Goal: Task Accomplishment & Management: Complete application form

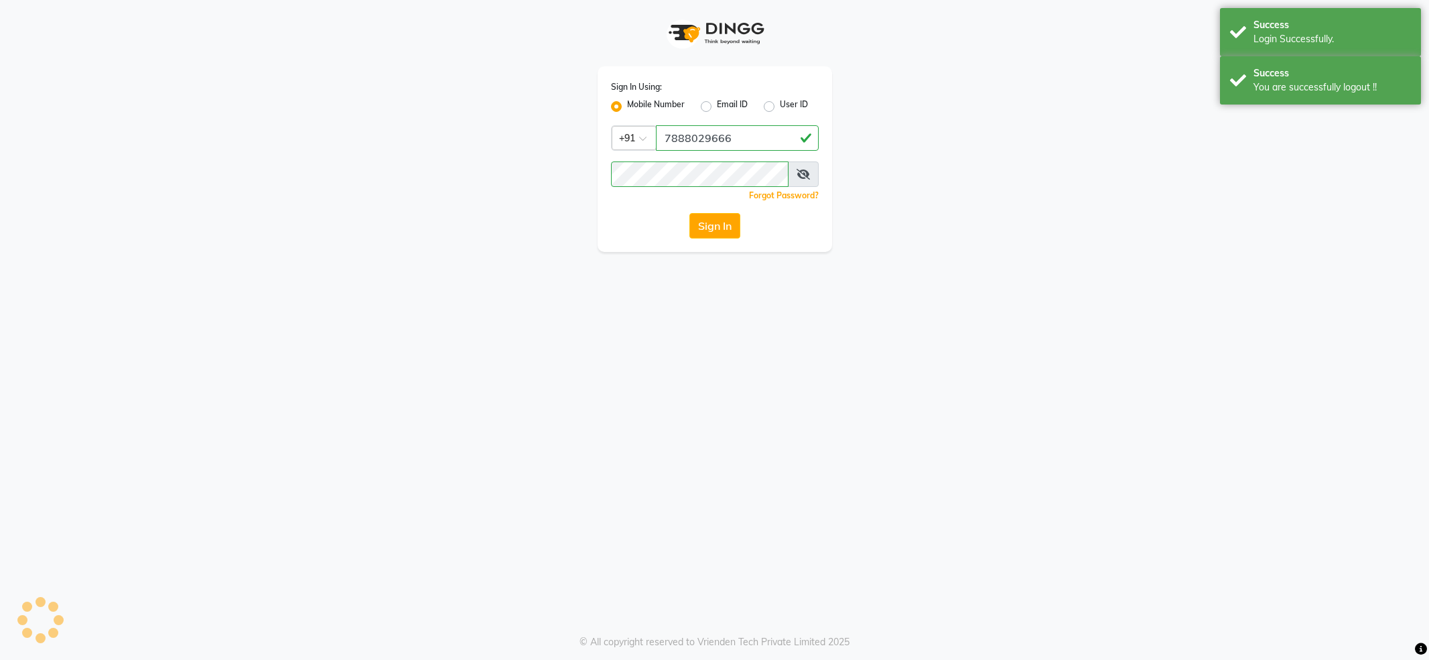
click at [1270, 82] on div "You are successfully logout !!" at bounding box center [1331, 87] width 157 height 14
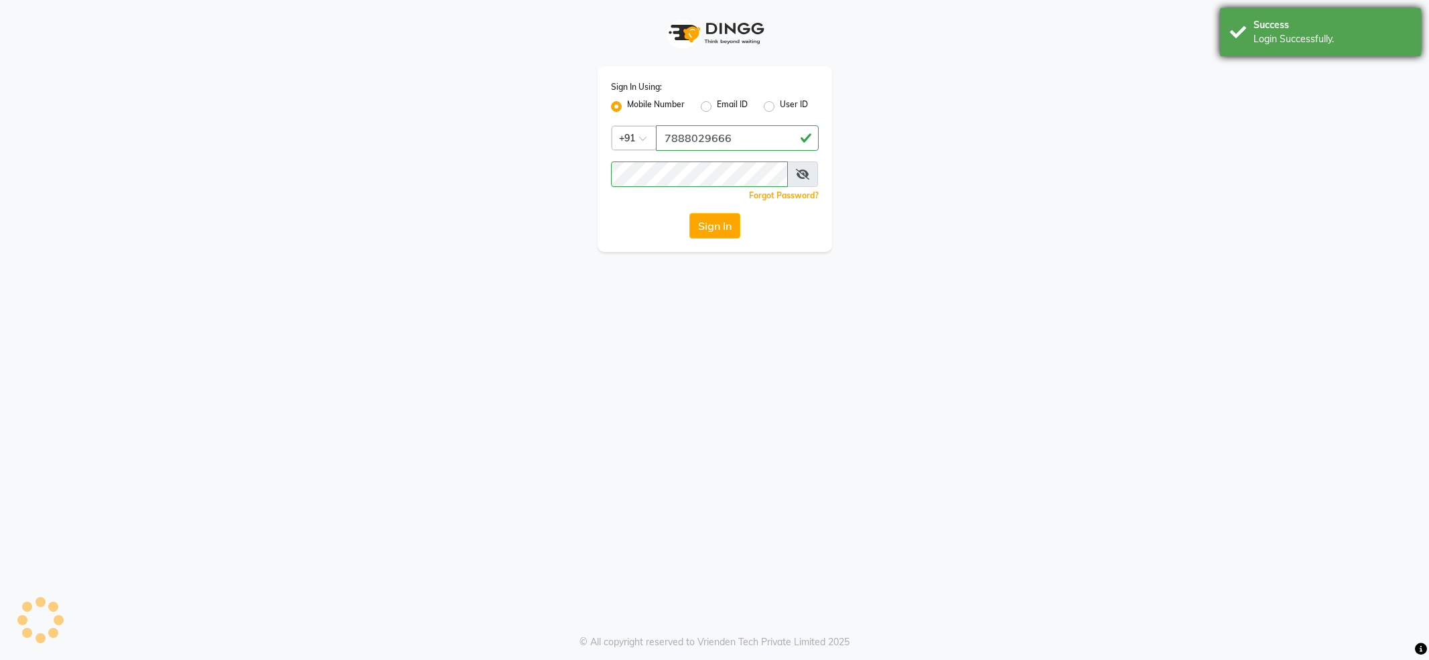
click at [1269, 36] on div "Login Successfully." at bounding box center [1331, 39] width 157 height 14
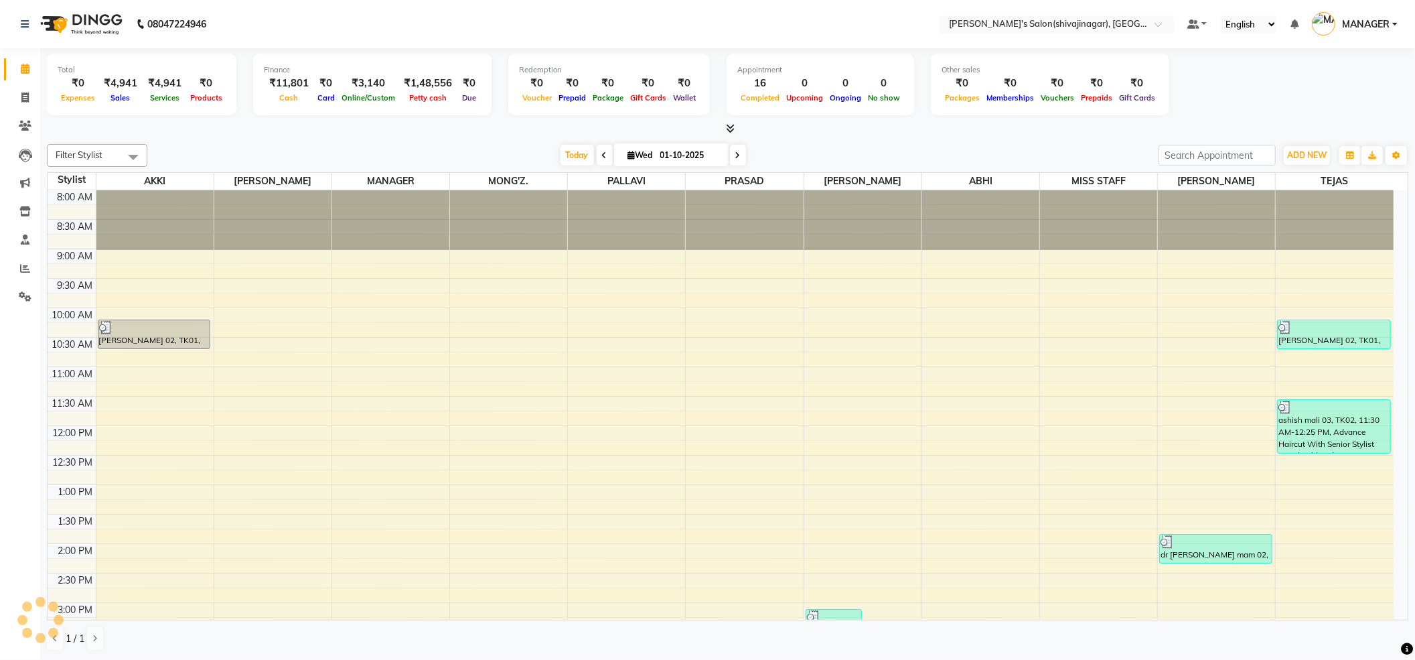
click at [1316, 86] on div "Total ₹0 Expenses ₹4,941 Sales ₹4,941 Services ₹0 Products Finance ₹11,801 Cash…" at bounding box center [728, 87] width 1362 height 66
click at [20, 87] on link "Invoice" at bounding box center [20, 98] width 32 height 22
select select "service"
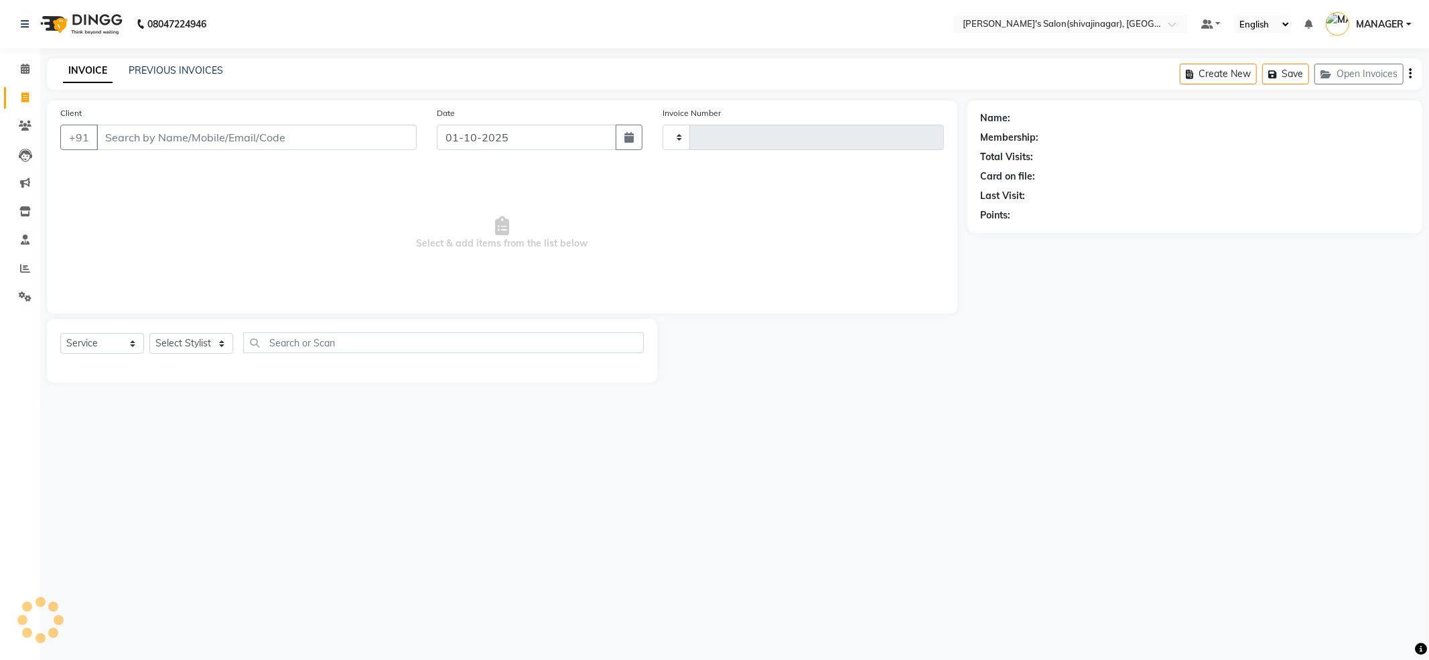
type input "2820"
select select "4174"
click at [148, 139] on input "Client" at bounding box center [256, 137] width 320 height 25
click at [147, 139] on input "Client" at bounding box center [256, 137] width 320 height 25
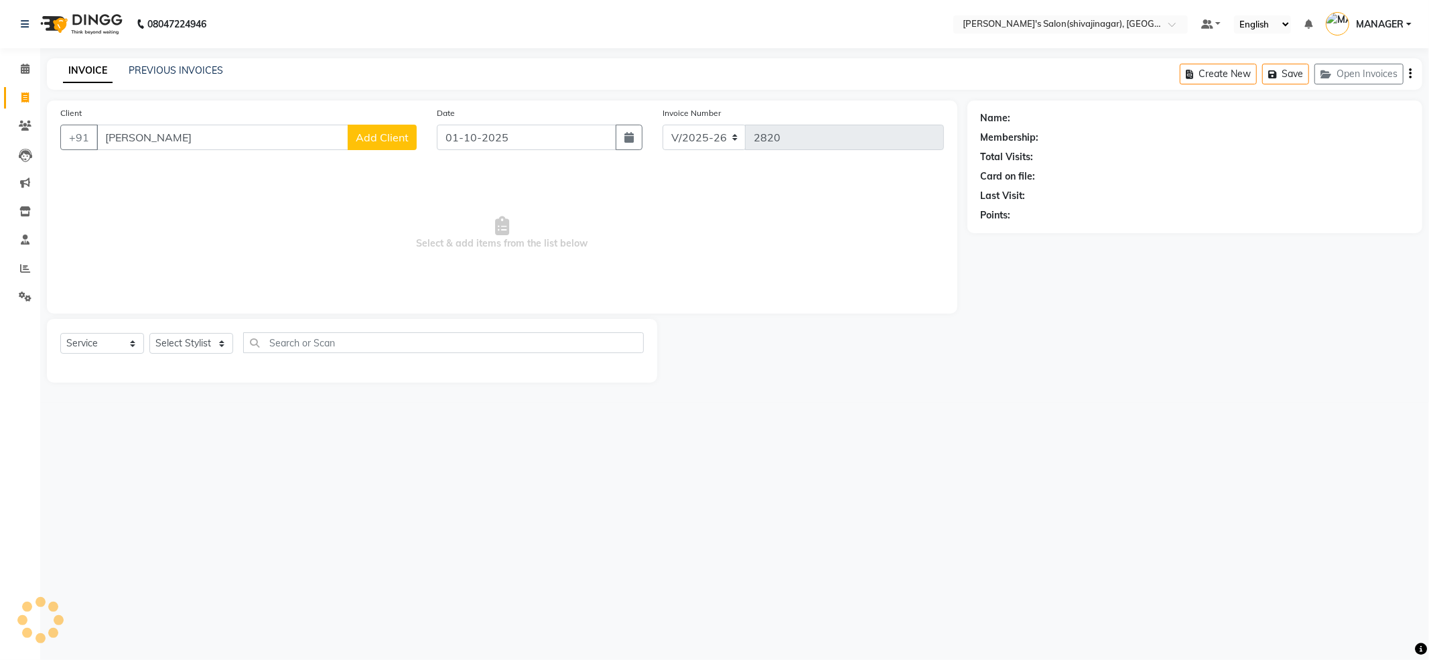
type input "dnyaneshwar awaghad"
drag, startPoint x: 275, startPoint y: 130, endPoint x: 56, endPoint y: 166, distance: 221.4
click at [56, 166] on div "Client +91 dnyaneshwar awaghad Add Client Date 01-10-2025 Invoice Number V/2025…" at bounding box center [502, 206] width 910 height 213
drag, startPoint x: 153, startPoint y: 141, endPoint x: 56, endPoint y: 139, distance: 96.5
click at [56, 139] on div "Client +91 awaga Add Client" at bounding box center [238, 133] width 376 height 55
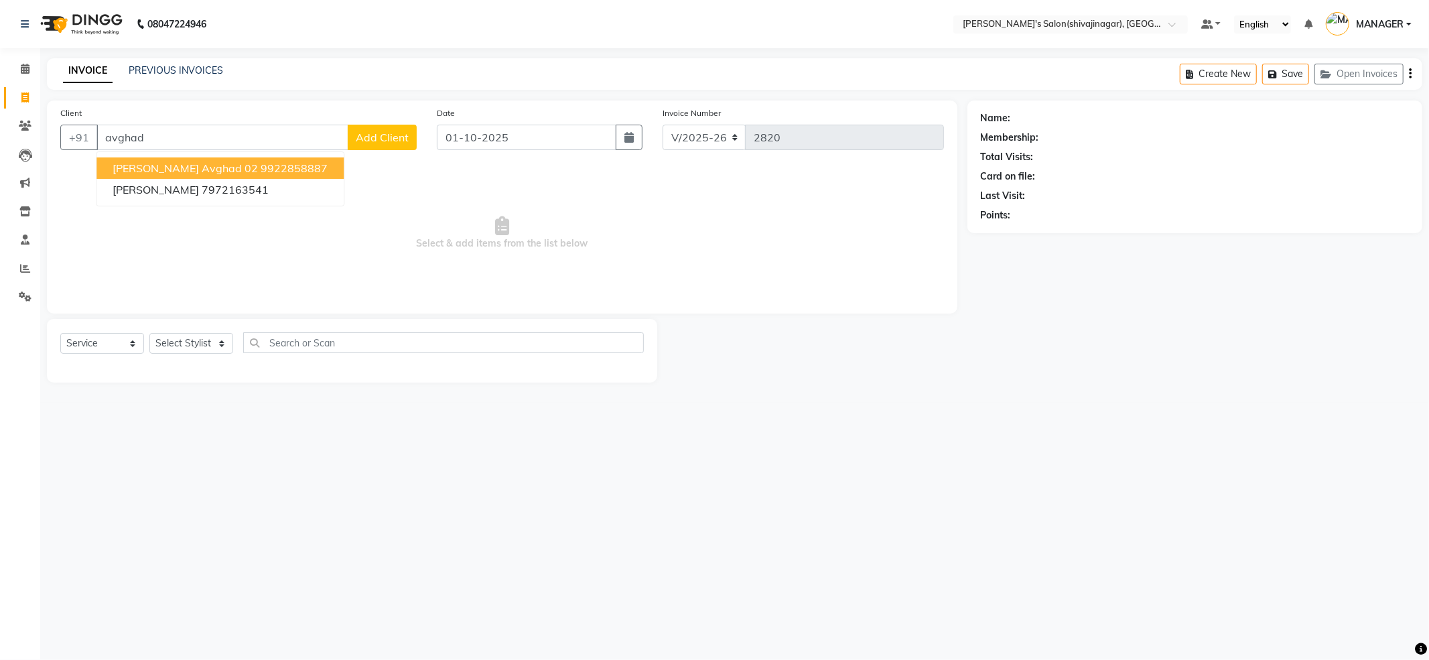
click at [224, 169] on span "[PERSON_NAME] avghad 02" at bounding box center [185, 167] width 145 height 13
type input "9922858887"
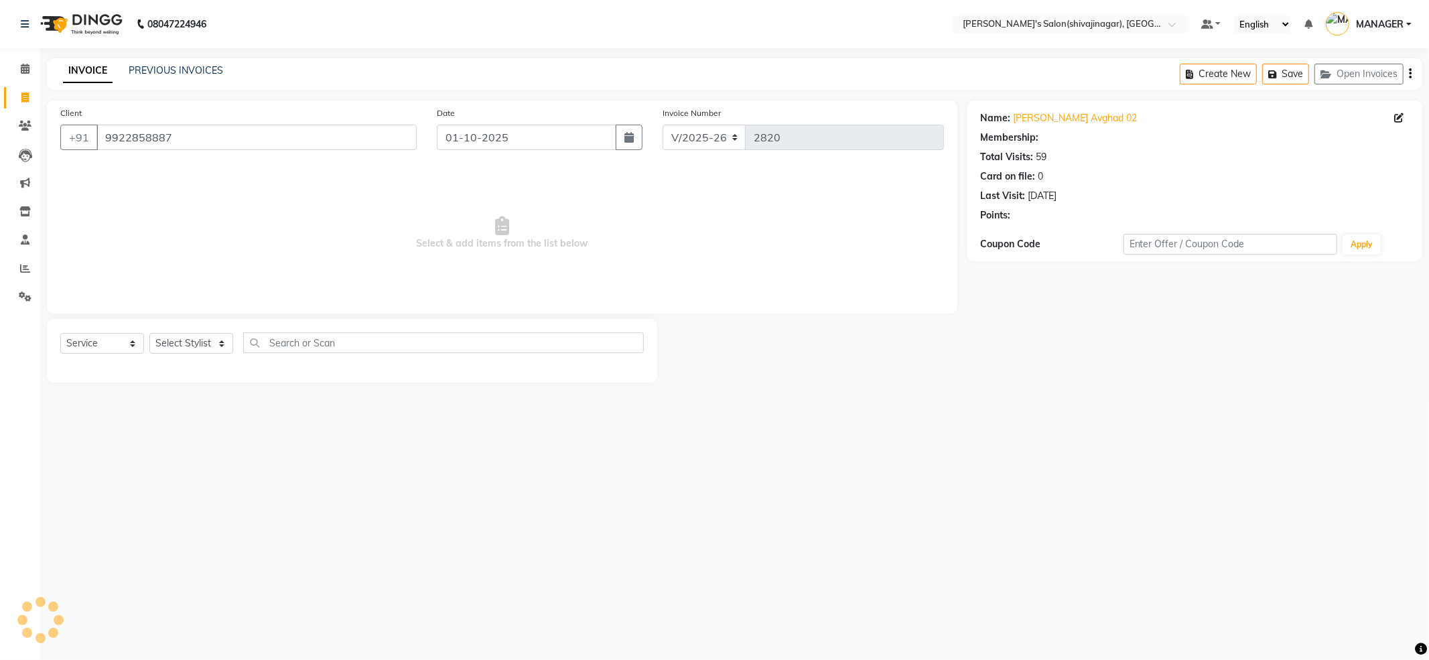
select select "1: Object"
click at [252, 201] on span "Select & add items from the list below" at bounding box center [502, 233] width 884 height 134
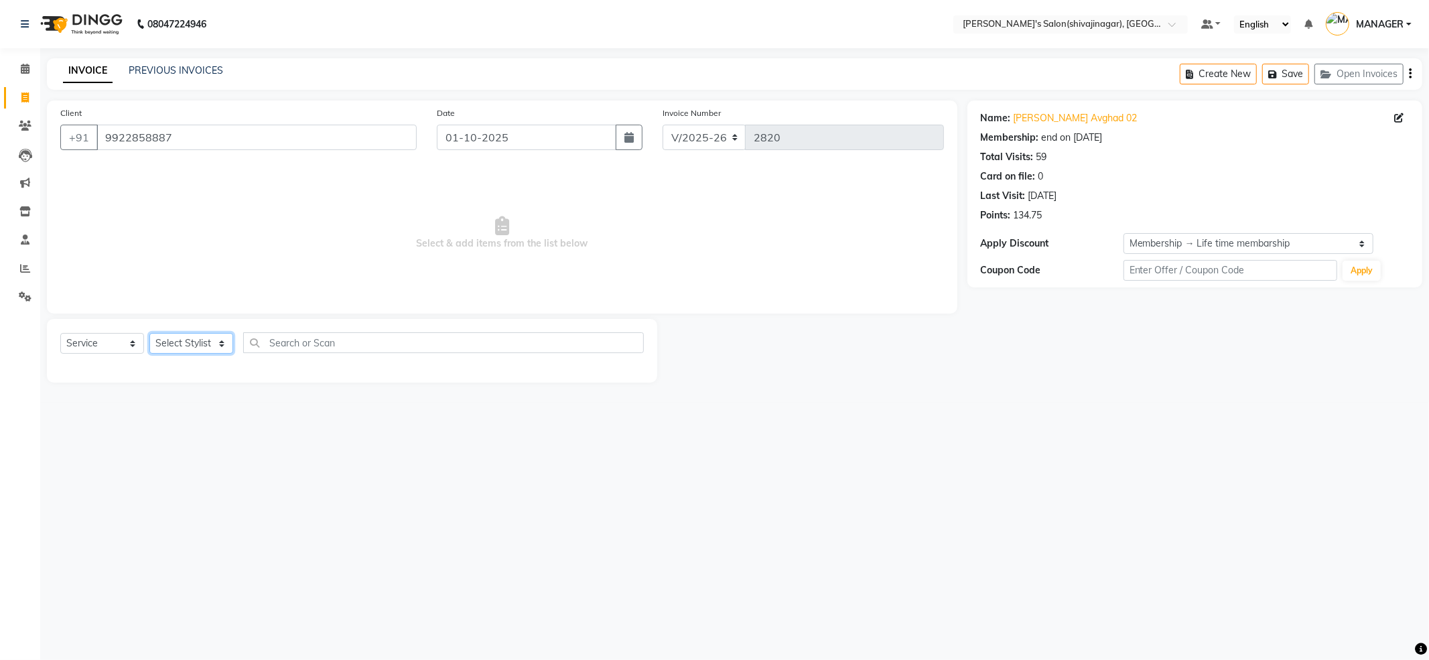
click at [204, 339] on select "Select Stylist ABHI AKKI KIRTI MANAGER MISS STAFF MONG'Z. NILOFER PALLAVI PRASA…" at bounding box center [191, 343] width 84 height 21
select select "24666"
click at [149, 333] on select "Select Stylist ABHI AKKI KIRTI MANAGER MISS STAFF MONG'Z. NILOFER PALLAVI PRASA…" at bounding box center [191, 343] width 84 height 21
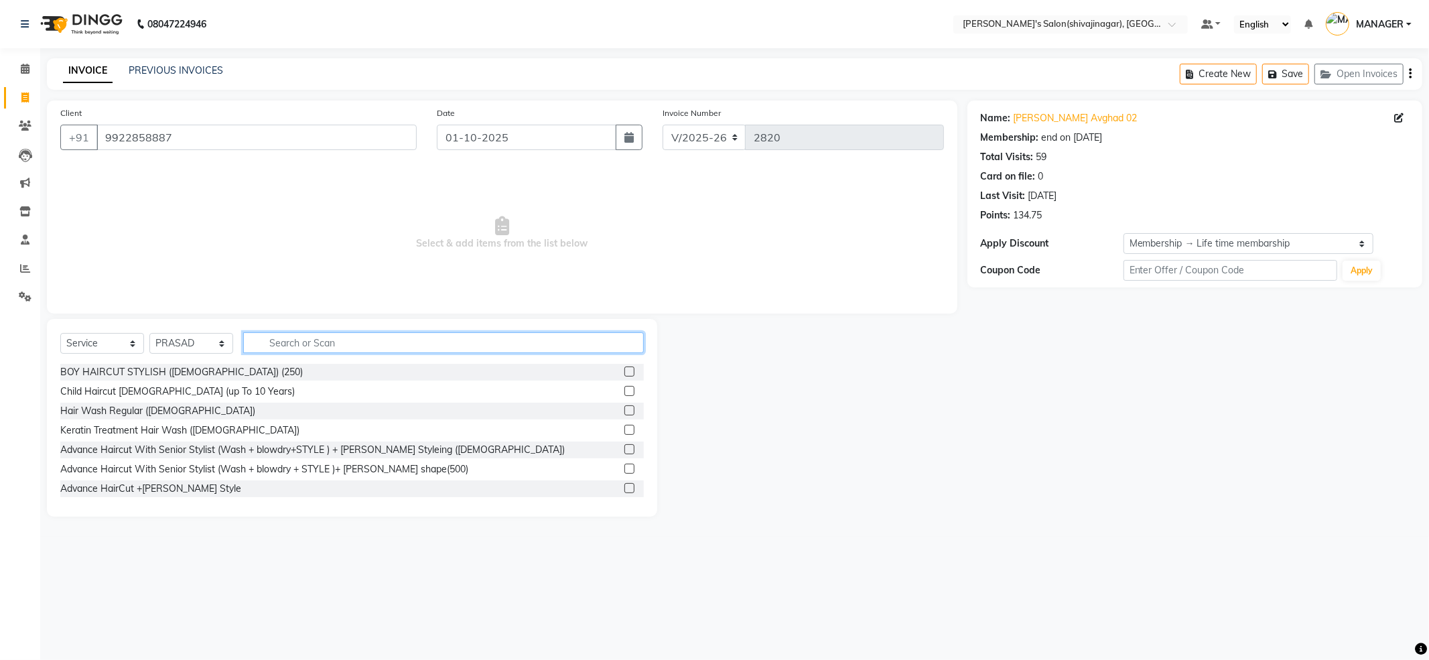
click at [293, 334] on input "text" at bounding box center [443, 342] width 401 height 21
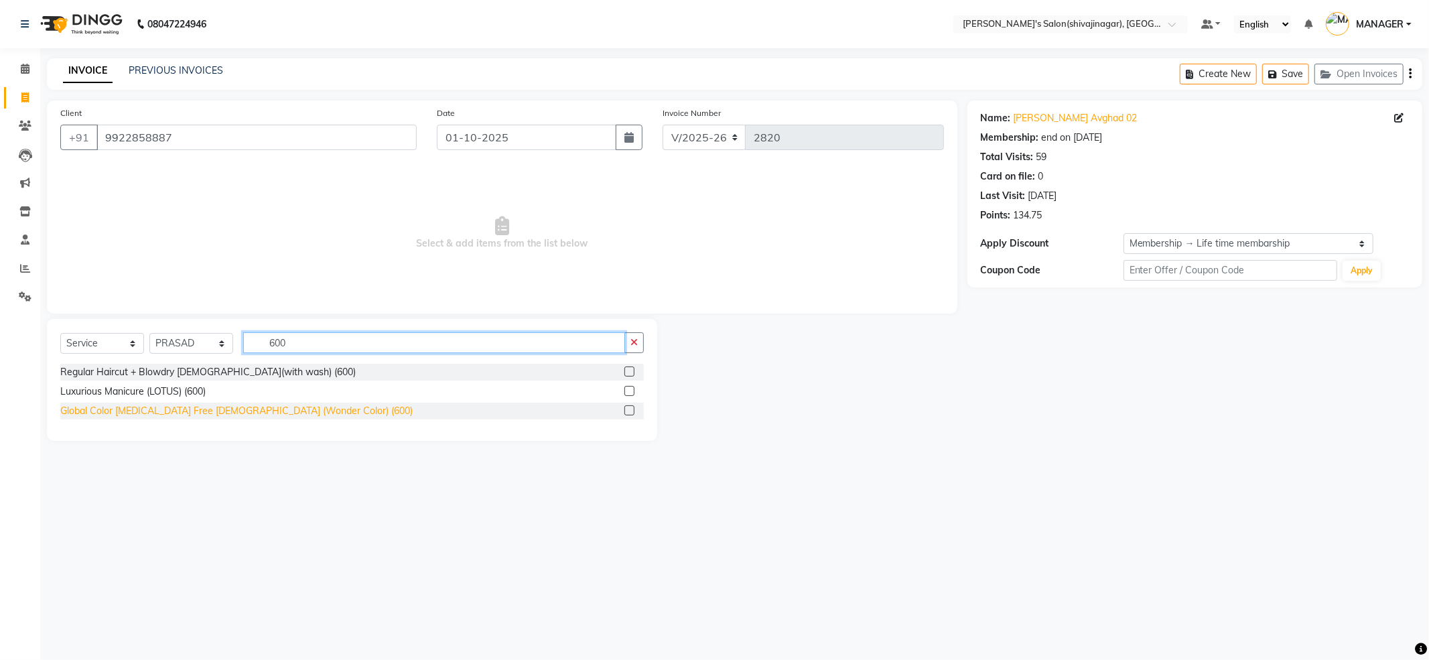
type input "600"
click at [256, 417] on div "Global Color Ammonia Free Male (Wonder Color) (600)" at bounding box center [236, 411] width 352 height 14
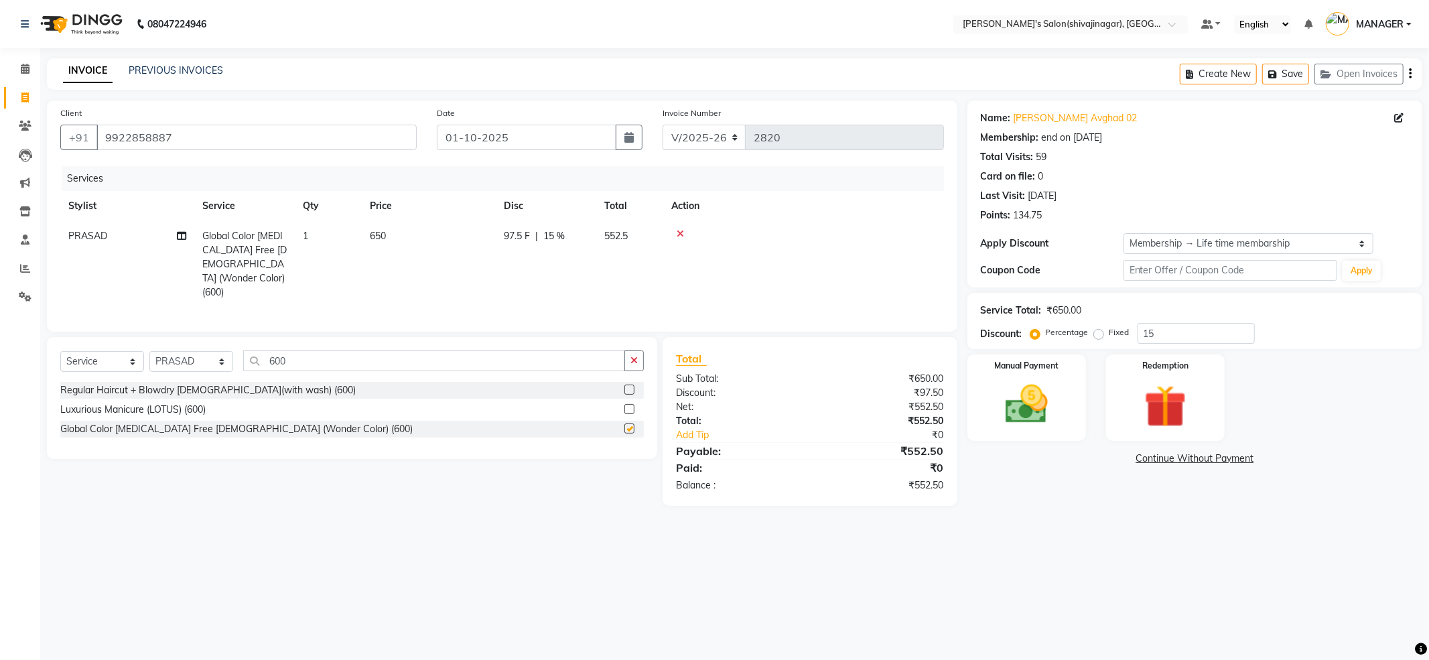
checkbox input "false"
click at [300, 350] on input "600" at bounding box center [434, 360] width 382 height 21
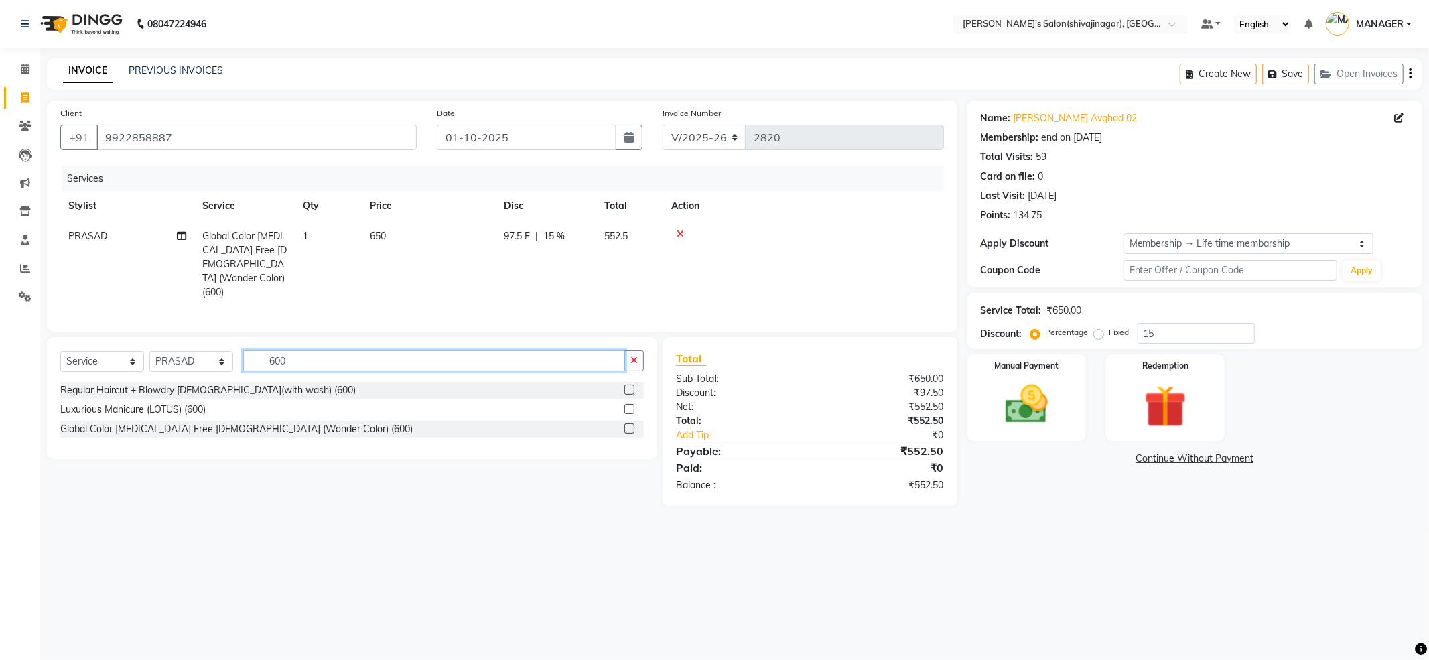
click at [300, 350] on input "600" at bounding box center [434, 360] width 382 height 21
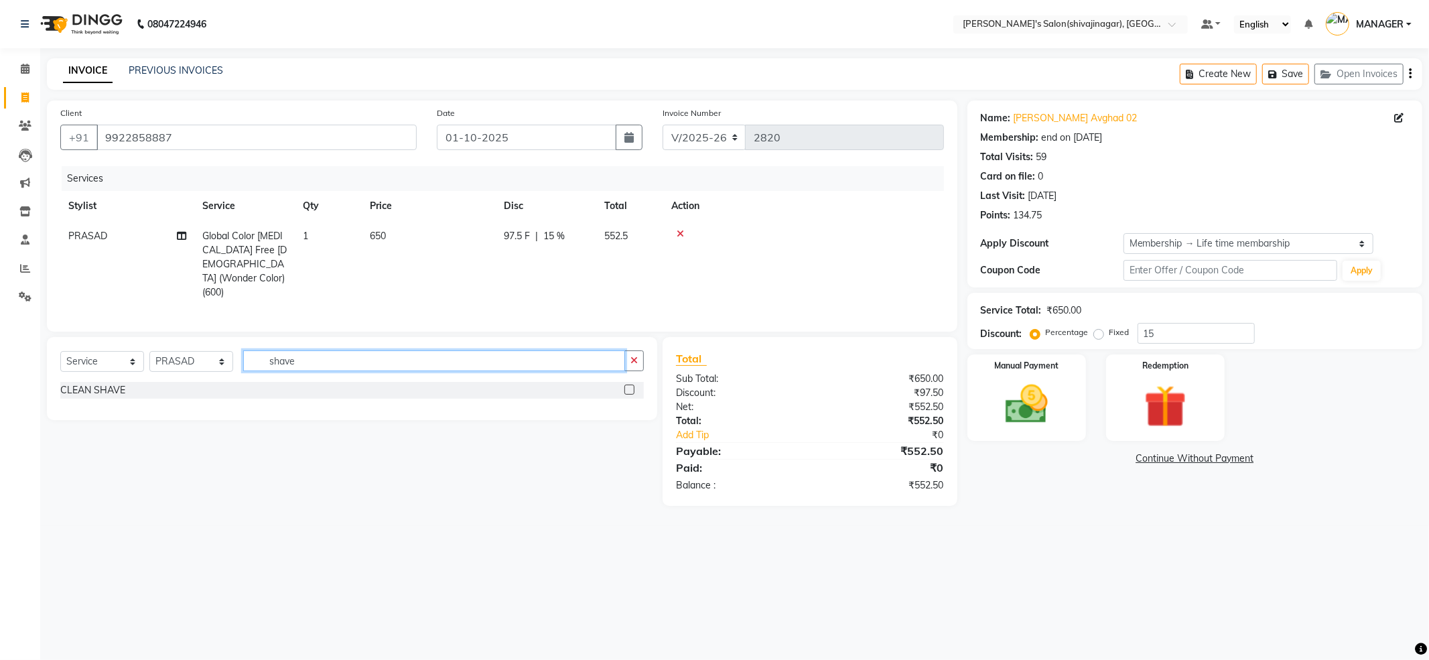
type input "shave"
click at [354, 350] on input "shave" at bounding box center [434, 360] width 382 height 21
type input "shave"
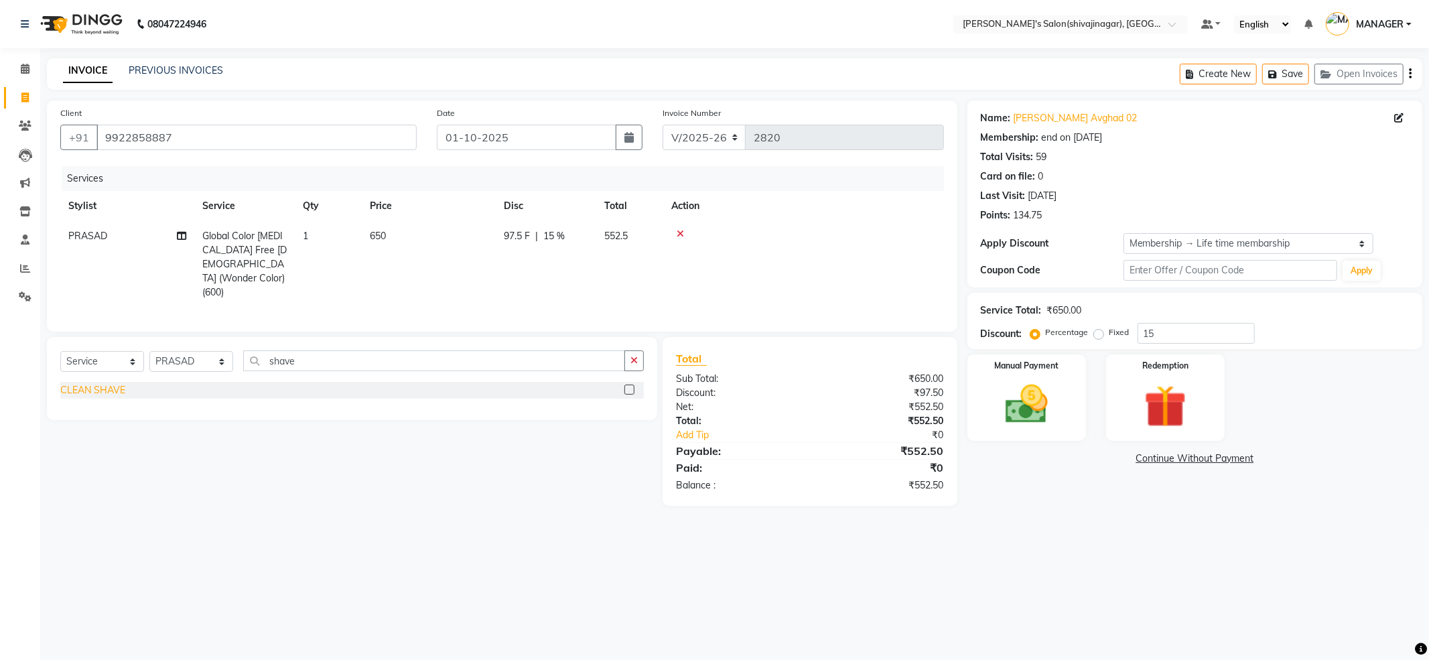
click at [97, 383] on div "CLEAN SHAVE" at bounding box center [92, 390] width 65 height 14
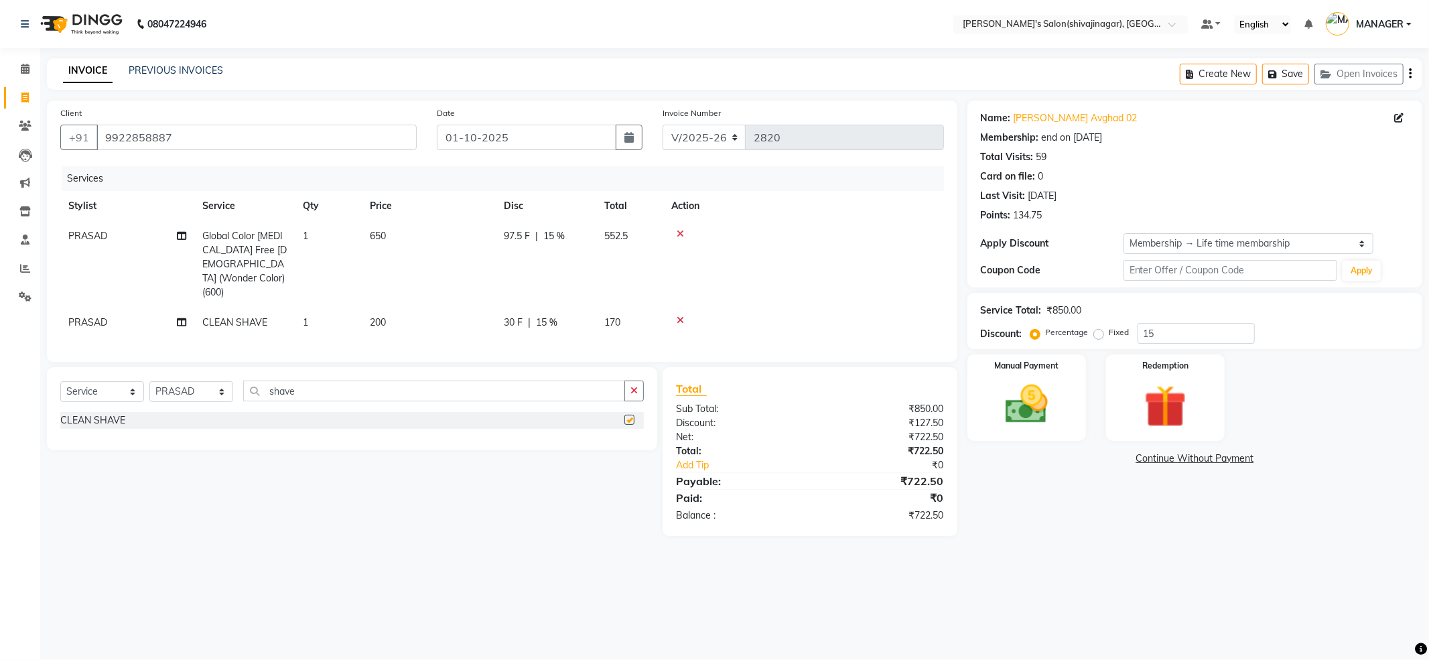
checkbox input "false"
click at [332, 380] on input "shave" at bounding box center [434, 390] width 382 height 21
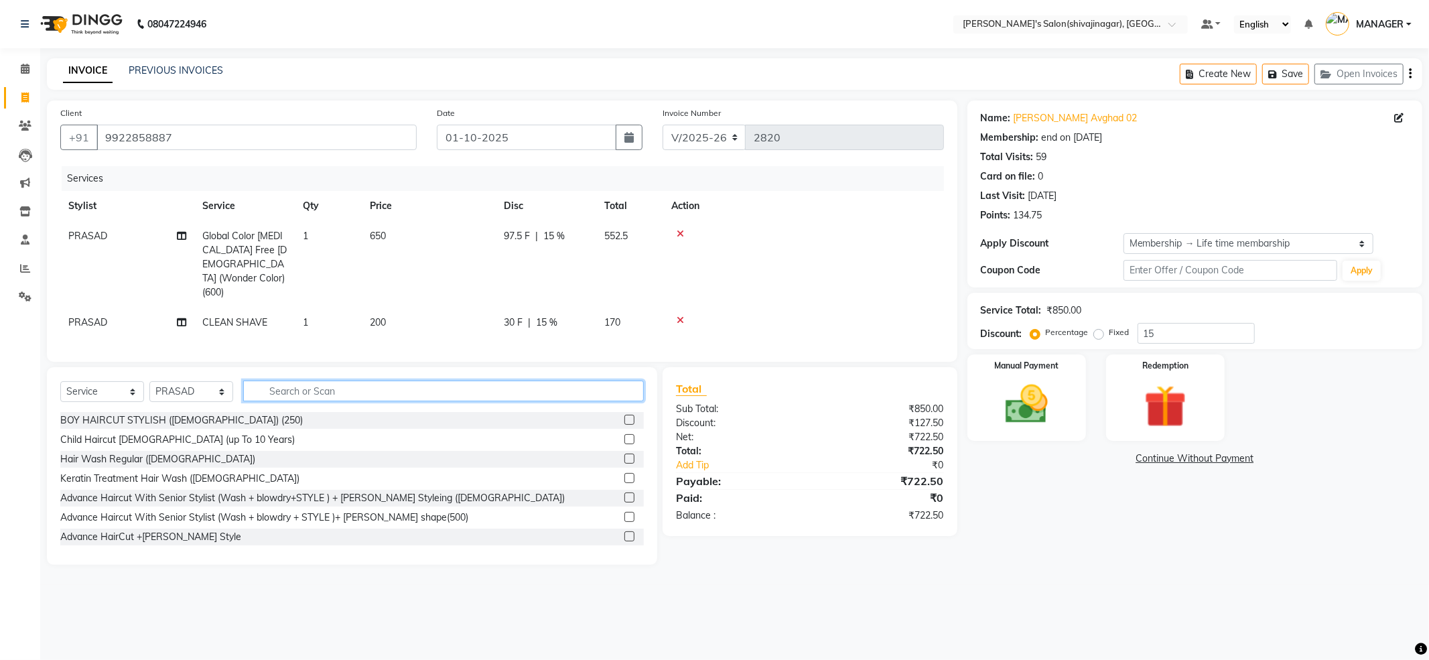
click at [332, 380] on input "text" at bounding box center [443, 390] width 401 height 21
click at [346, 385] on input "text" at bounding box center [443, 390] width 401 height 21
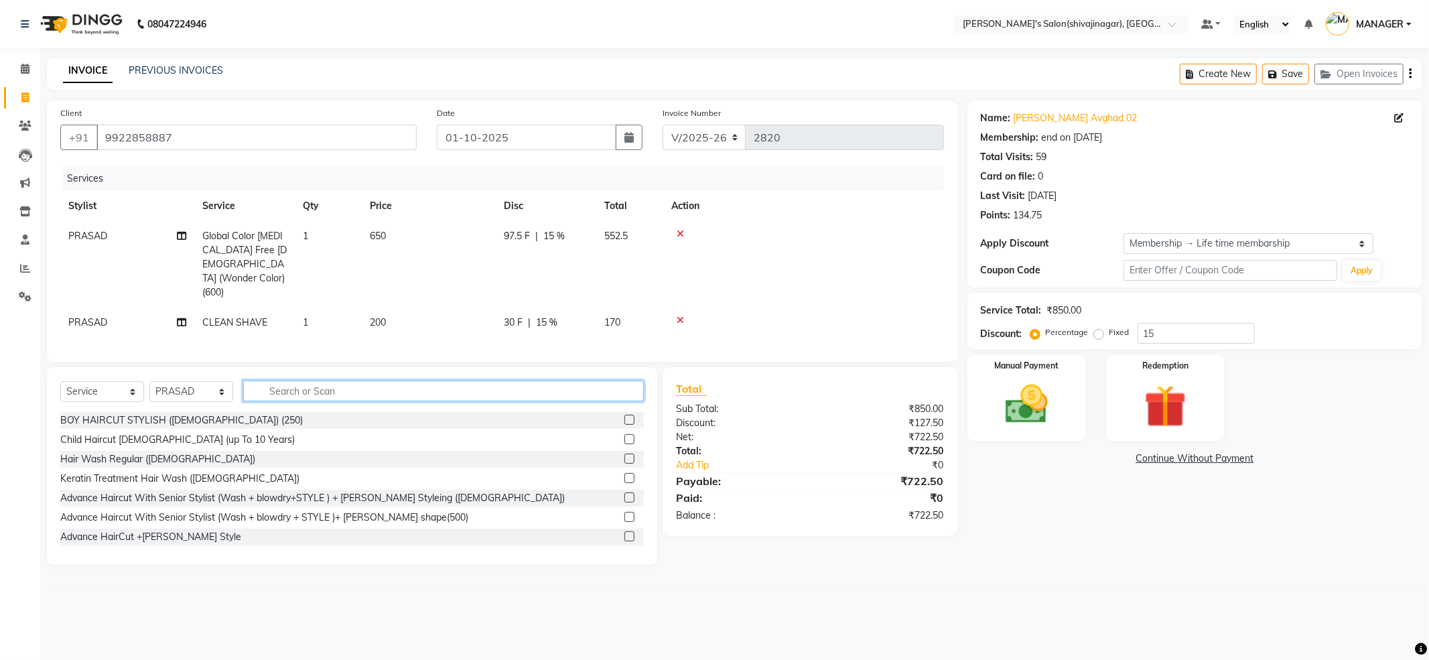
click at [346, 385] on input "text" at bounding box center [443, 390] width 401 height 21
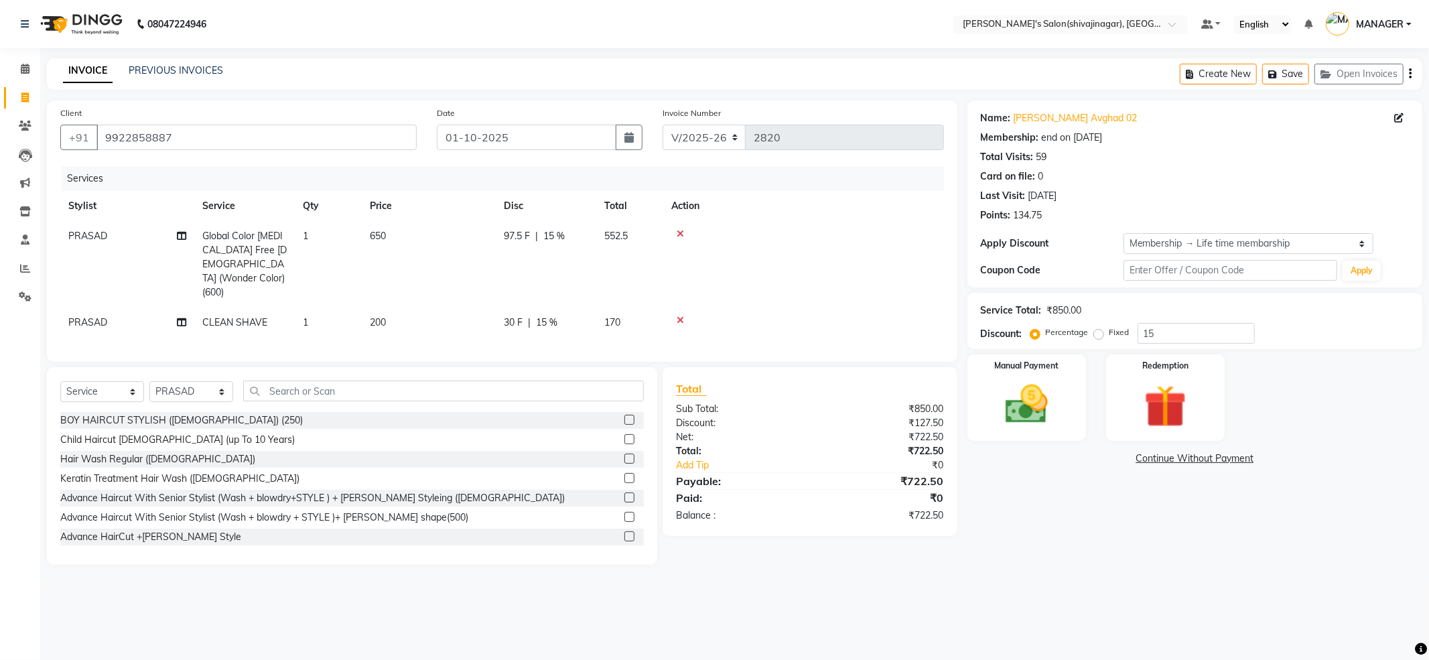
drag, startPoint x: 1040, startPoint y: 529, endPoint x: 279, endPoint y: 376, distance: 775.6
click at [1040, 529] on div "Name: Dnyaneshwar Avghad 02 Membership: end on 31-08-2122 Total Visits: 59 Card…" at bounding box center [1199, 332] width 465 height 464
click at [290, 380] on input "text" at bounding box center [443, 390] width 401 height 21
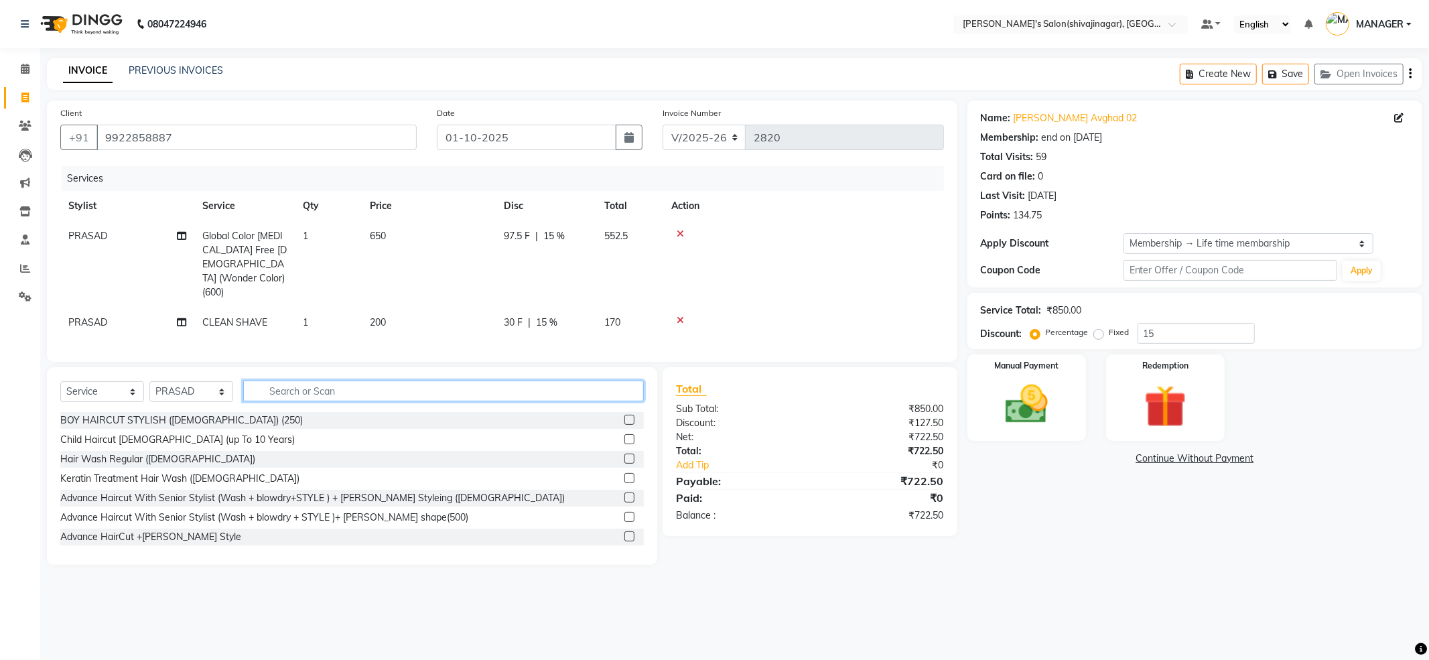
click at [290, 380] on input "text" at bounding box center [443, 390] width 401 height 21
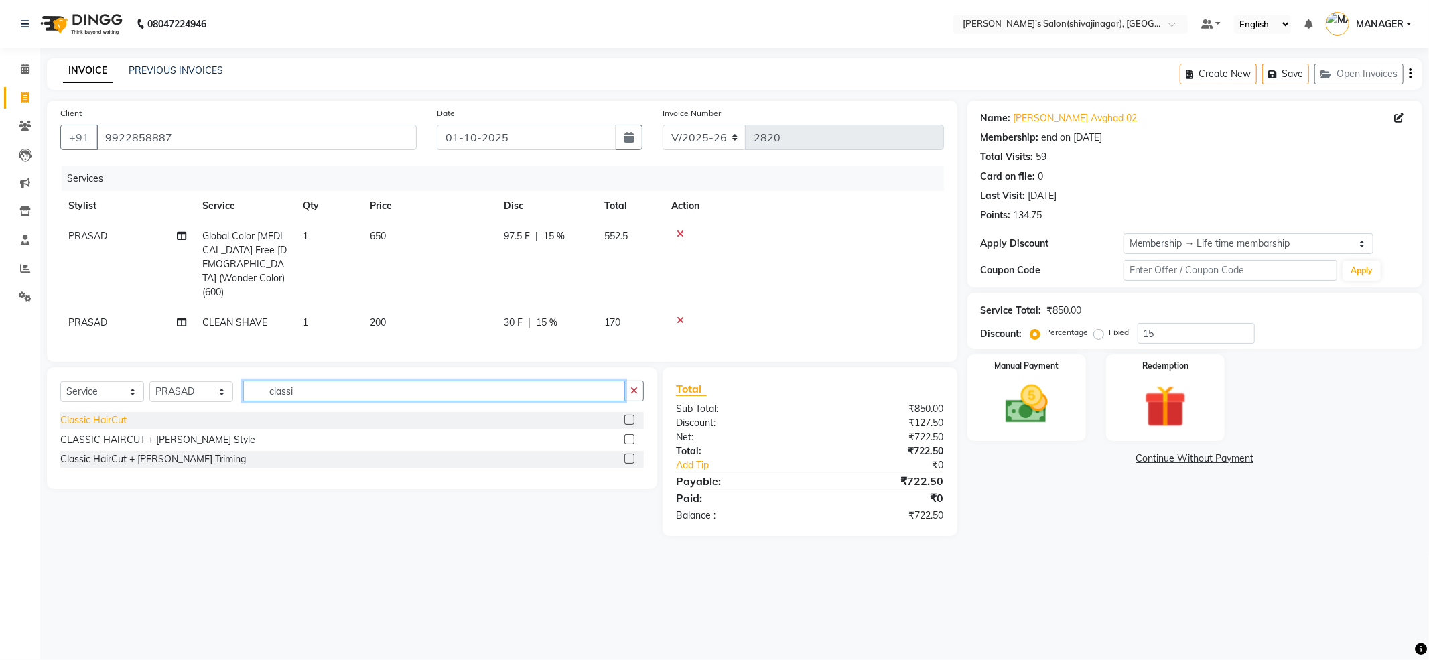
type input "classi"
click at [81, 413] on div "Classic HairCut" at bounding box center [93, 420] width 66 height 14
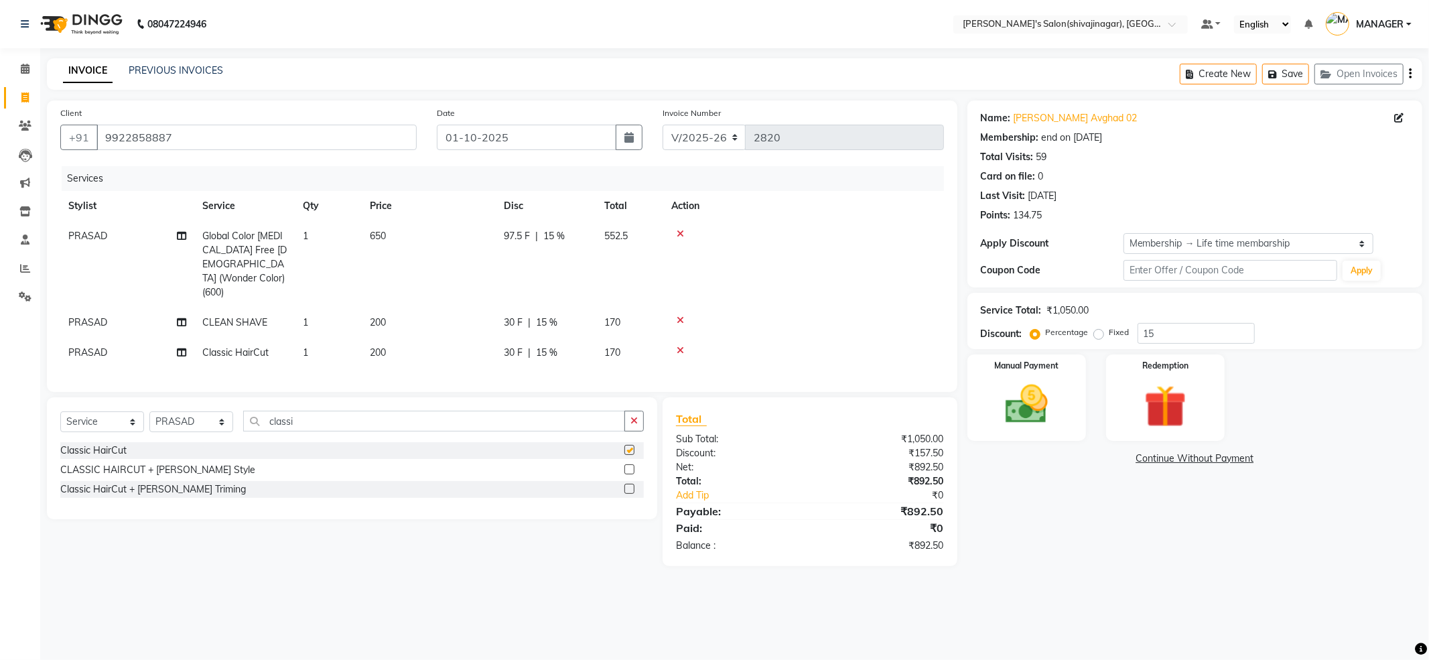
checkbox input "false"
click at [1097, 523] on div "Name: Dnyaneshwar Avghad 02 Membership: end on 31-08-2122 Total Visits: 59 Card…" at bounding box center [1199, 333] width 465 height 466
click at [1058, 387] on img at bounding box center [1027, 404] width 72 height 51
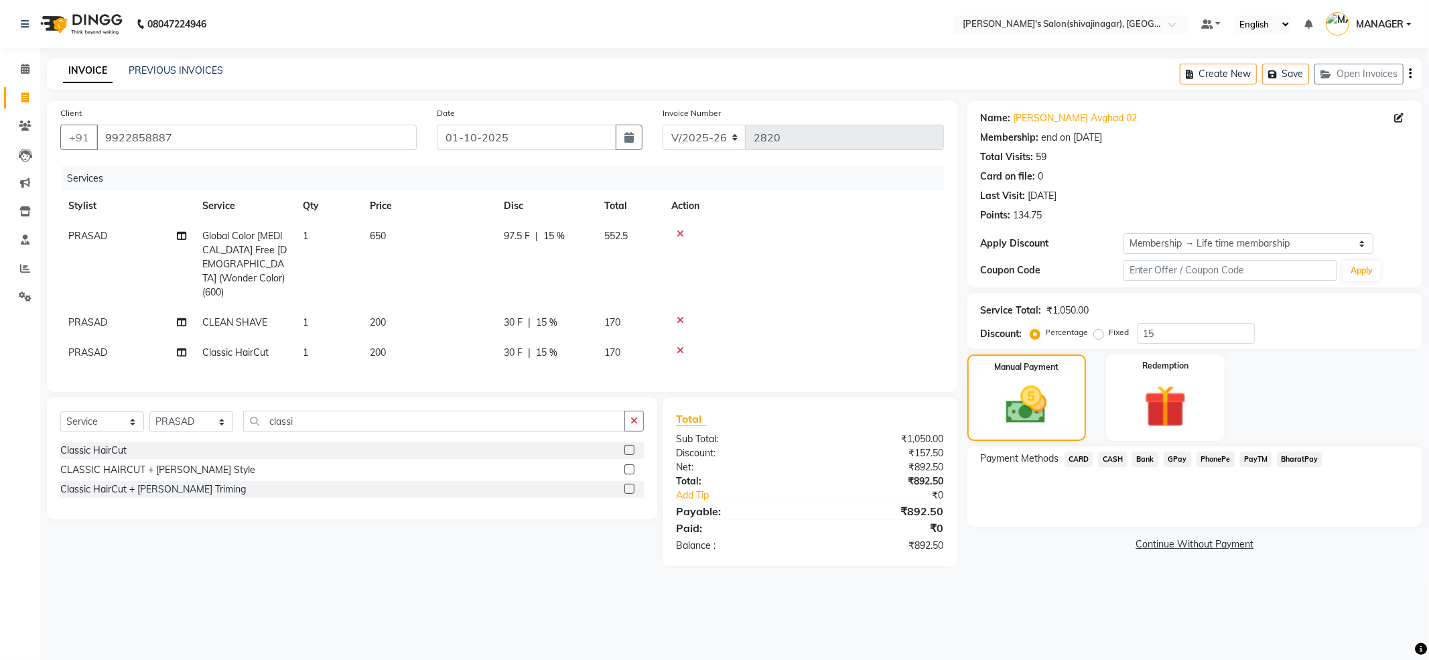
click at [1279, 387] on div "Manual Payment Redemption" at bounding box center [1194, 397] width 475 height 86
click at [1208, 411] on div "Redemption" at bounding box center [1164, 397] width 123 height 90
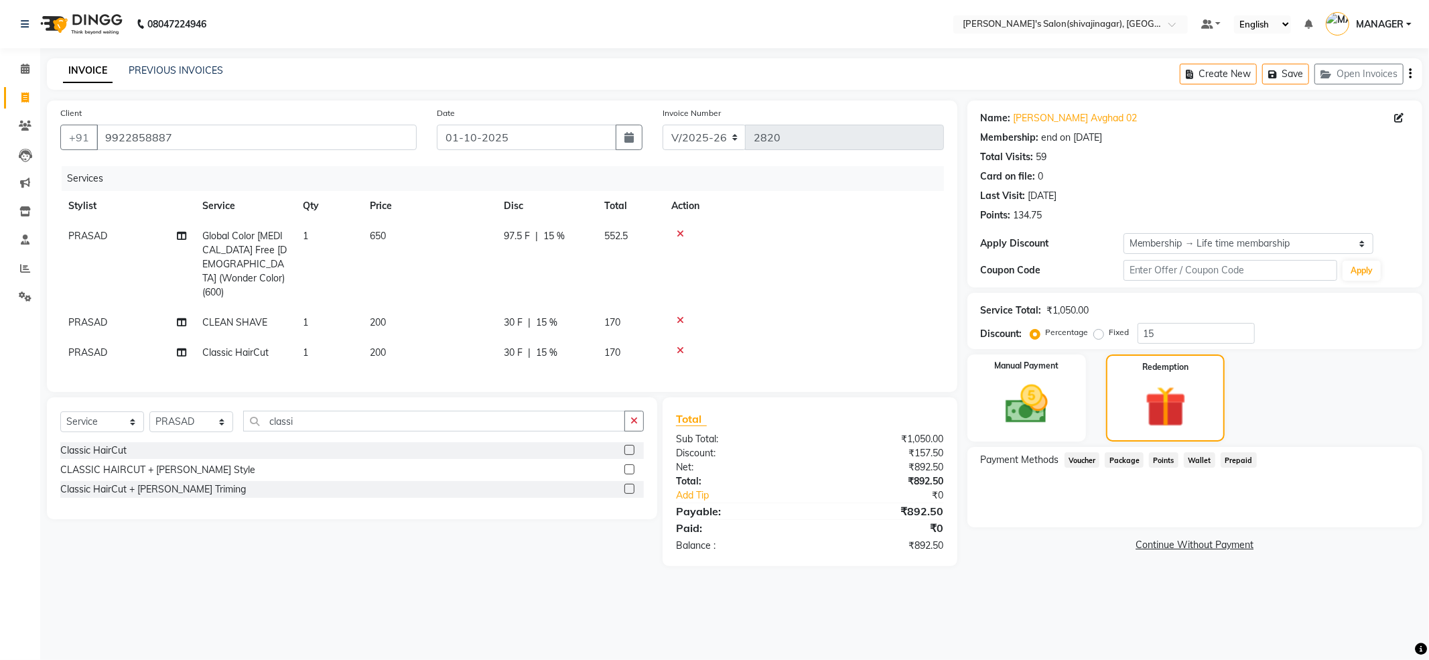
click at [1220, 499] on div "Payment Methods Voucher Package Points Wallet Prepaid" at bounding box center [1194, 487] width 455 height 80
click at [1164, 457] on span "Points" at bounding box center [1163, 459] width 29 height 15
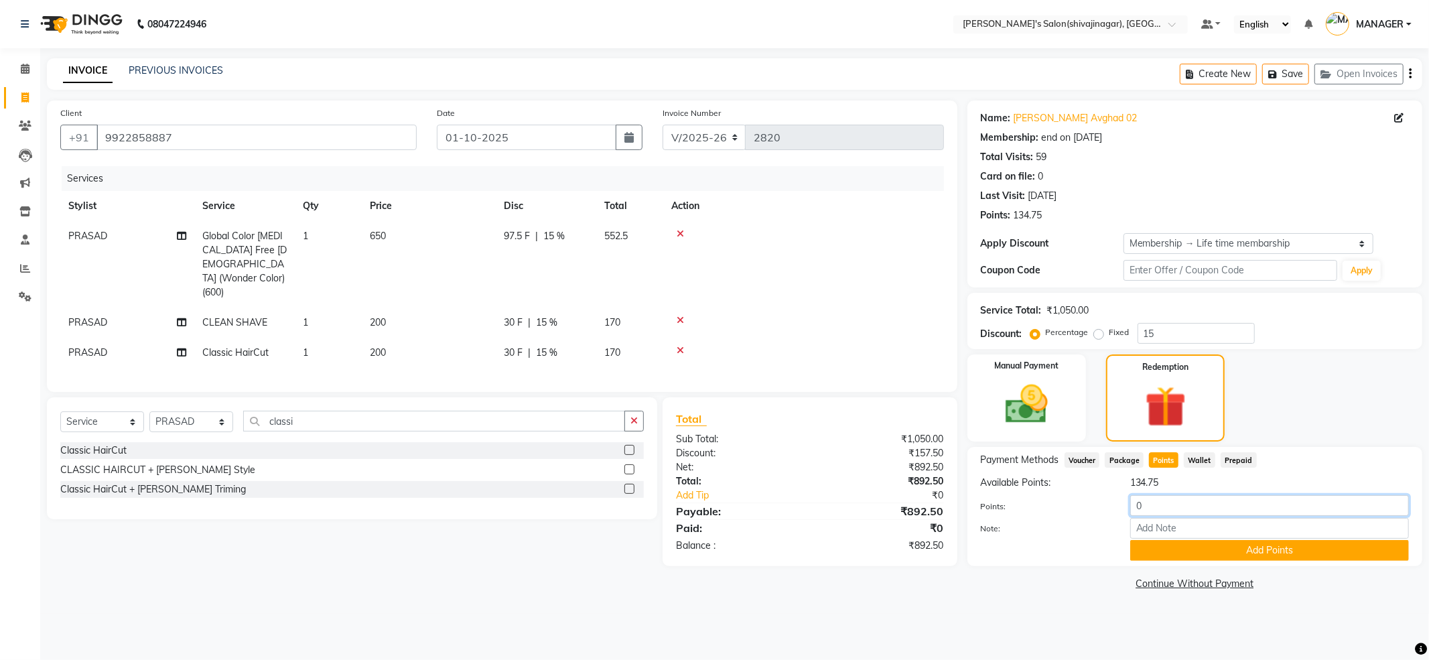
click at [1178, 502] on input "0" at bounding box center [1269, 505] width 279 height 21
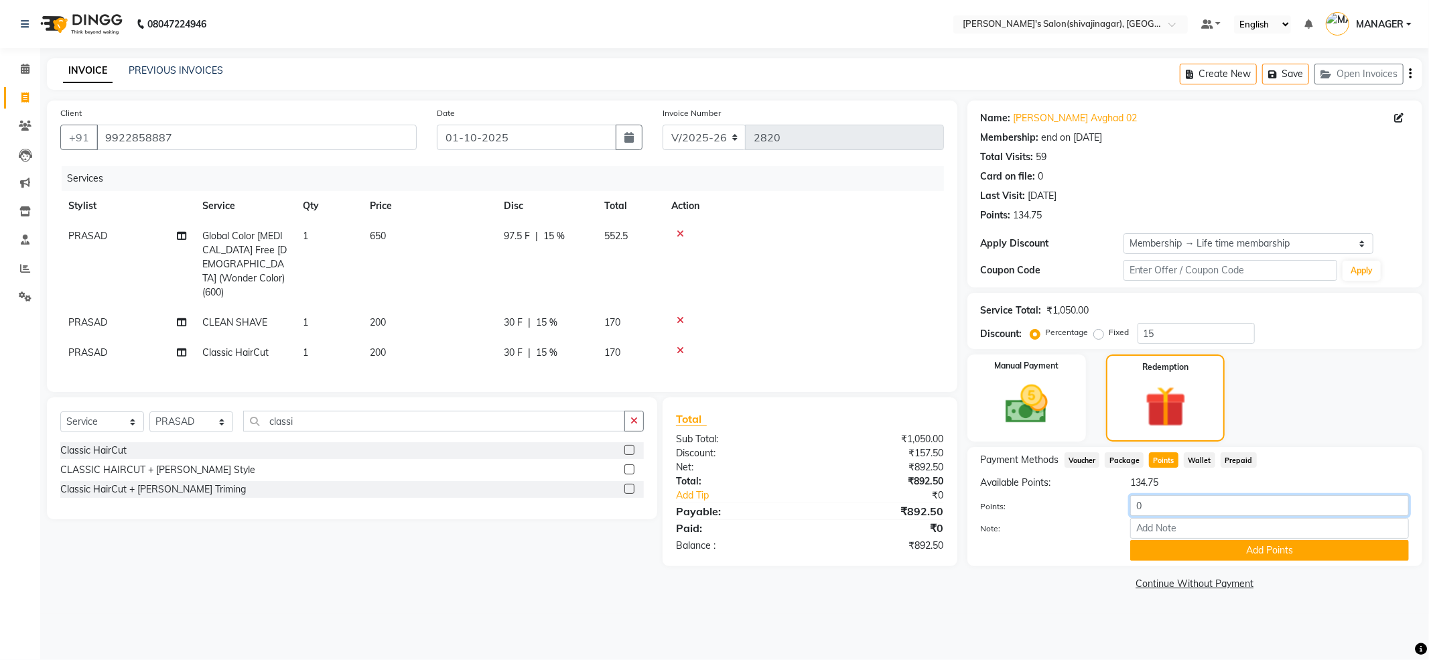
click at [1178, 502] on input "0" at bounding box center [1269, 505] width 279 height 21
type input "92"
click at [1250, 552] on button "Add Points" at bounding box center [1269, 550] width 279 height 21
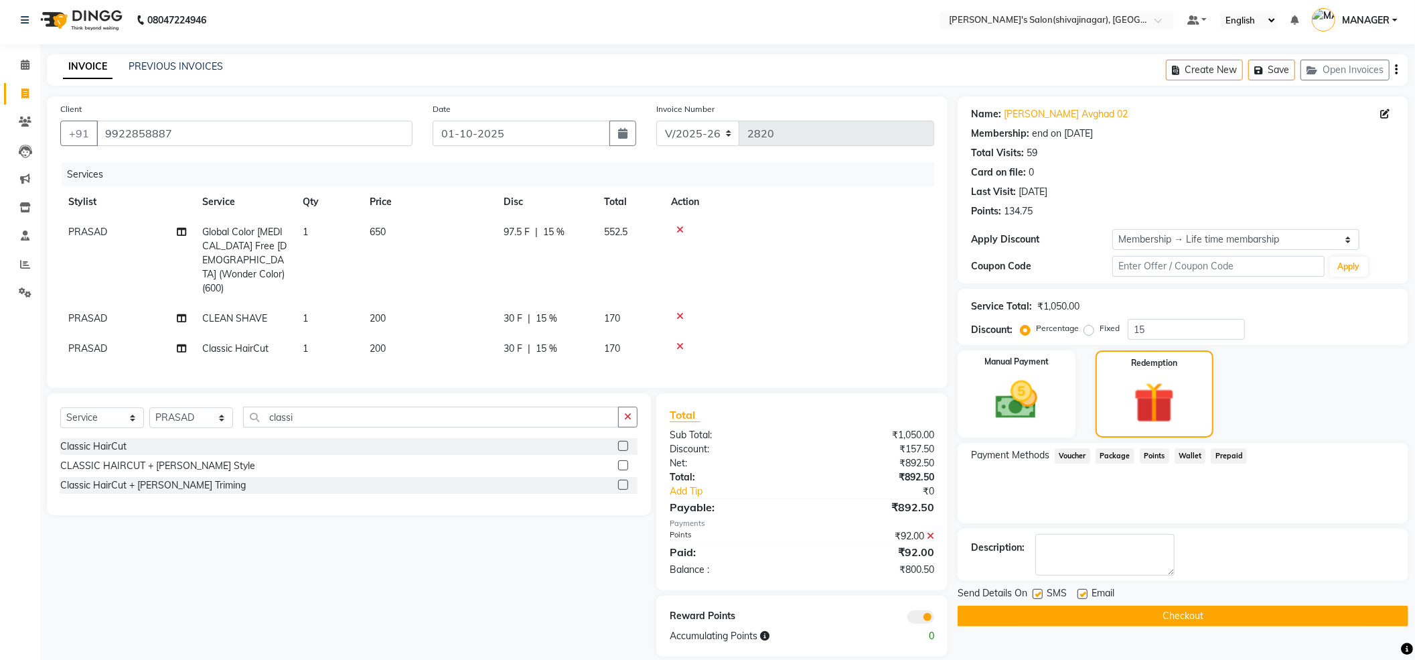
scroll to position [5, 0]
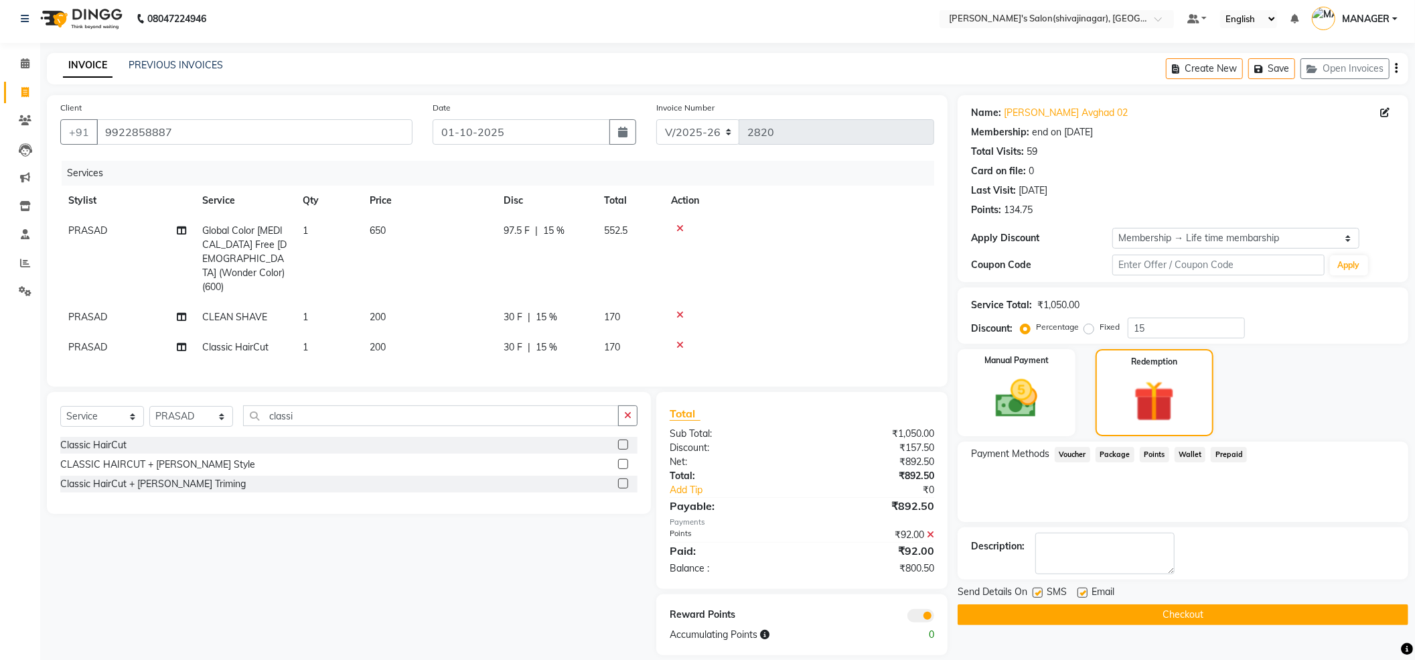
click at [1229, 498] on div "Payment Methods Voucher Package Points Wallet Prepaid" at bounding box center [1183, 481] width 451 height 80
click at [1011, 416] on img at bounding box center [1016, 399] width 71 height 50
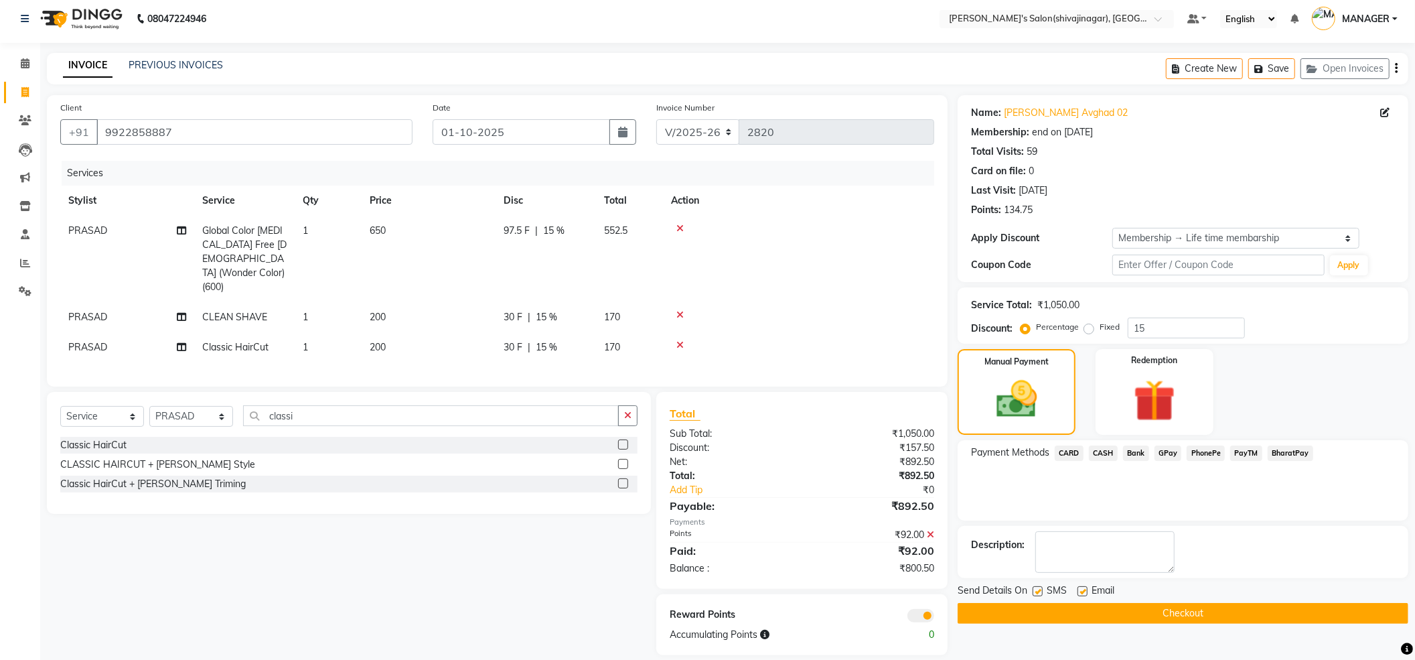
click at [1204, 481] on div "Payment Methods CARD CASH Bank GPay PhonePe PayTM BharatPay" at bounding box center [1183, 480] width 451 height 80
click at [1276, 390] on div "Manual Payment Redemption" at bounding box center [1183, 392] width 471 height 86
click at [1276, 319] on div "Discount: Percentage Fixed 15" at bounding box center [1183, 328] width 424 height 21
click at [1270, 411] on div "Manual Payment Redemption" at bounding box center [1183, 392] width 471 height 86
click at [1283, 368] on div "Manual Payment Redemption" at bounding box center [1183, 392] width 471 height 86
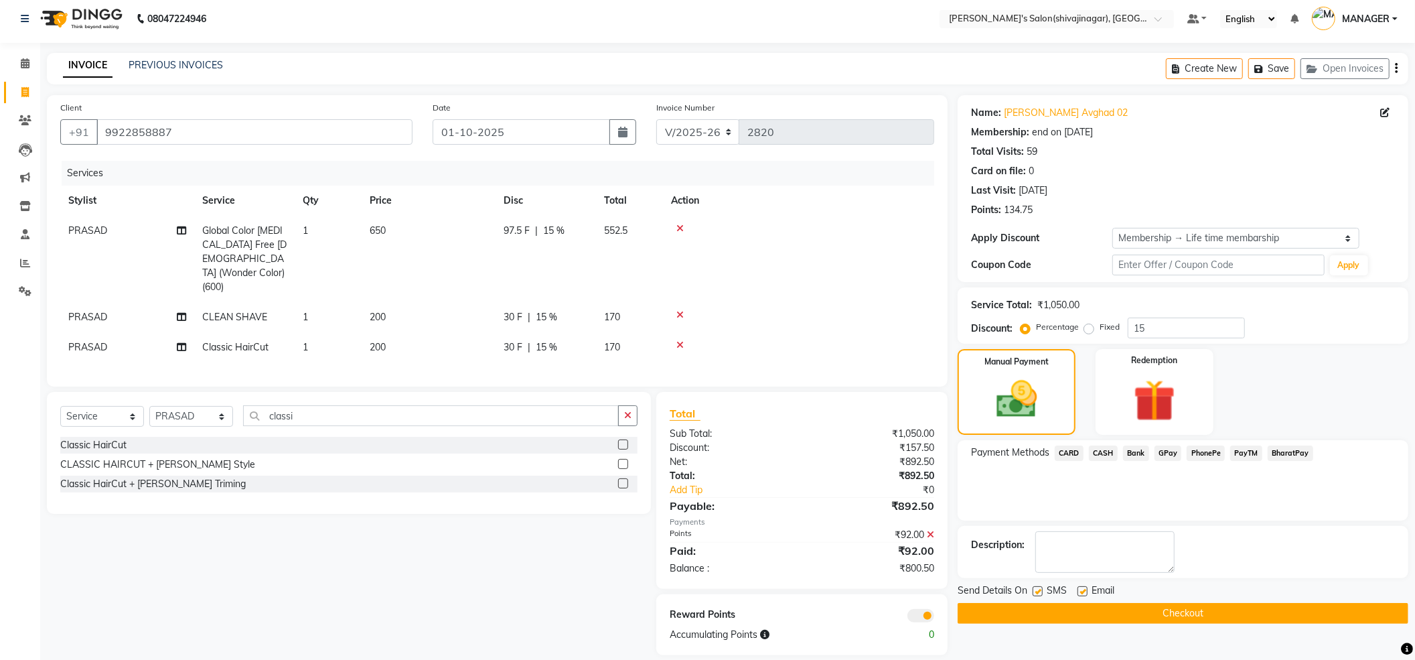
click at [1283, 330] on div "Discount: Percentage Fixed 15" at bounding box center [1183, 328] width 424 height 21
click at [1293, 323] on div "Discount: Percentage Fixed 15" at bounding box center [1183, 328] width 424 height 21
click at [1329, 454] on div "Payment Methods CARD CASH Bank GPay PhonePe PayTM BharatPay" at bounding box center [1183, 454] width 424 height 18
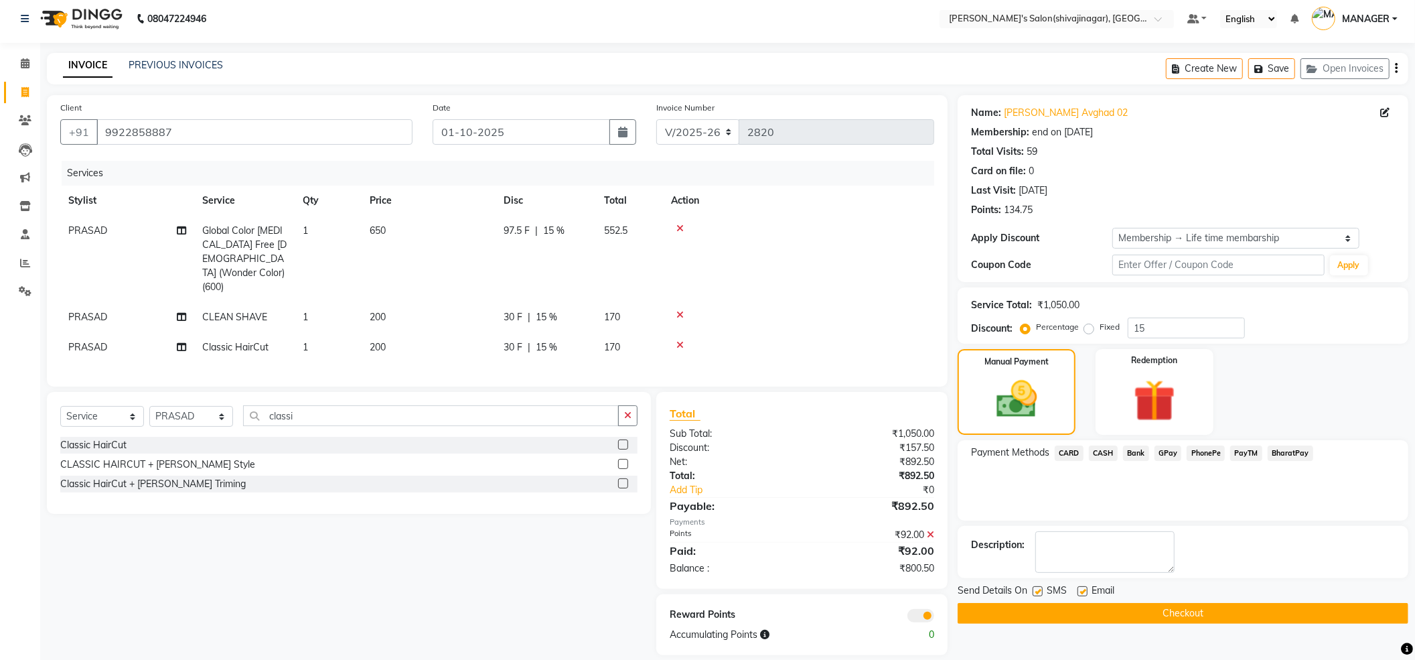
click at [1317, 414] on div "Manual Payment Redemption" at bounding box center [1183, 392] width 471 height 86
click at [1330, 454] on div "Payment Methods CARD CASH Bank GPay PhonePe PayTM BharatPay" at bounding box center [1183, 454] width 424 height 18
click at [1265, 405] on div "Manual Payment Redemption" at bounding box center [1183, 392] width 471 height 86
click at [1260, 376] on div "Manual Payment Redemption" at bounding box center [1183, 392] width 471 height 86
click at [1269, 332] on div "Discount: Percentage Fixed 15" at bounding box center [1183, 328] width 424 height 21
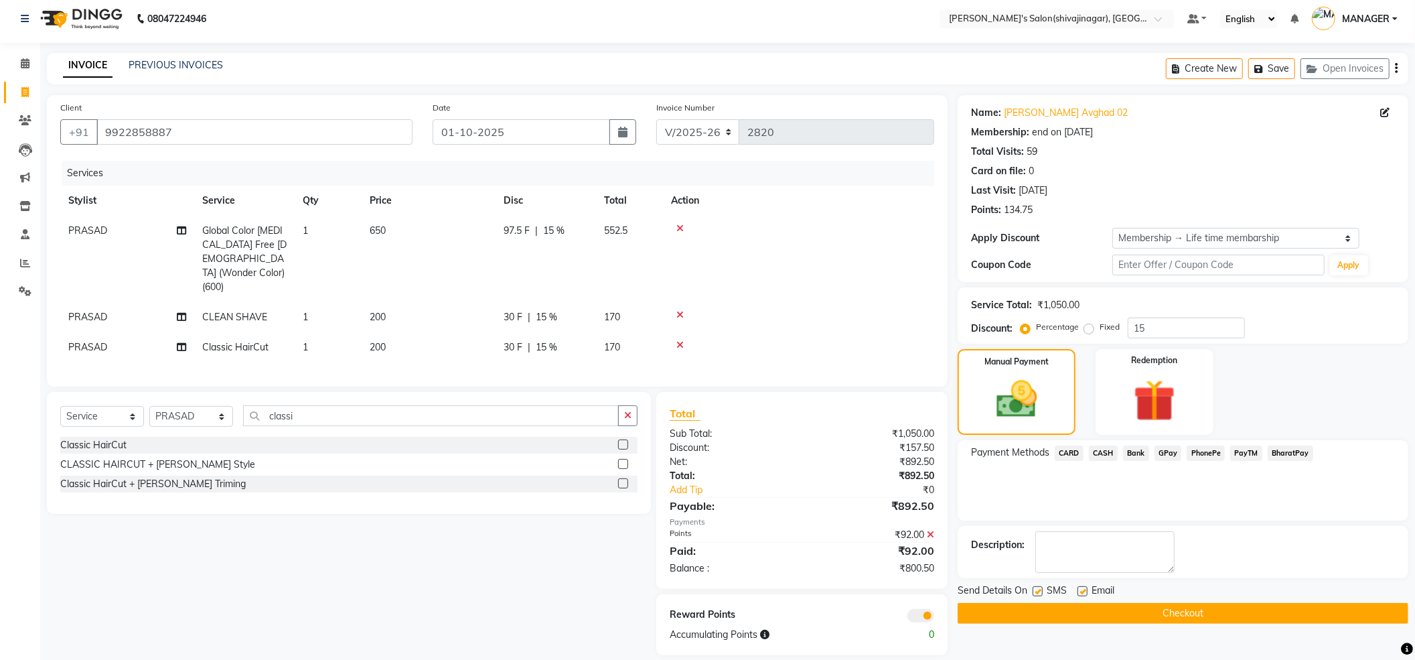
click at [1263, 386] on div "Manual Payment Redemption" at bounding box center [1183, 392] width 471 height 86
click at [1276, 415] on div "Manual Payment Redemption" at bounding box center [1183, 392] width 471 height 86
click at [1337, 456] on div "Payment Methods CARD CASH Bank GPay PhonePe PayTM BharatPay" at bounding box center [1183, 454] width 424 height 18
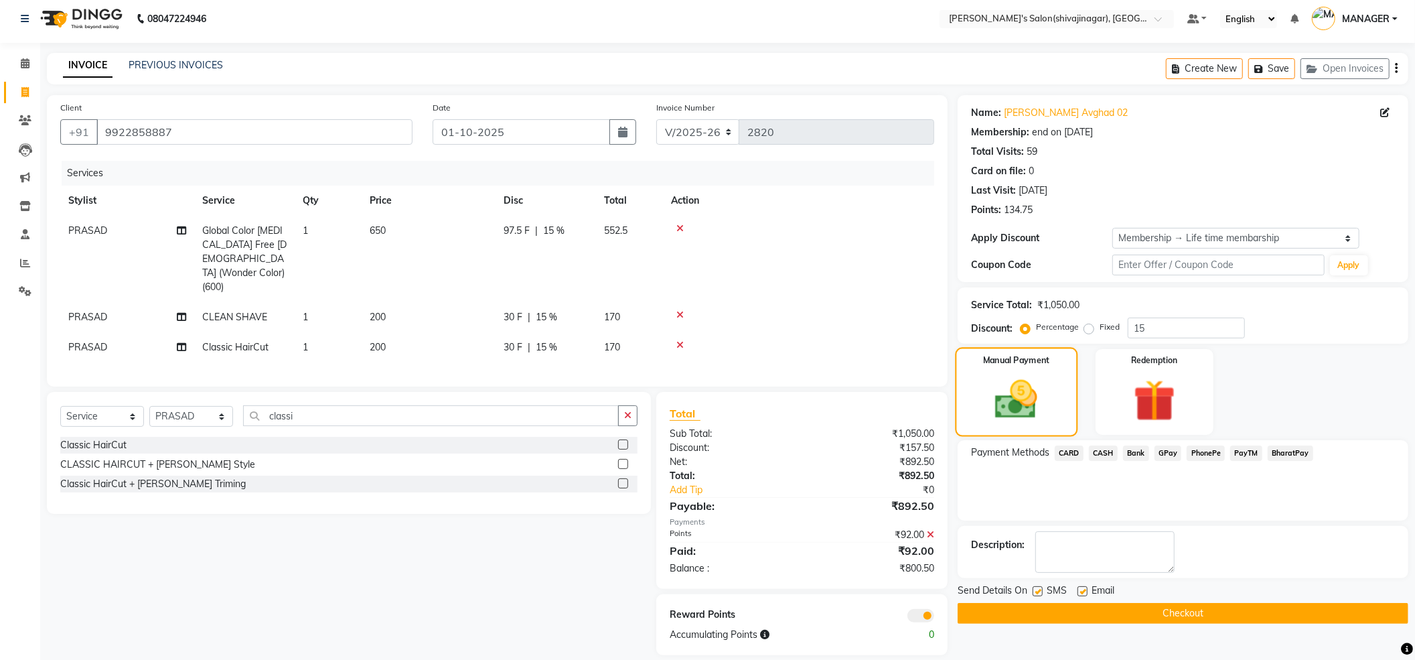
click at [1042, 386] on img at bounding box center [1017, 399] width 69 height 49
click at [1254, 453] on span "PayTM" at bounding box center [1247, 452] width 32 height 15
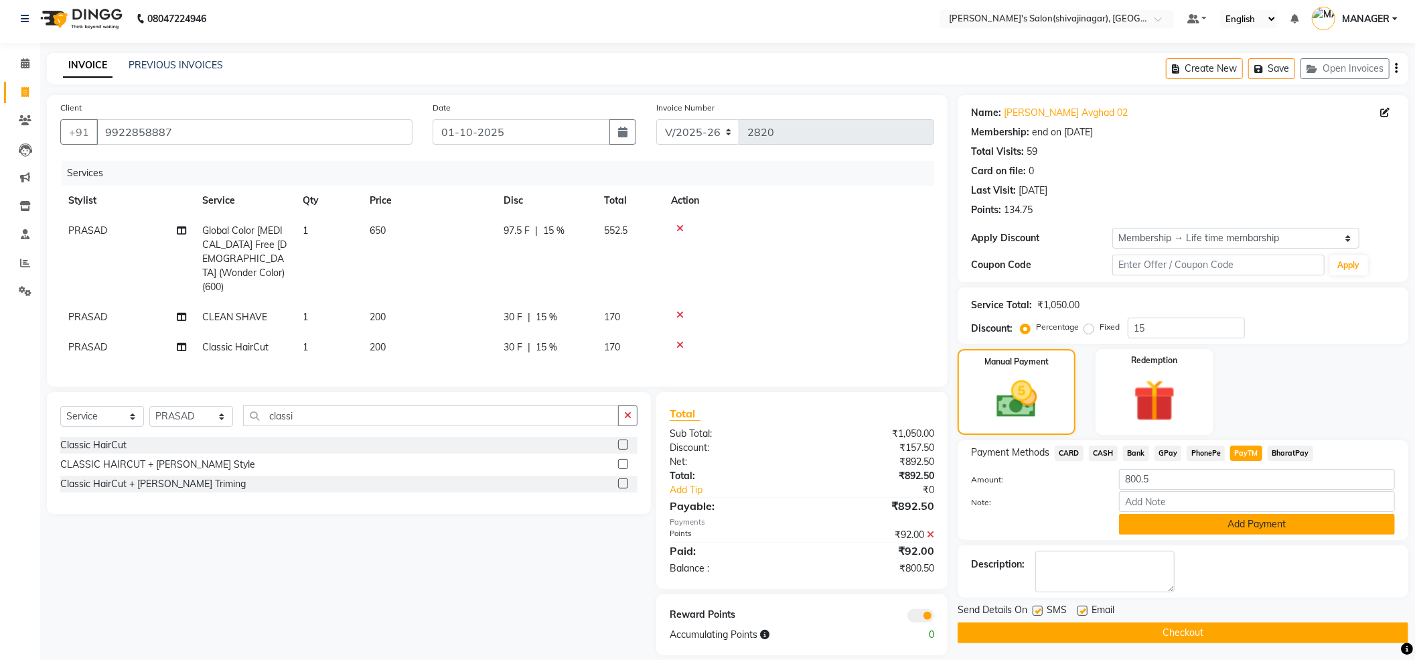
click at [1220, 523] on button "Add Payment" at bounding box center [1257, 524] width 276 height 21
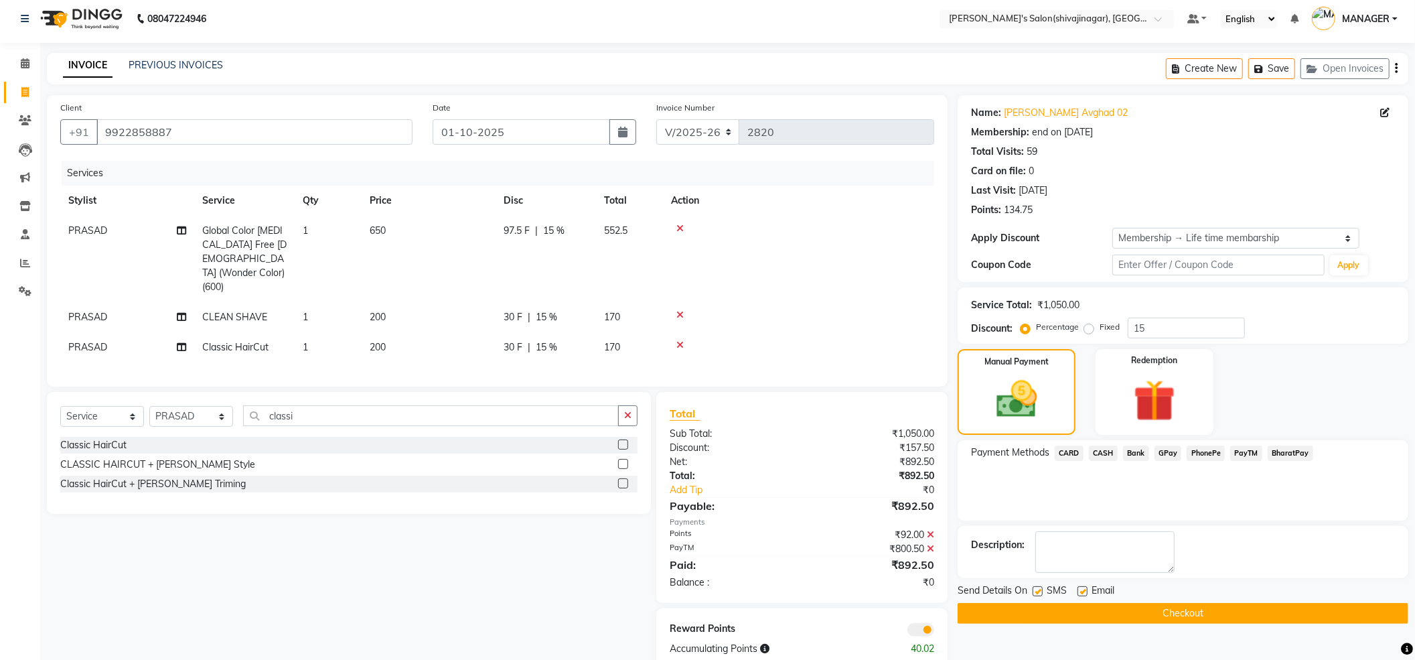
scroll to position [19, 0]
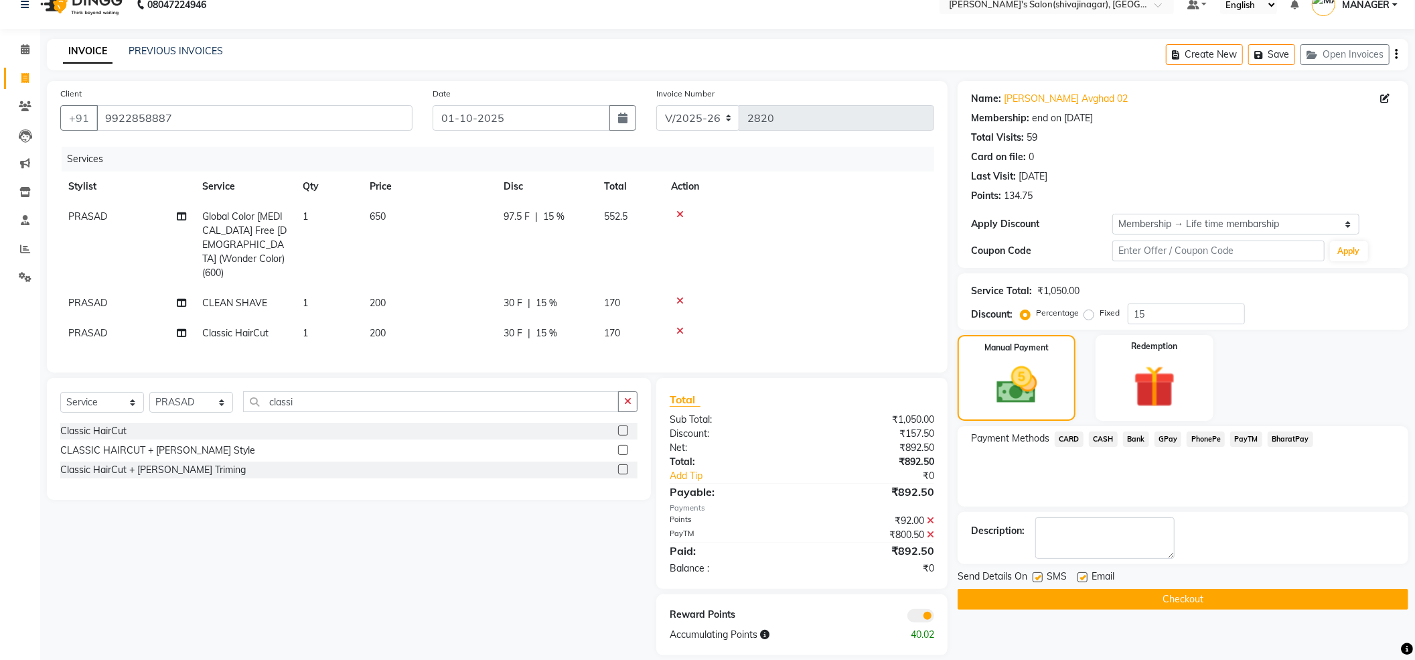
click at [1139, 635] on div "Name: Dnyaneshwar Avghad 02 Membership: end on 31-08-2122 Total Visits: 59 Card…" at bounding box center [1188, 368] width 461 height 574
click at [1174, 604] on button "Checkout" at bounding box center [1183, 599] width 451 height 21
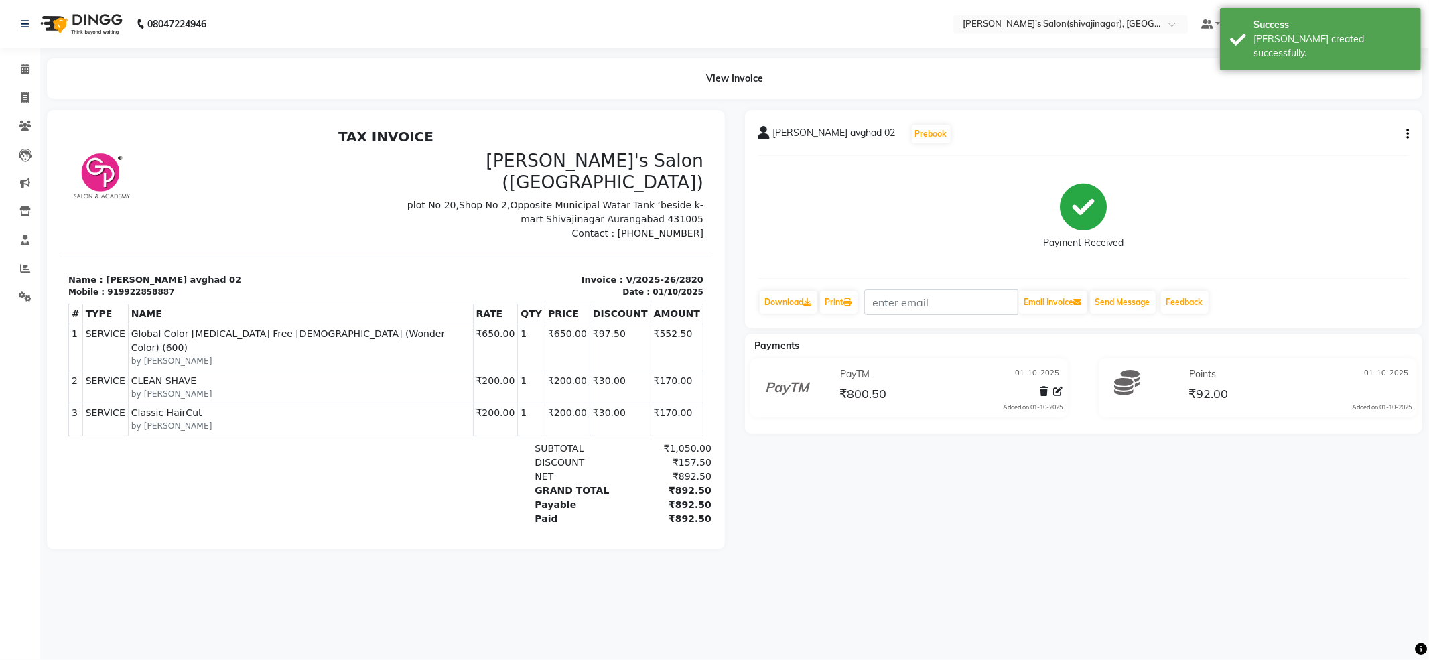
click at [936, 539] on div "dnyaneshwar avghad 02 Prebook Payment Received Download Print Email Invoice Sen…" at bounding box center [1084, 329] width 698 height 439
drag, startPoint x: 936, startPoint y: 539, endPoint x: 583, endPoint y: 354, distance: 397.6
click at [936, 539] on div "dnyaneshwar avghad 02 Prebook Payment Received Download Print Email Invoice Sen…" at bounding box center [1084, 329] width 698 height 439
click at [21, 97] on icon at bounding box center [24, 97] width 7 height 10
select select "service"
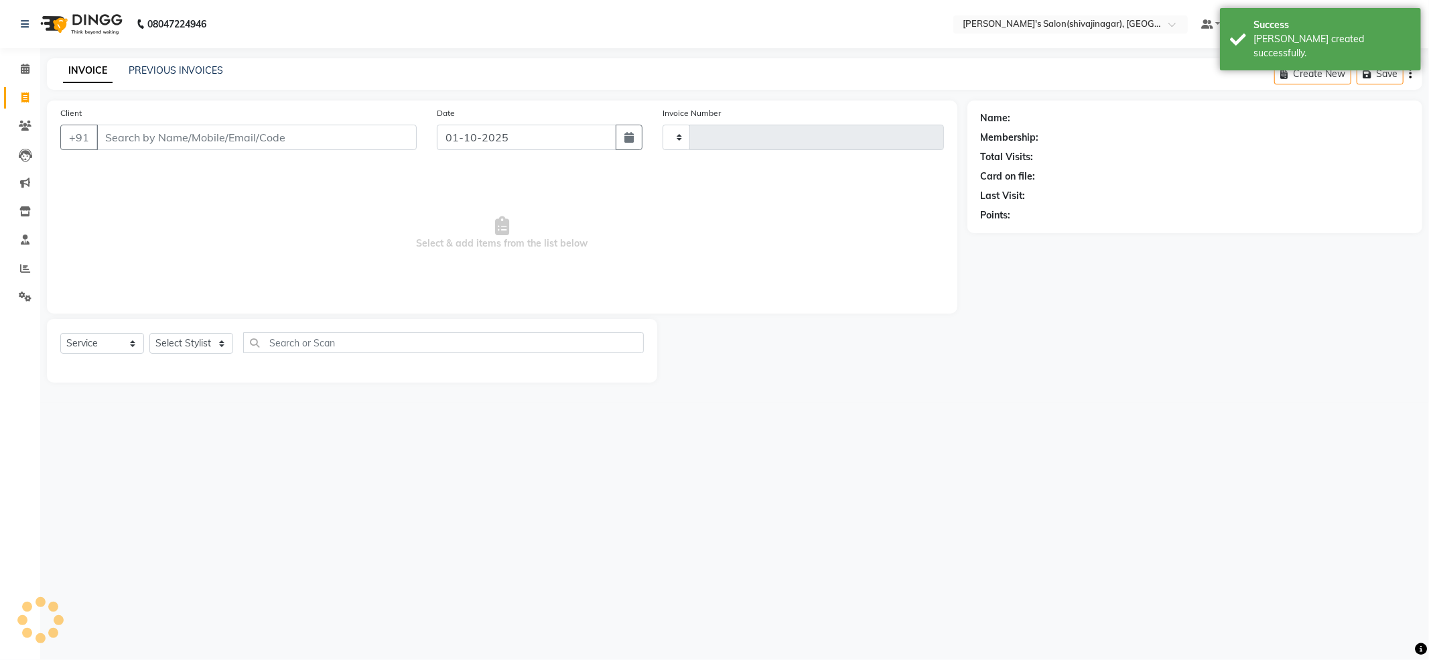
type input "2821"
select select "4174"
click at [176, 141] on input "Client" at bounding box center [256, 137] width 320 height 25
click at [178, 62] on div "INVOICE PREVIOUS INVOICES Create New Save Open Invoices" at bounding box center [734, 73] width 1375 height 31
click at [180, 71] on link "PREVIOUS INVOICES" at bounding box center [176, 70] width 94 height 12
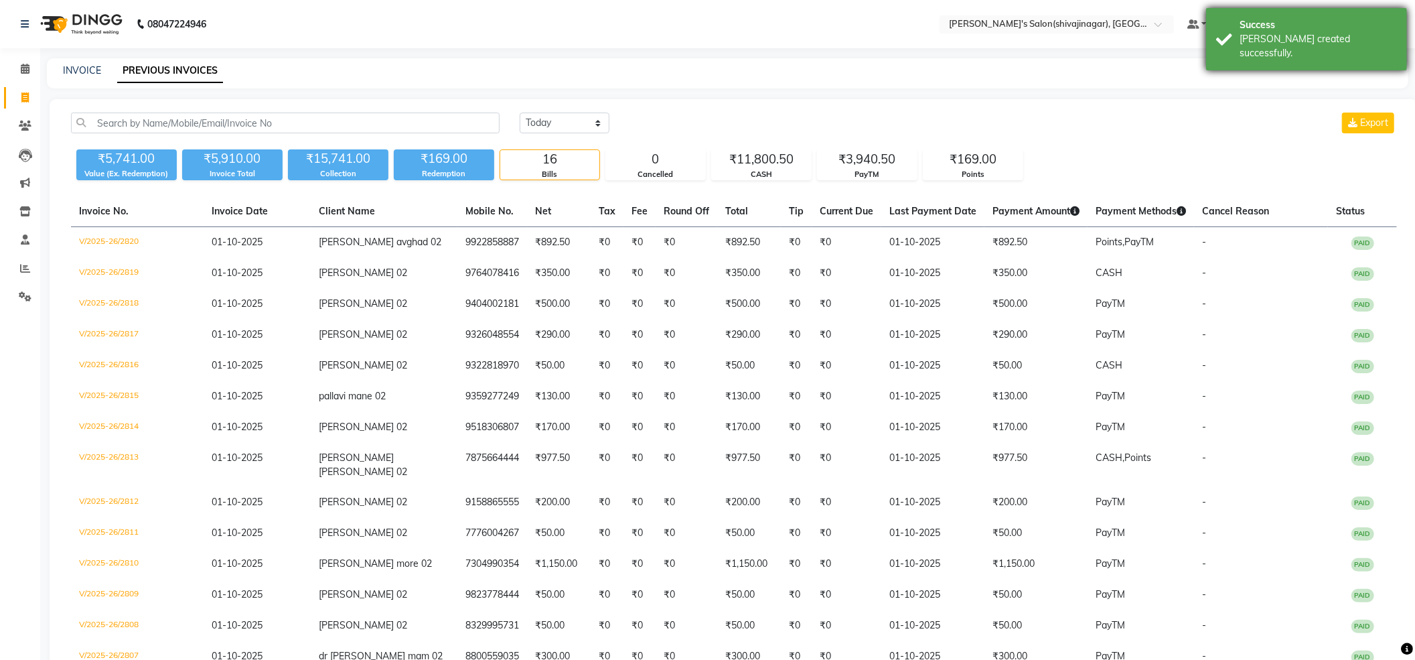
click at [1270, 40] on div "Bill created successfully." at bounding box center [1318, 46] width 157 height 28
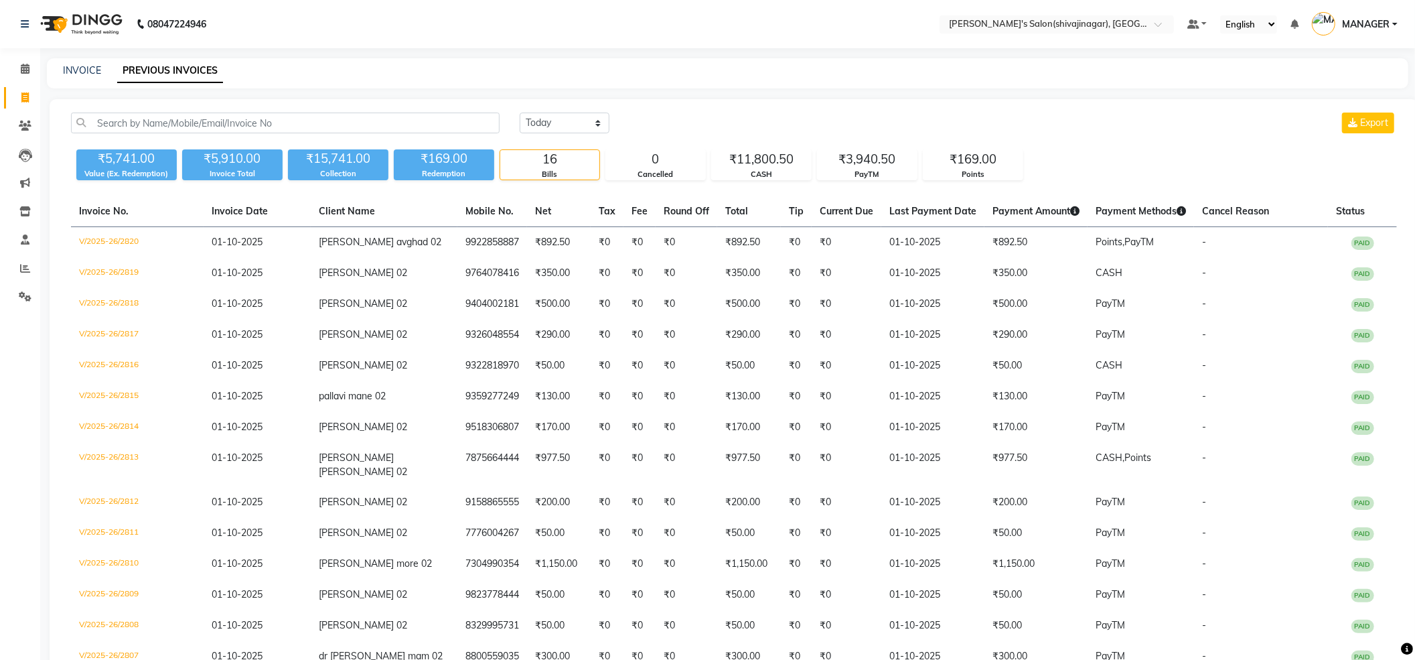
click at [651, 76] on div "INVOICE PREVIOUS INVOICES" at bounding box center [720, 71] width 1346 height 14
click at [671, 47] on nav "08047224946 Select Location × Girja's Salon(shivajinagar), Shivaji Nagar Defaul…" at bounding box center [707, 24] width 1415 height 48
click at [746, 40] on nav "08047224946 Select Location × Girja's Salon(shivajinagar), Shivaji Nagar Defaul…" at bounding box center [707, 24] width 1415 height 48
click at [702, 14] on nav "08047224946 Select Location × Girja's Salon(shivajinagar), Shivaji Nagar Defaul…" at bounding box center [707, 24] width 1415 height 48
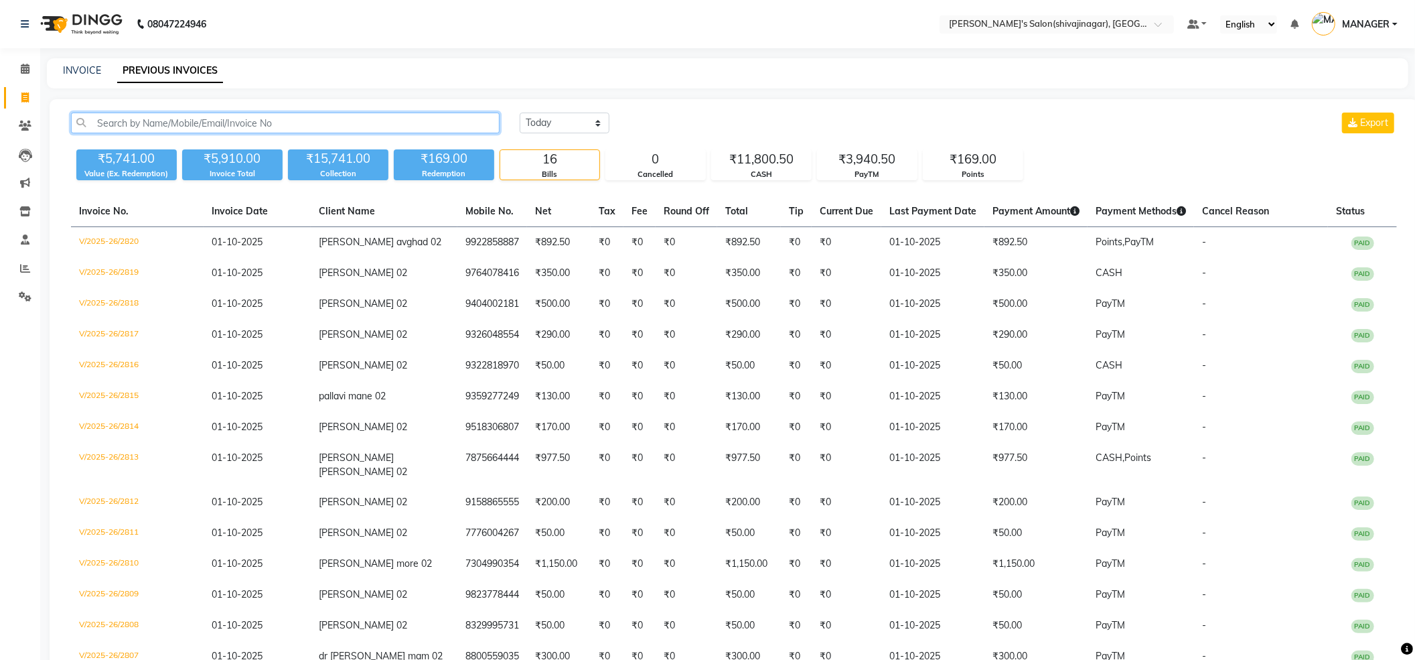
drag, startPoint x: 118, startPoint y: 127, endPoint x: 66, endPoint y: 102, distance: 57.8
click at [117, 126] on input "text" at bounding box center [285, 123] width 429 height 21
click at [92, 70] on link "INVOICE" at bounding box center [82, 70] width 38 height 12
select select "service"
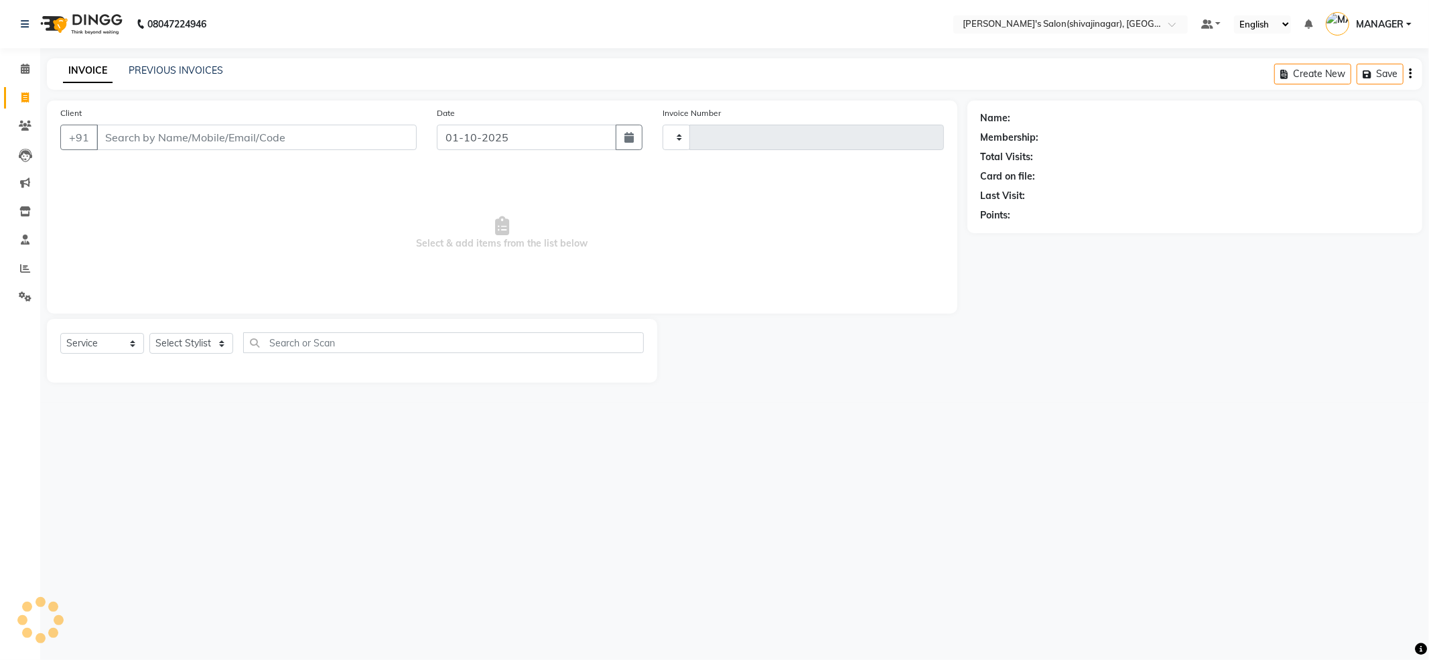
type input "2821"
select select "4174"
click at [130, 127] on input "Client" at bounding box center [256, 137] width 320 height 25
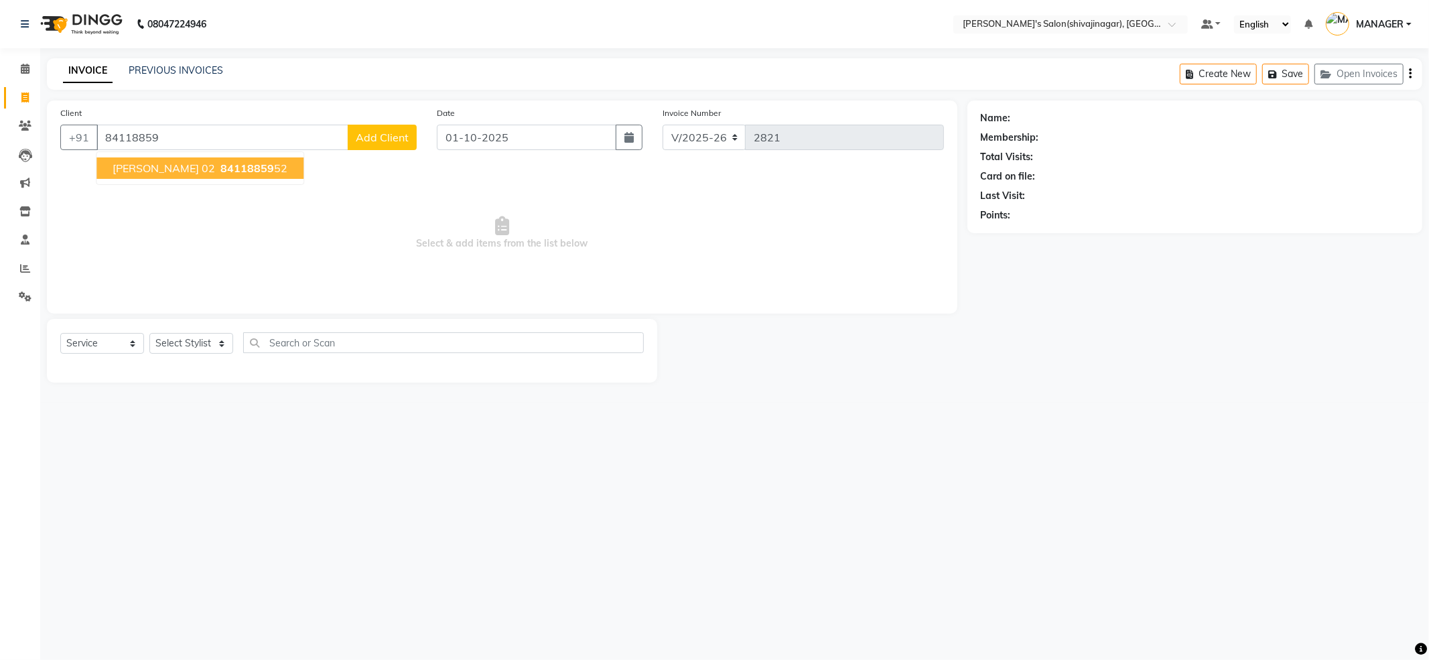
click at [205, 170] on span "[PERSON_NAME] 02" at bounding box center [164, 167] width 102 height 13
type input "8411885952"
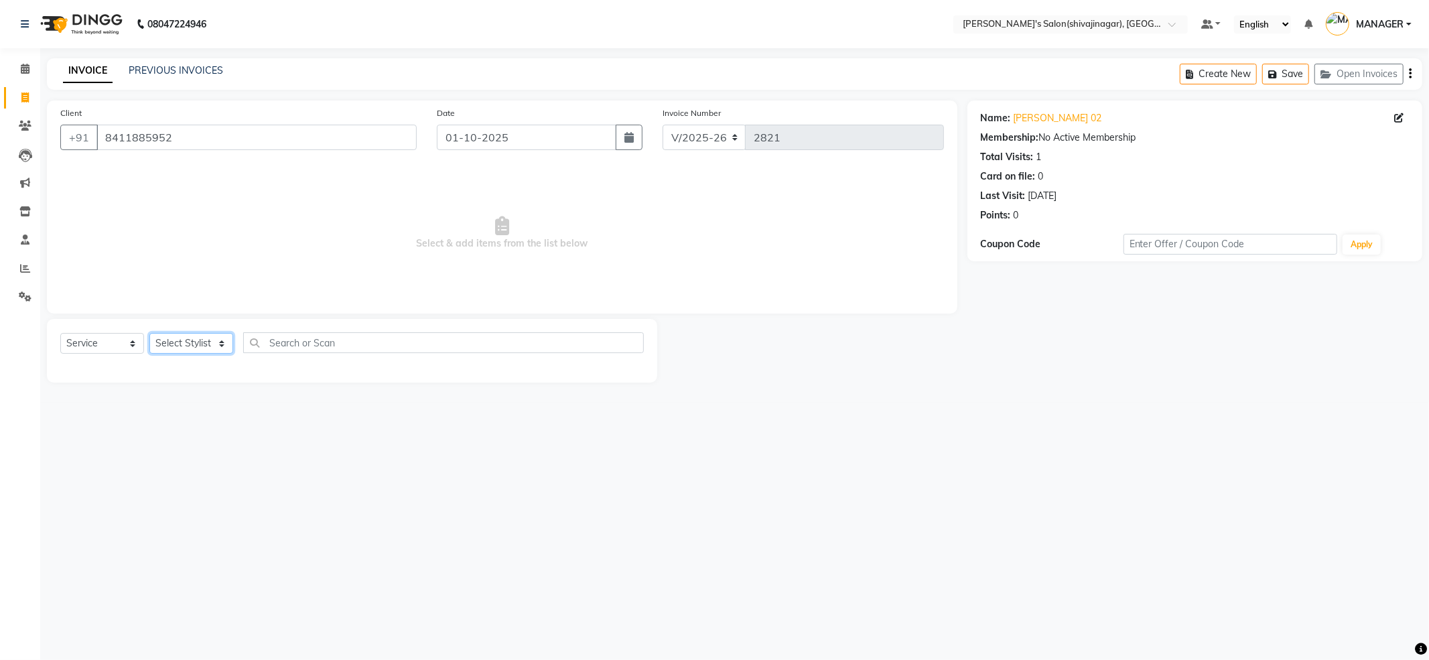
click at [201, 348] on select "Select Stylist ABHI AKKI KIRTI MANAGER MISS STAFF MONG'Z. NILOFER PALLAVI PRASA…" at bounding box center [191, 343] width 84 height 21
select select "82728"
click at [149, 333] on select "Select Stylist ABHI AKKI KIRTI MANAGER MISS STAFF MONG'Z. NILOFER PALLAVI PRASA…" at bounding box center [191, 343] width 84 height 21
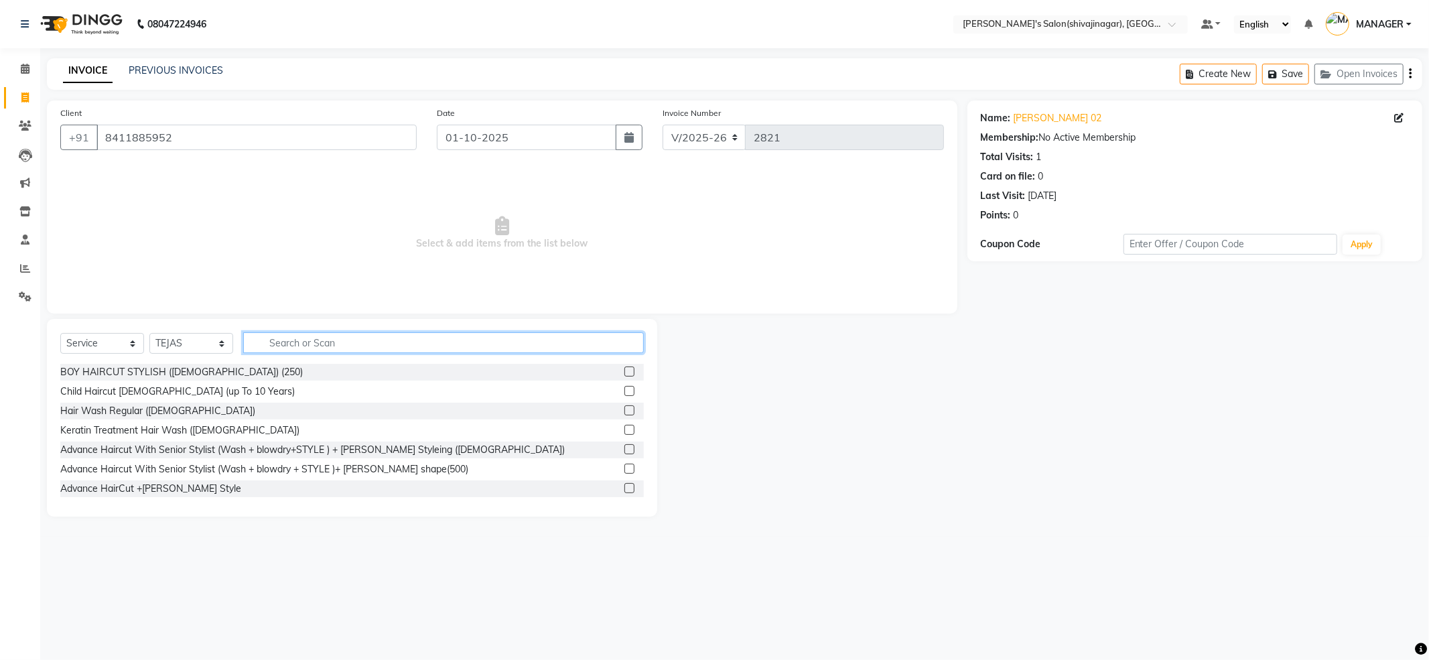
click at [301, 333] on input "text" at bounding box center [443, 342] width 401 height 21
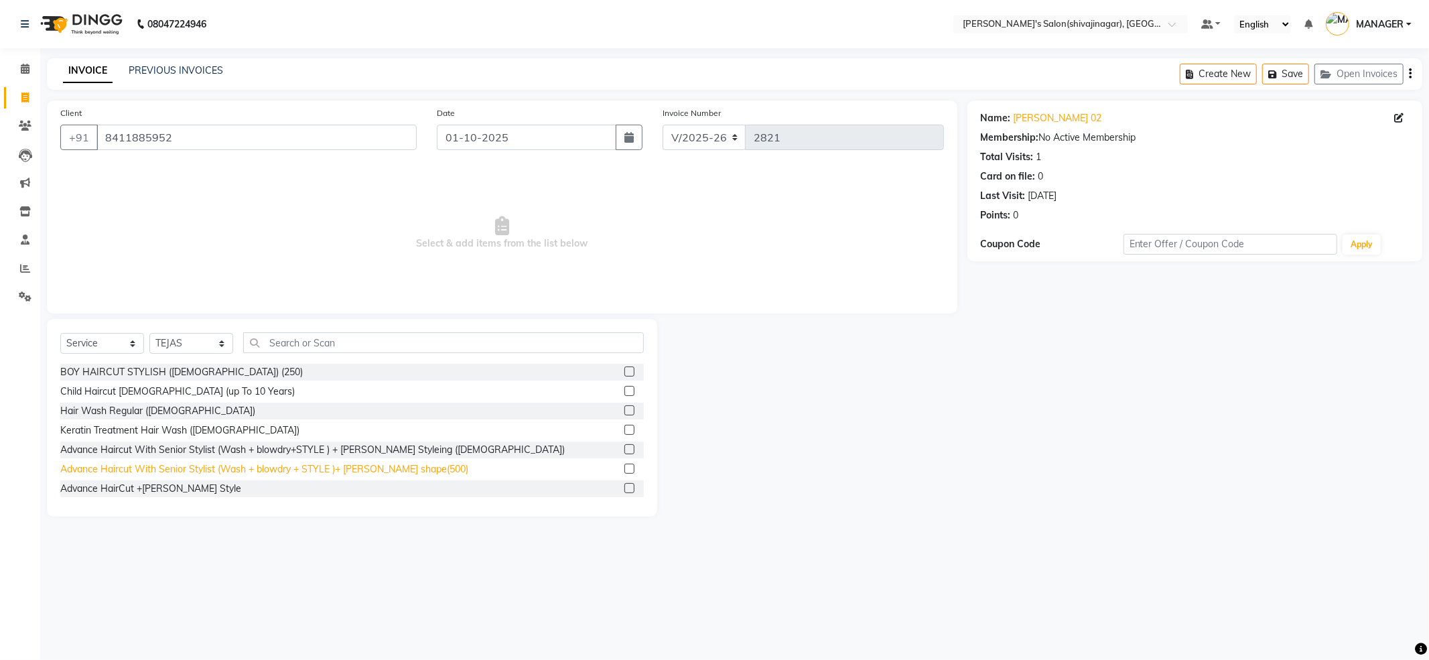
click at [368, 473] on div "Advance Haircut With Senior Stylist (Wash + blowdry + STYLE )+ [PERSON_NAME] sh…" at bounding box center [264, 469] width 408 height 14
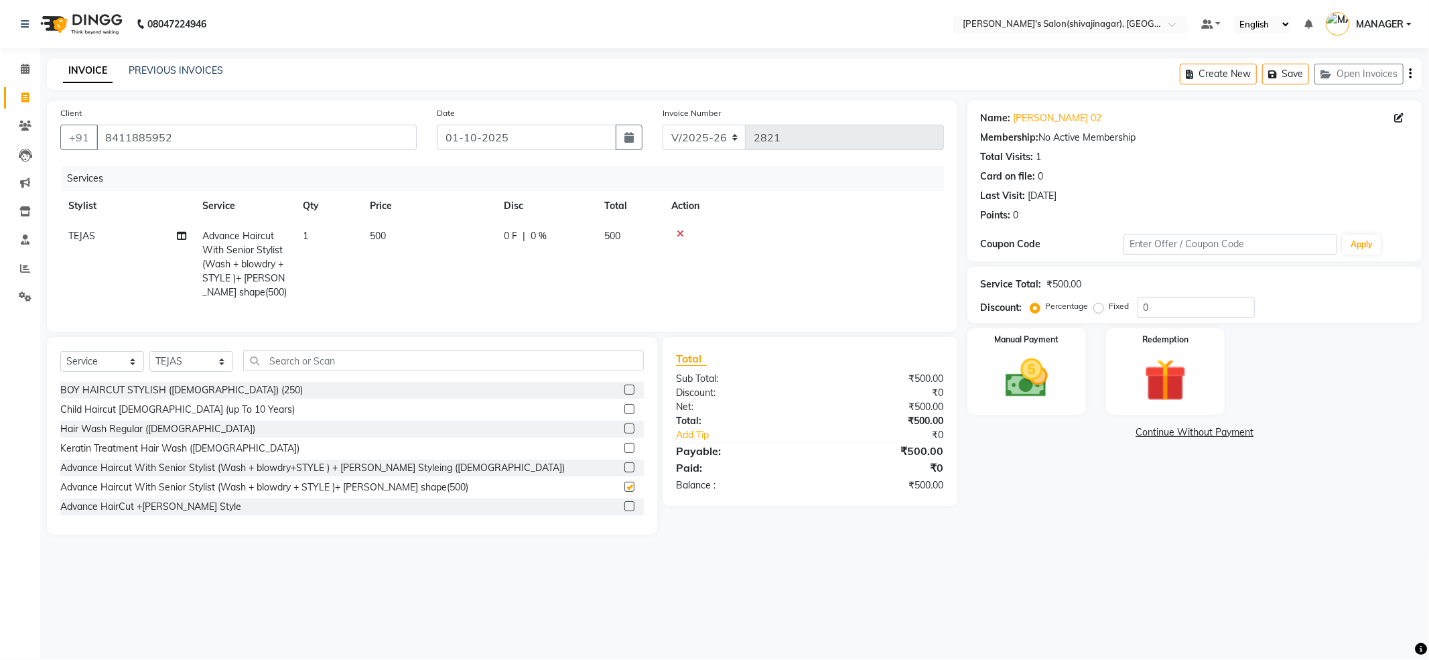
checkbox input "false"
click at [320, 371] on input "text" at bounding box center [443, 360] width 401 height 21
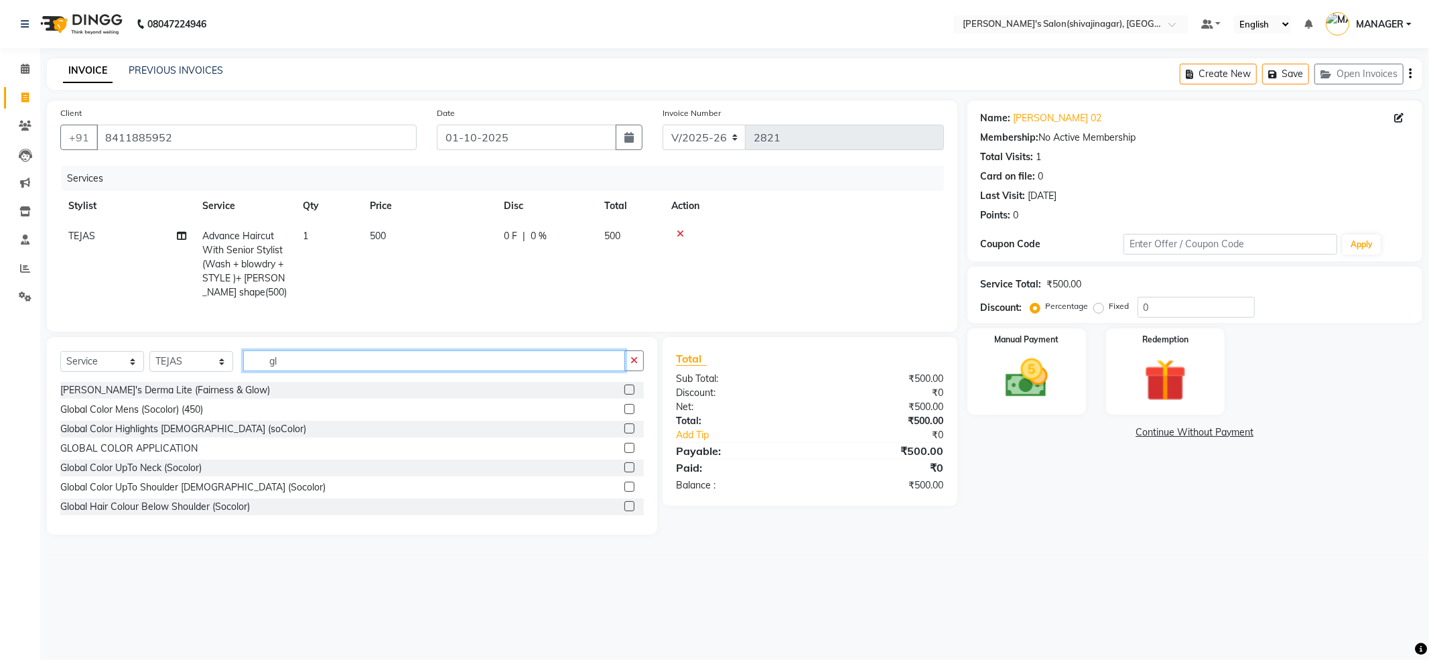
type input "g"
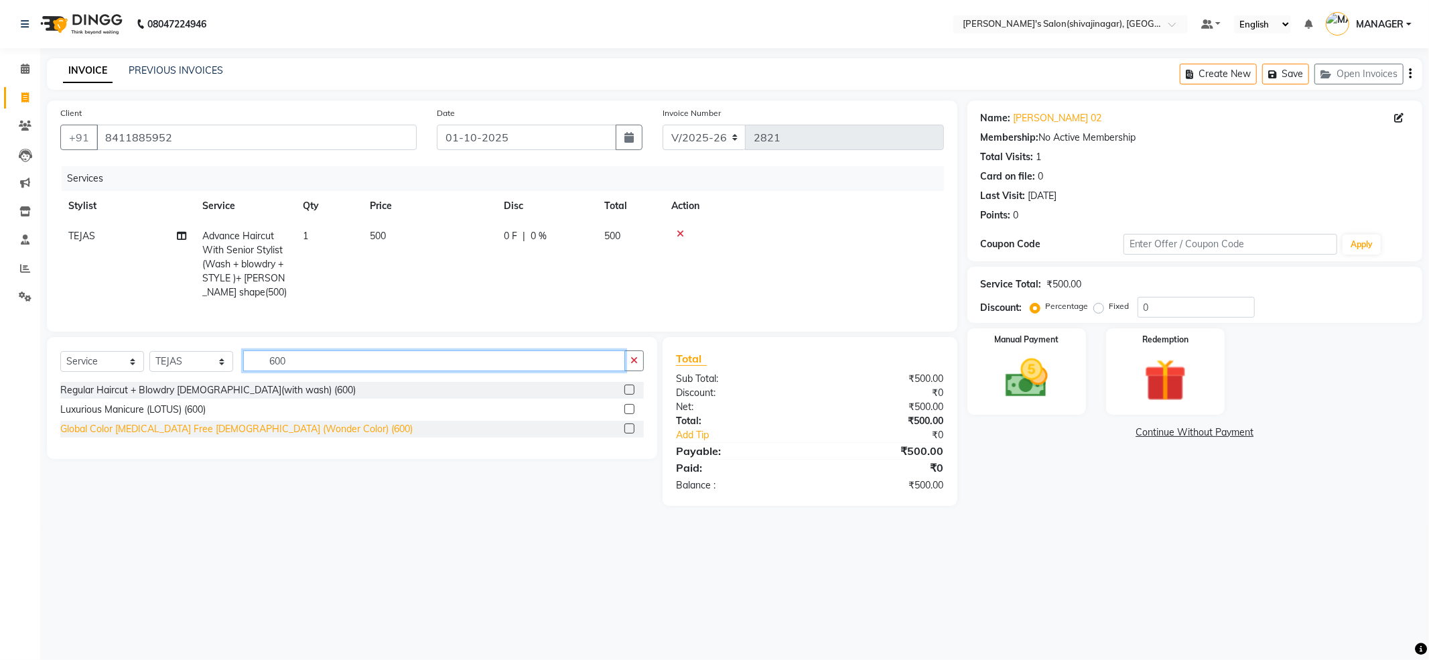
type input "600"
click at [247, 435] on div "Global Color Ammonia Free Male (Wonder Color) (600)" at bounding box center [236, 429] width 352 height 14
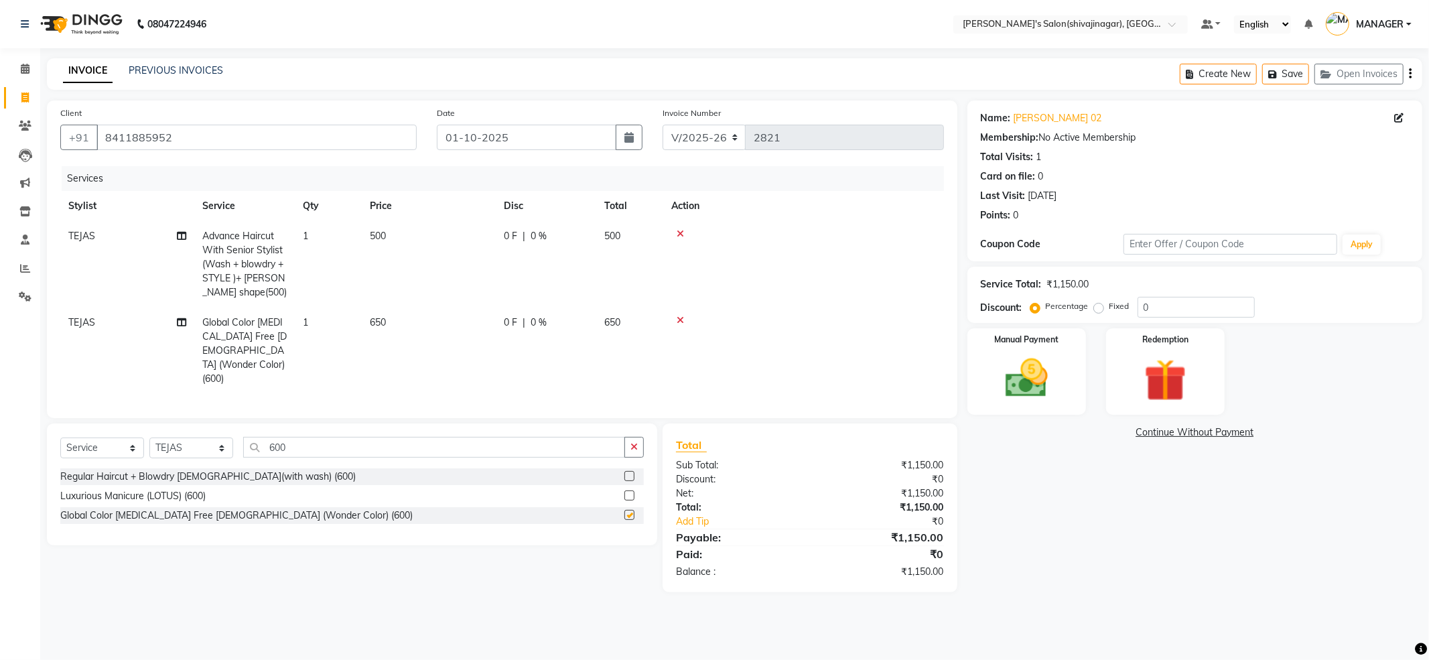
checkbox input "false"
click at [318, 437] on input "600" at bounding box center [434, 447] width 382 height 21
type input "6"
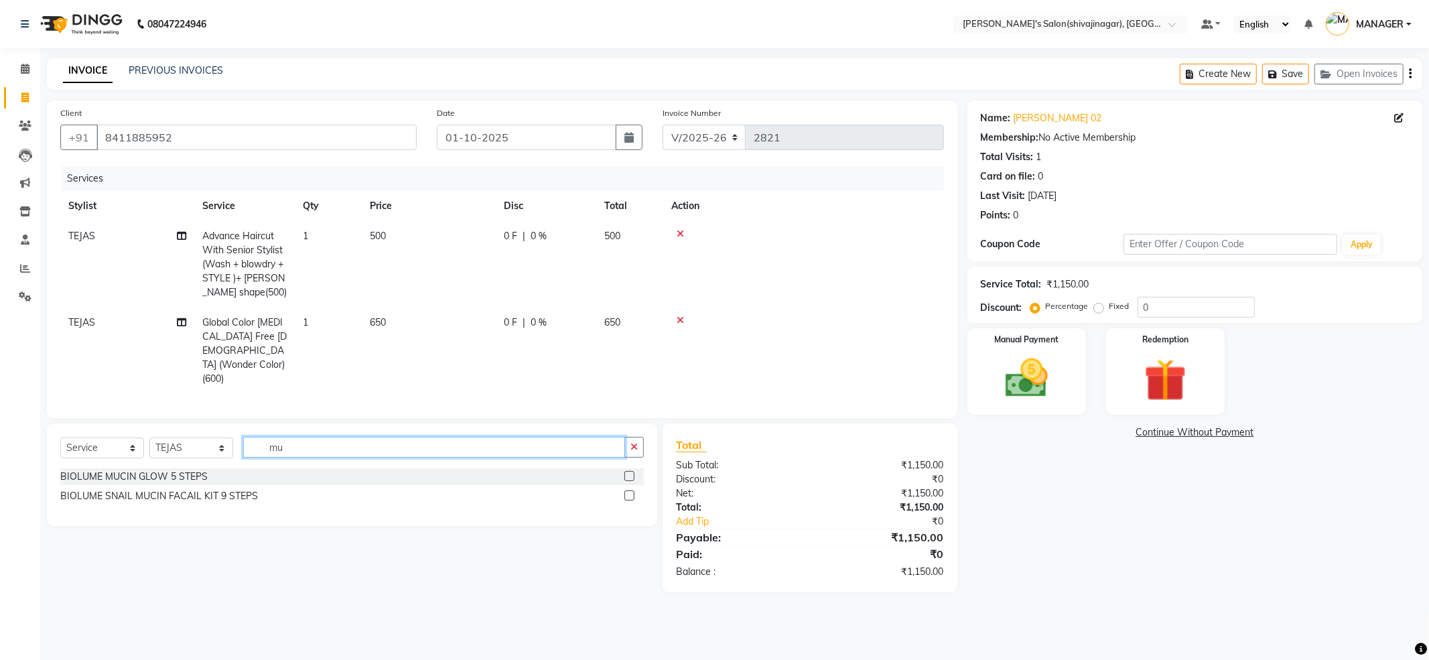
type input "m"
type input "moust"
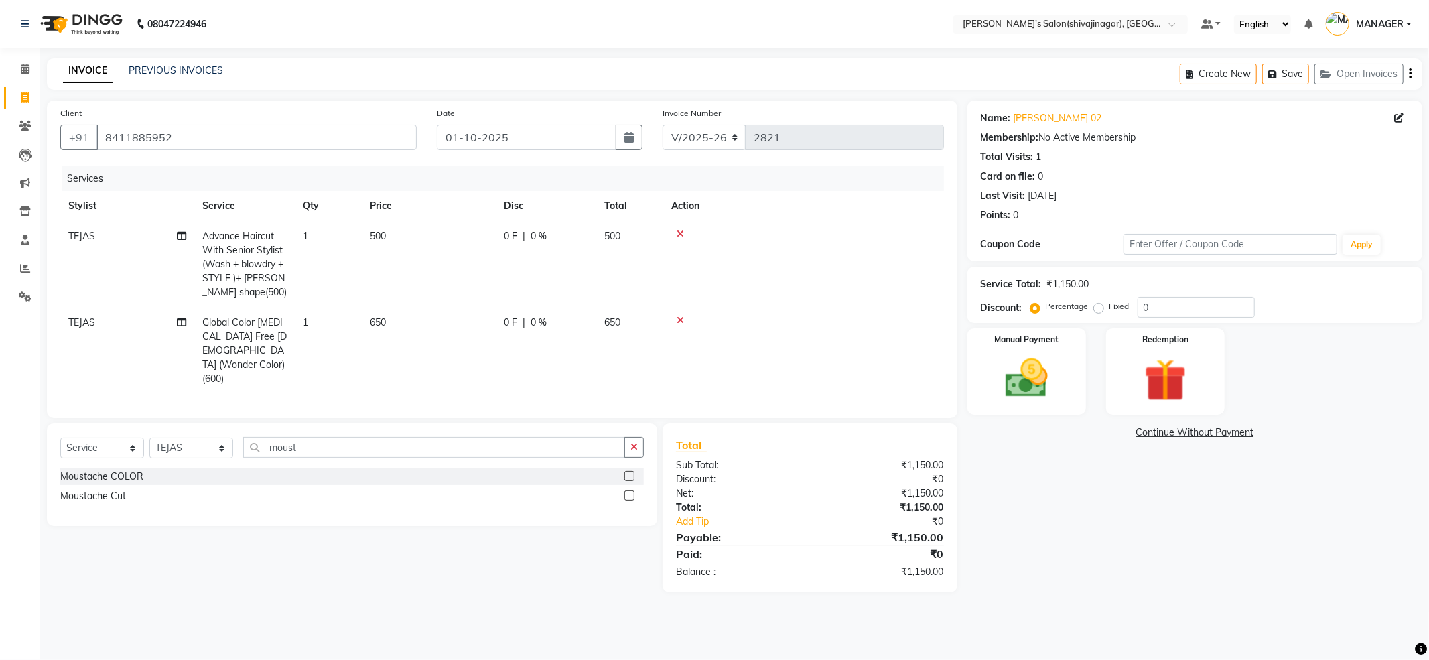
click at [151, 468] on div "Moustache COLOR" at bounding box center [351, 476] width 583 height 17
click at [627, 471] on label at bounding box center [629, 476] width 10 height 10
click at [627, 472] on input "checkbox" at bounding box center [628, 476] width 9 height 9
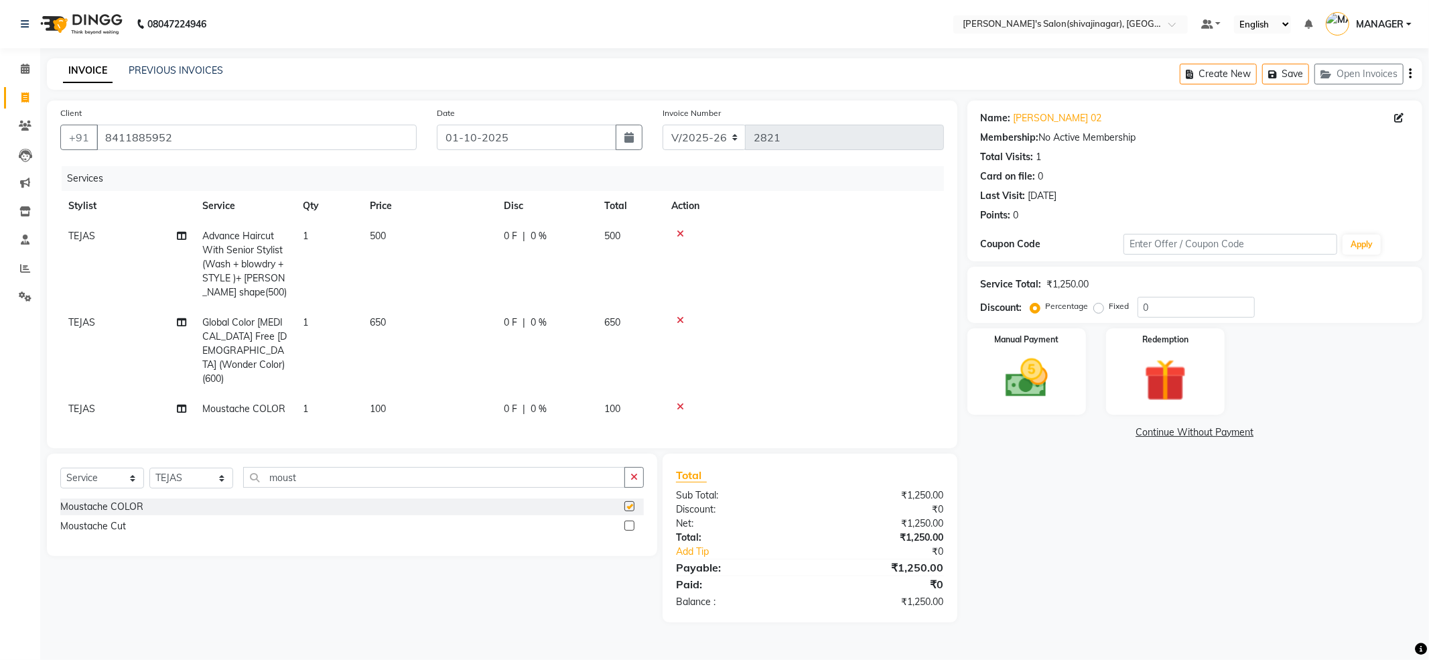
checkbox input "false"
click at [1067, 375] on div "Manual Payment" at bounding box center [1026, 371] width 123 height 90
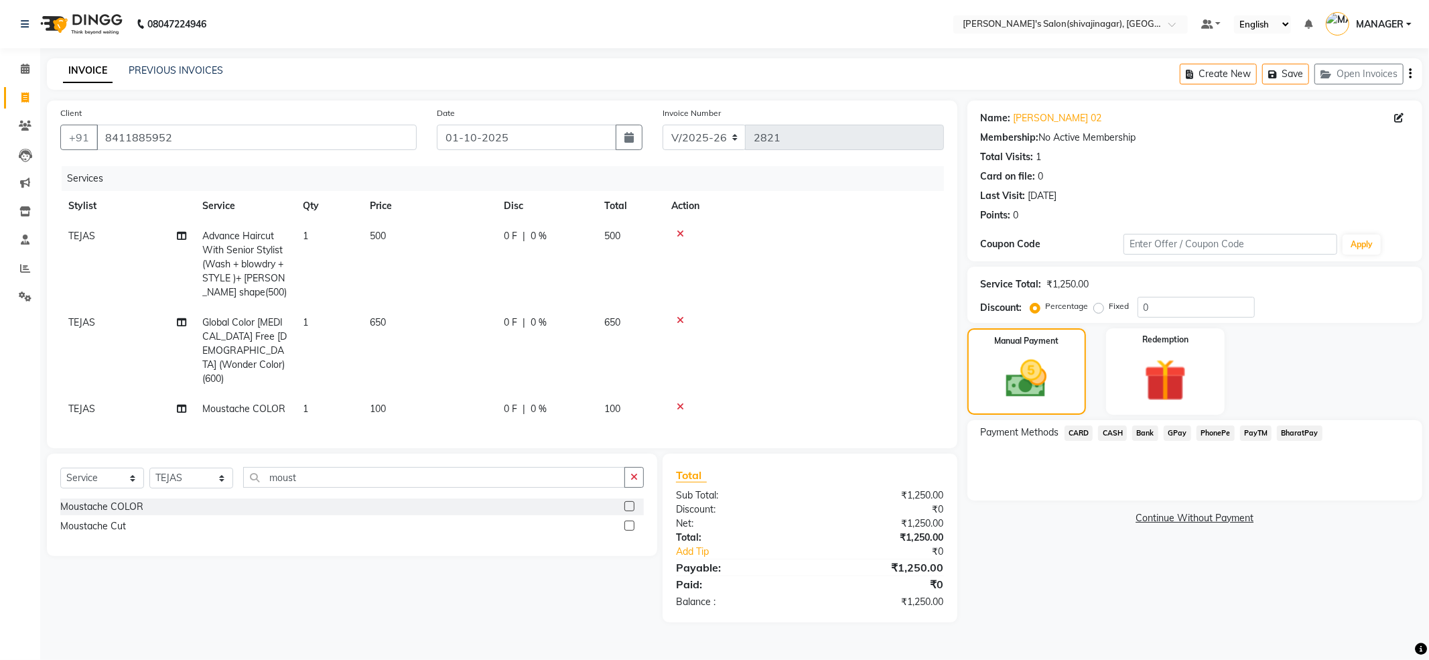
click at [1252, 432] on span "PayTM" at bounding box center [1256, 432] width 32 height 15
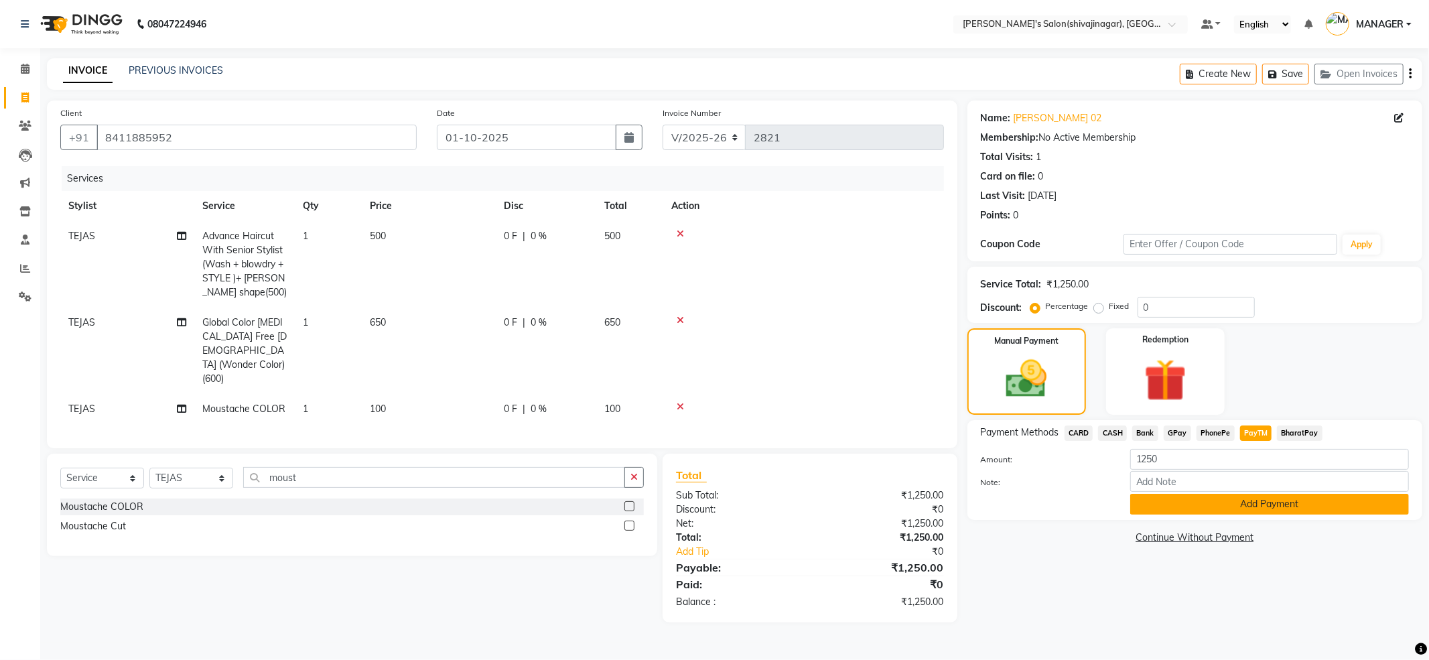
click at [1170, 500] on button "Add Payment" at bounding box center [1269, 504] width 279 height 21
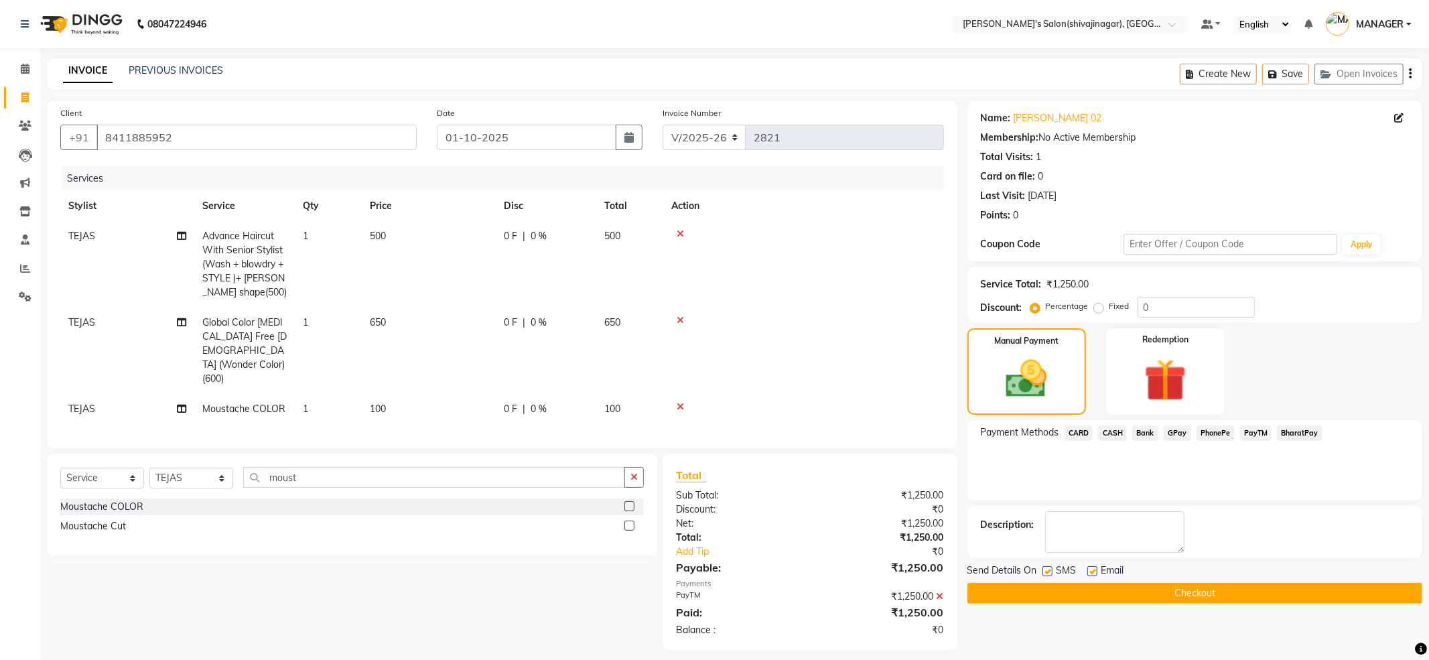
click at [1174, 593] on button "Checkout" at bounding box center [1194, 593] width 455 height 21
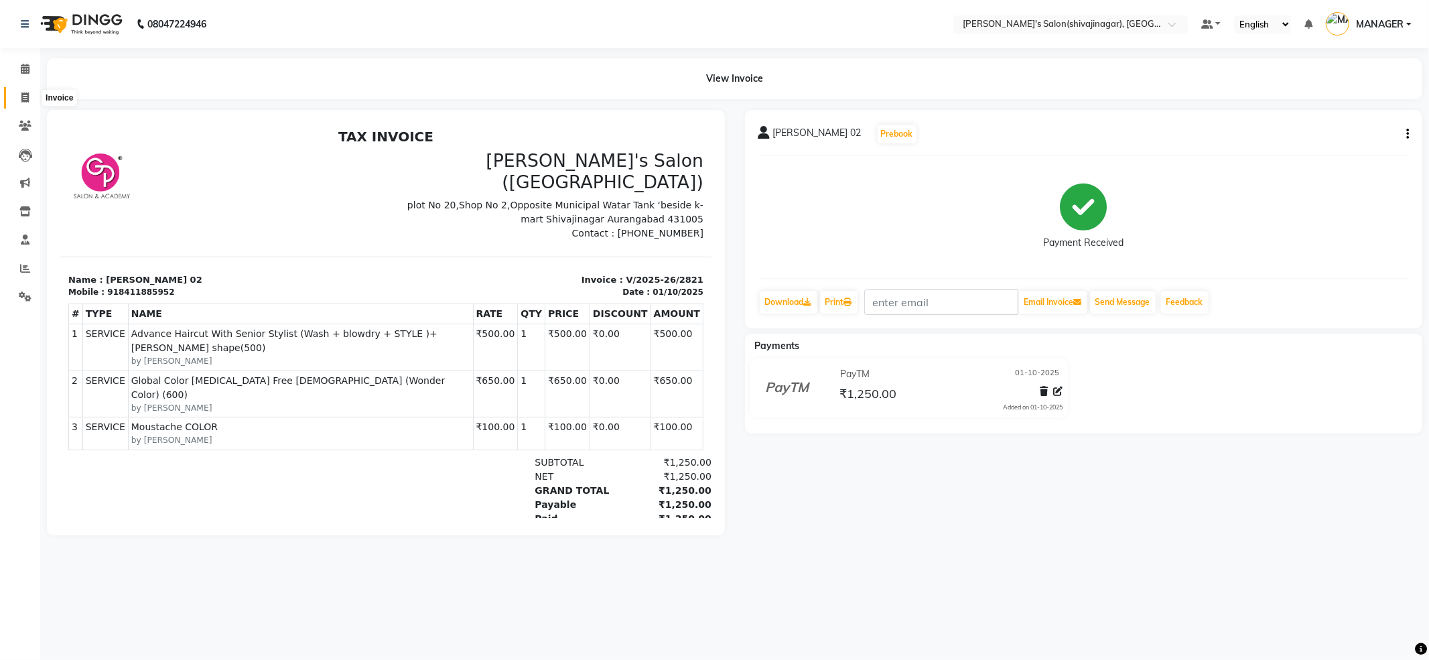
click at [22, 96] on icon at bounding box center [24, 97] width 7 height 10
select select "service"
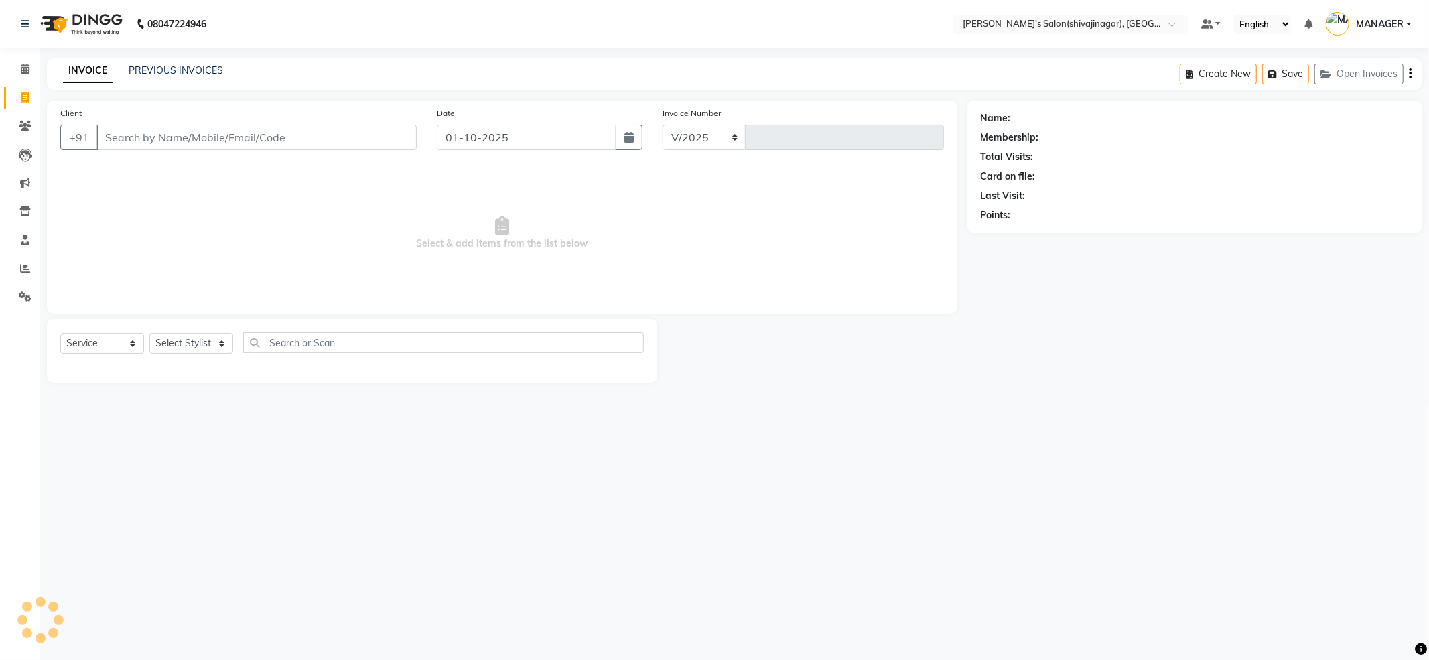
select select "4174"
type input "2822"
click at [199, 336] on select "Select Stylist ABHI AKKI KIRTI MANAGER MISS STAFF MONG'Z. NILOFER PALLAVI PRASA…" at bounding box center [191, 343] width 84 height 21
select select "24666"
click at [149, 333] on select "Select Stylist ABHI AKKI KIRTI MANAGER MISS STAFF MONG'Z. NILOFER PALLAVI PRASA…" at bounding box center [191, 343] width 84 height 21
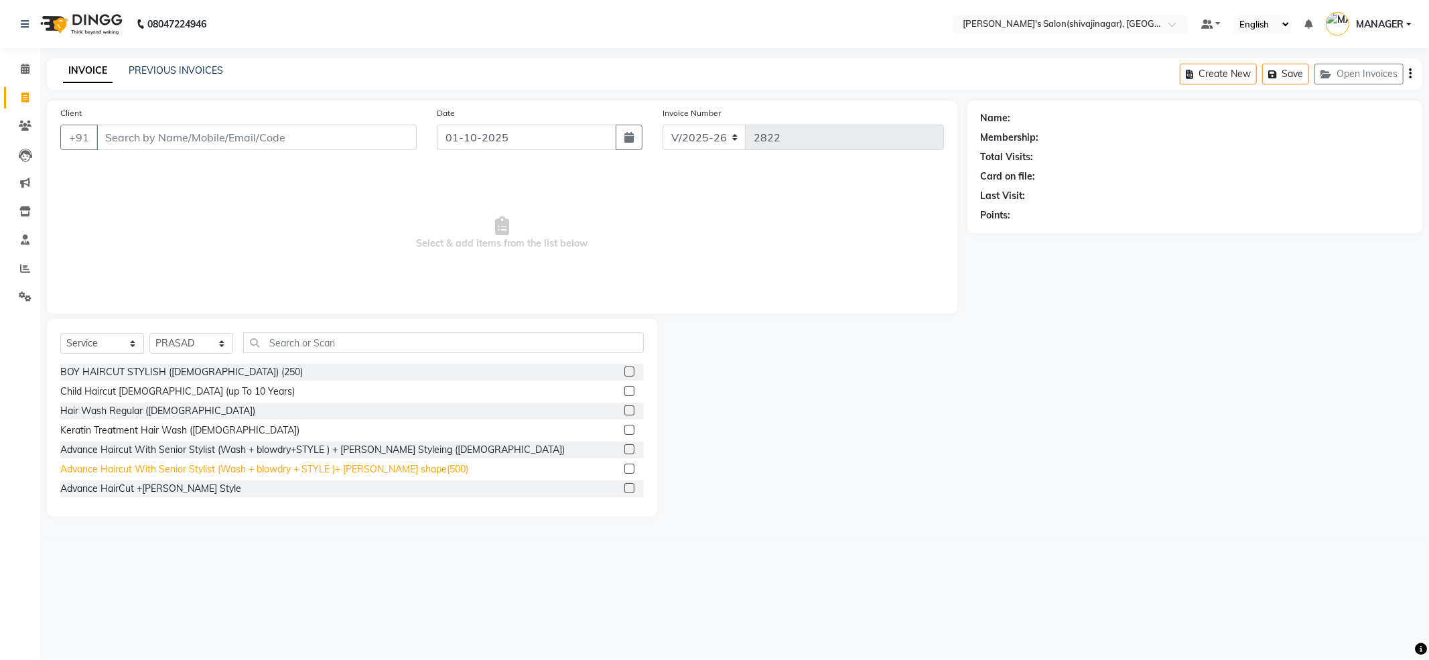
click at [279, 472] on div "Advance Haircut With Senior Stylist (Wash + blowdry + STYLE )+ [PERSON_NAME] sh…" at bounding box center [264, 469] width 408 height 14
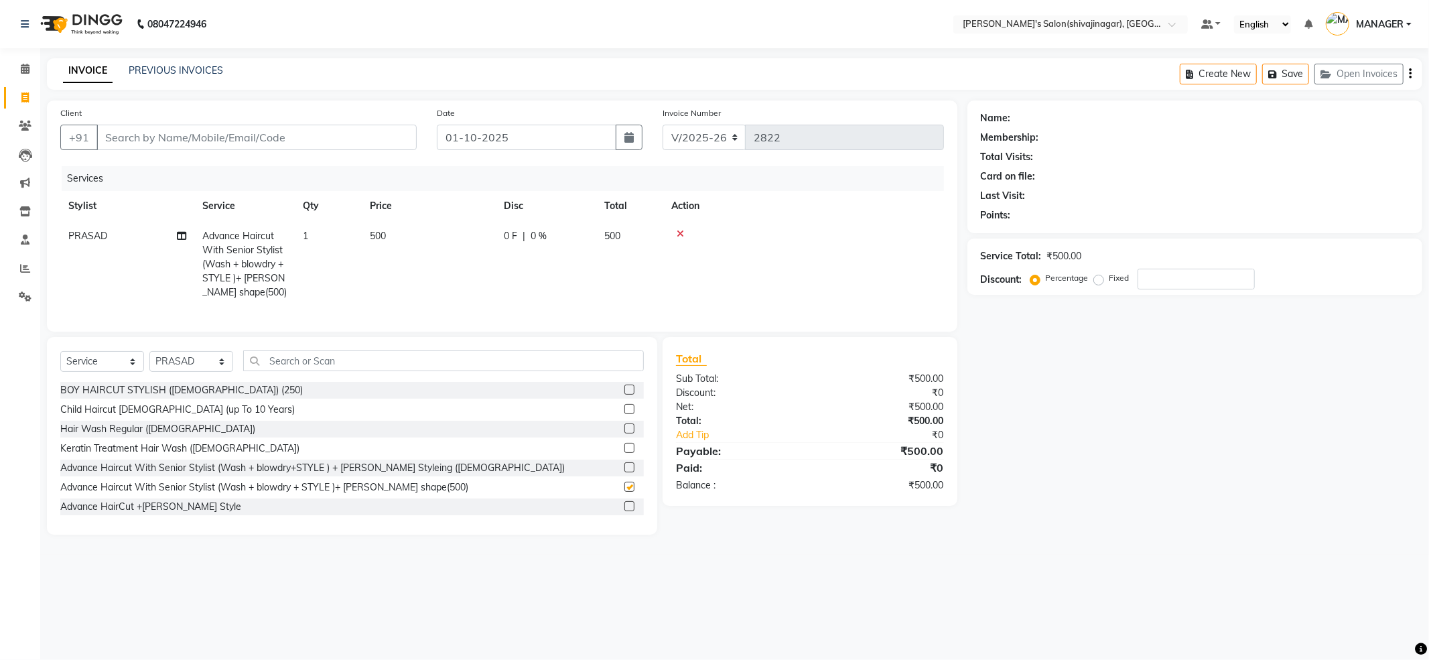
checkbox input "false"
click at [234, 139] on input "Client" at bounding box center [256, 137] width 320 height 25
click at [186, 134] on input "Client" at bounding box center [256, 137] width 320 height 25
type input "8"
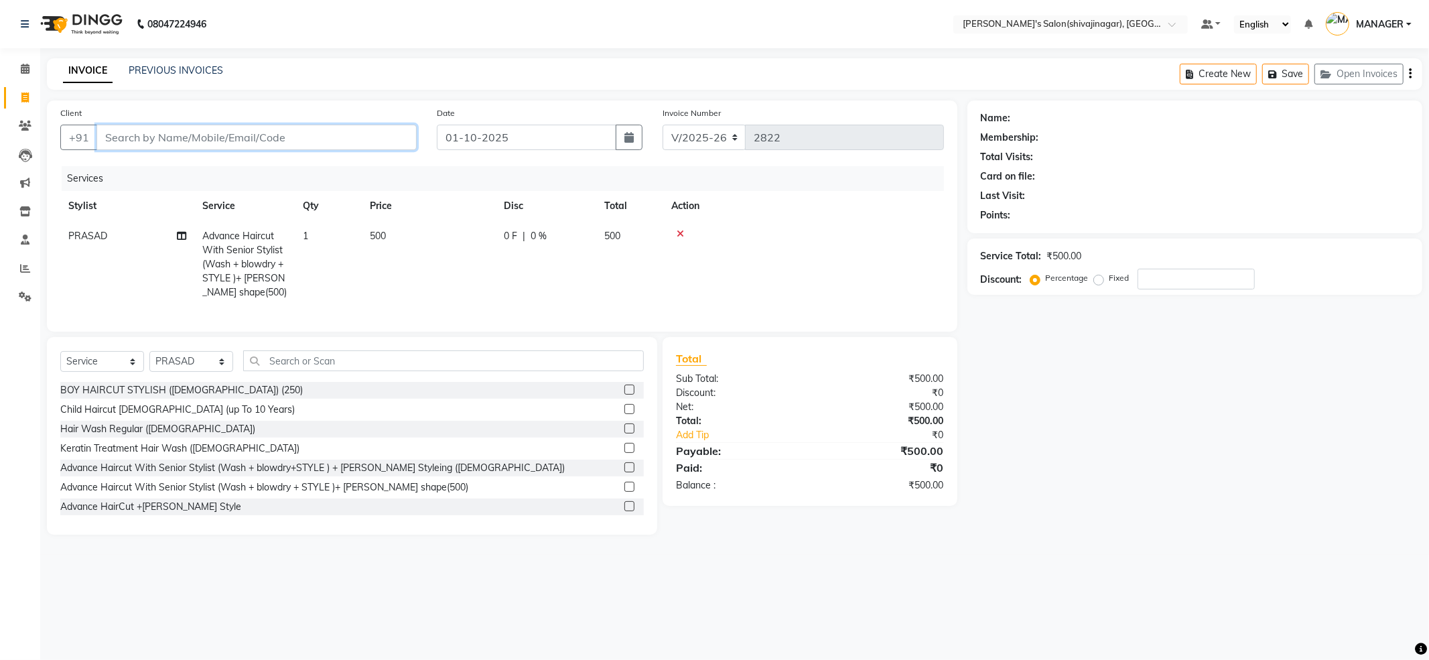
type input "0"
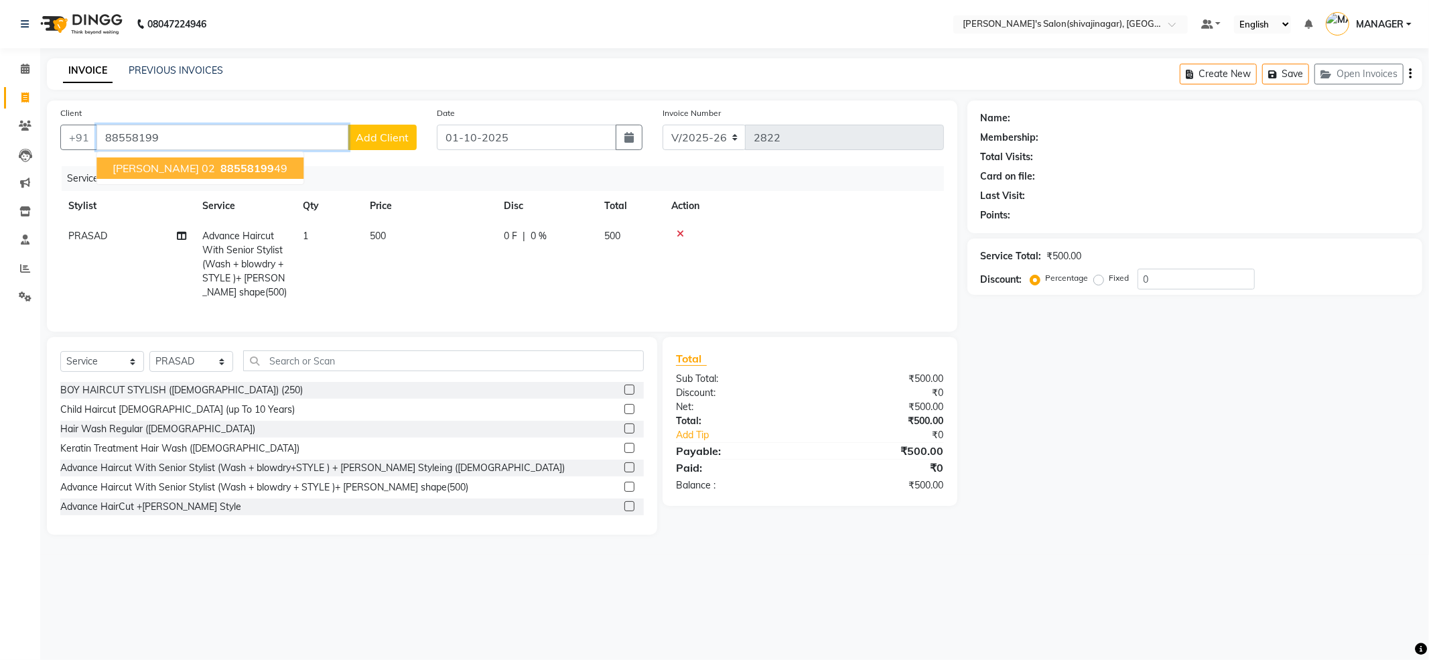
click at [202, 166] on span "[PERSON_NAME] 02" at bounding box center [164, 167] width 102 height 13
type input "8855819949"
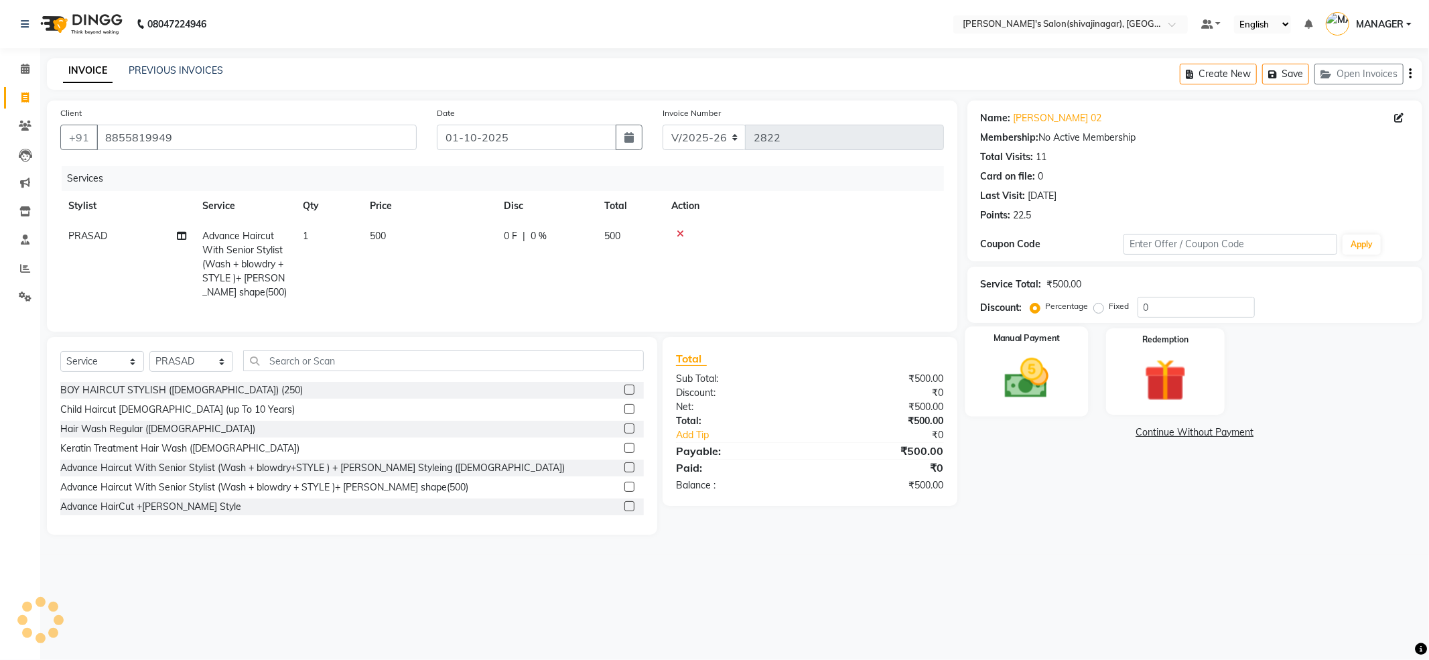
click at [989, 376] on div "Manual Payment" at bounding box center [1026, 371] width 123 height 90
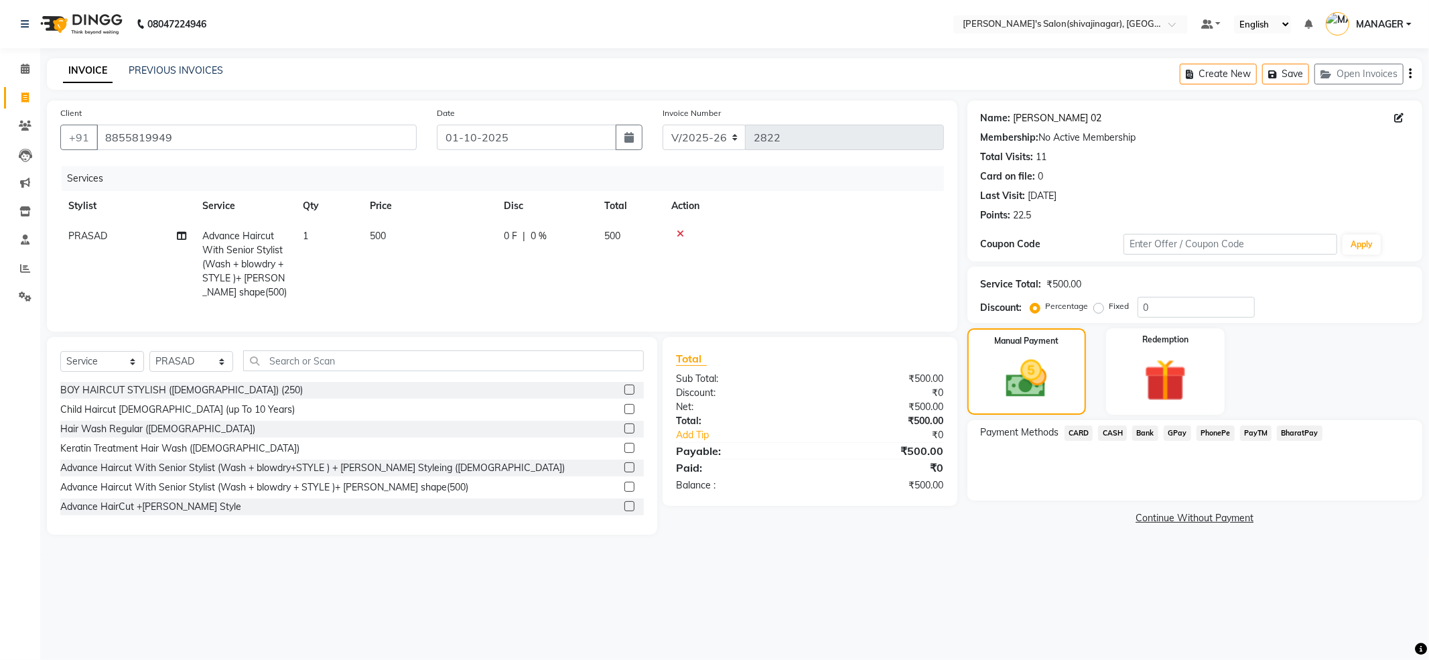
click at [1021, 124] on link "Nitin Komelli 02" at bounding box center [1058, 118] width 88 height 14
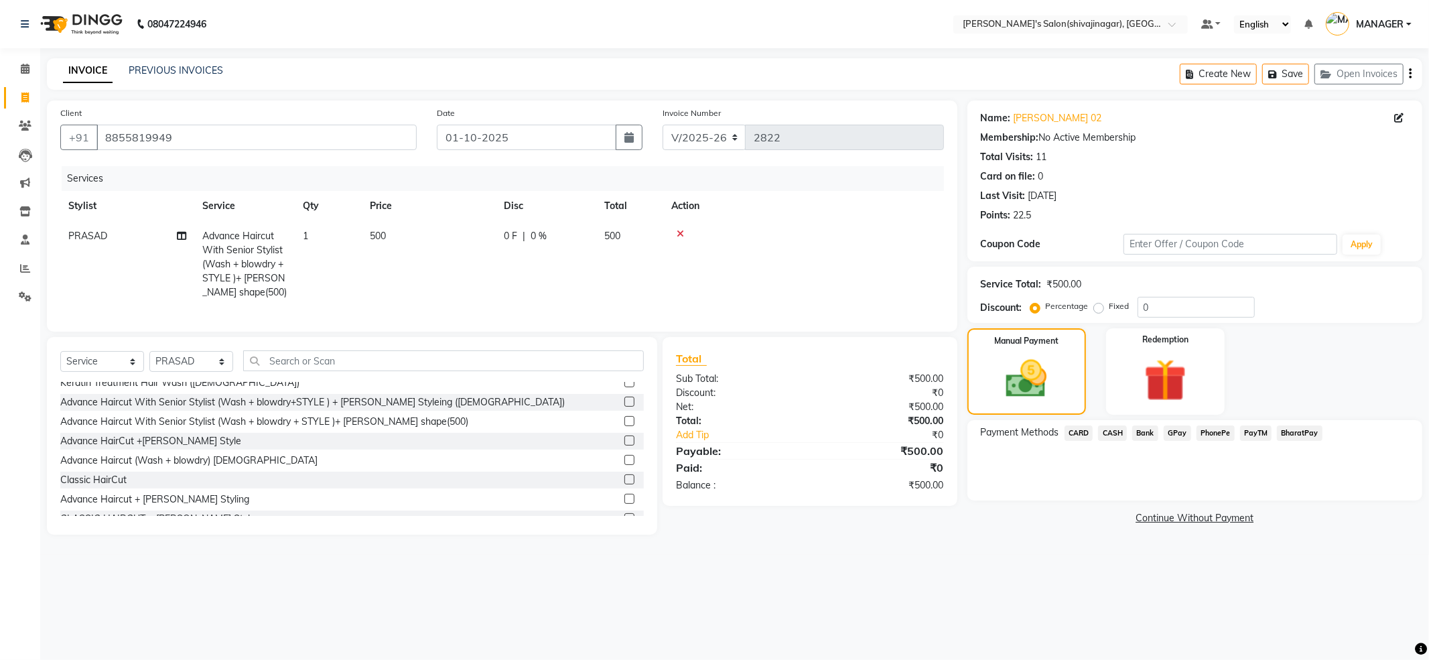
scroll to position [89, 0]
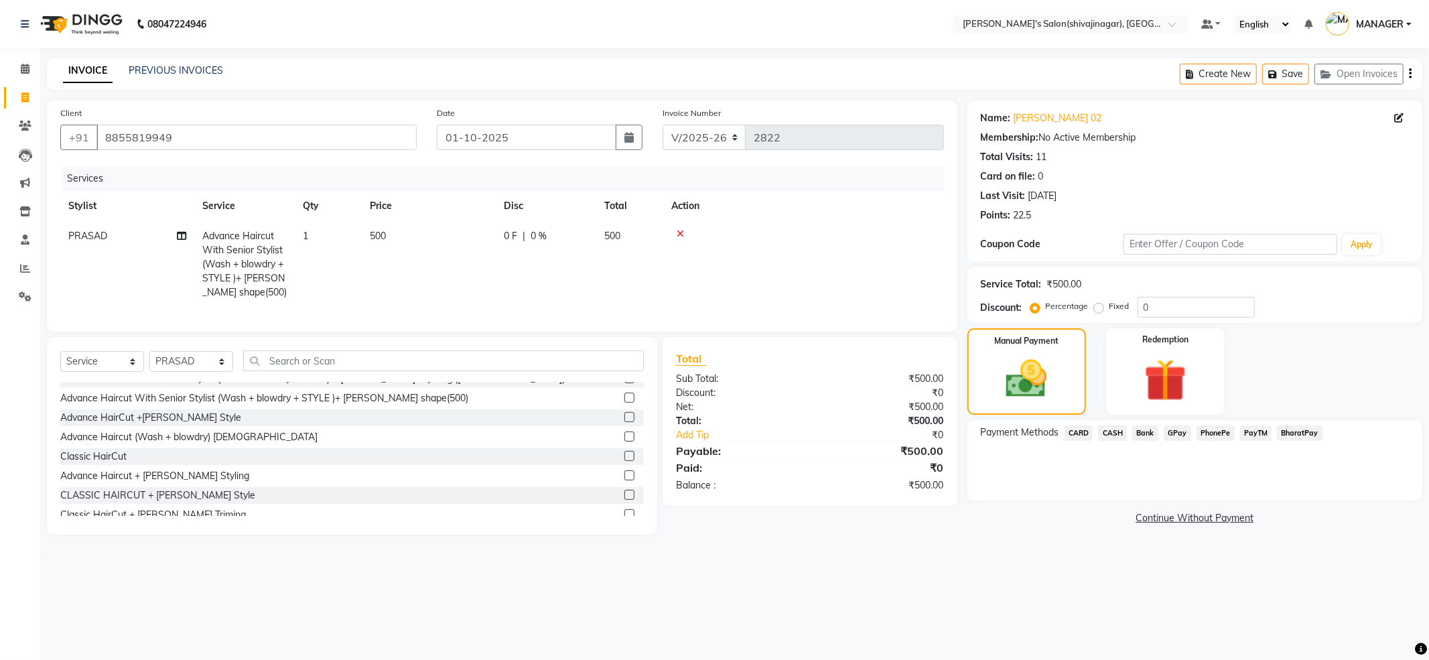
click at [1109, 303] on label "Fixed" at bounding box center [1119, 306] width 20 height 12
click at [1097, 303] on input "Fixed" at bounding box center [1101, 305] width 9 height 9
radio input "true"
click at [1109, 311] on label "Fixed" at bounding box center [1119, 306] width 20 height 12
click at [1097, 311] on input "Fixed" at bounding box center [1101, 305] width 9 height 9
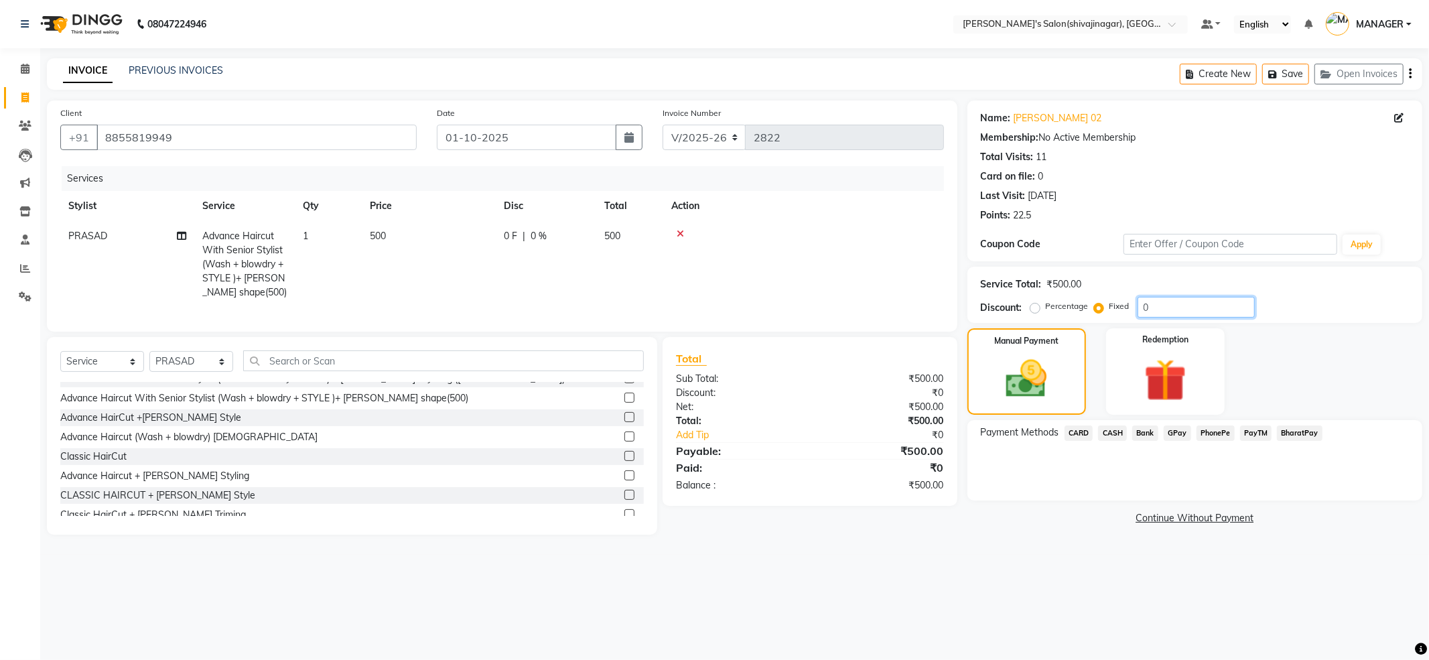
drag, startPoint x: 1191, startPoint y: 308, endPoint x: 869, endPoint y: 304, distance: 322.2
click at [871, 303] on div "Client +91 8855819949 Date 01-10-2025 Invoice Number V/2025 V/2025-26 2822 Serv…" at bounding box center [734, 317] width 1395 height 434
type input "50"
click at [1263, 435] on span "PayTM" at bounding box center [1256, 432] width 32 height 15
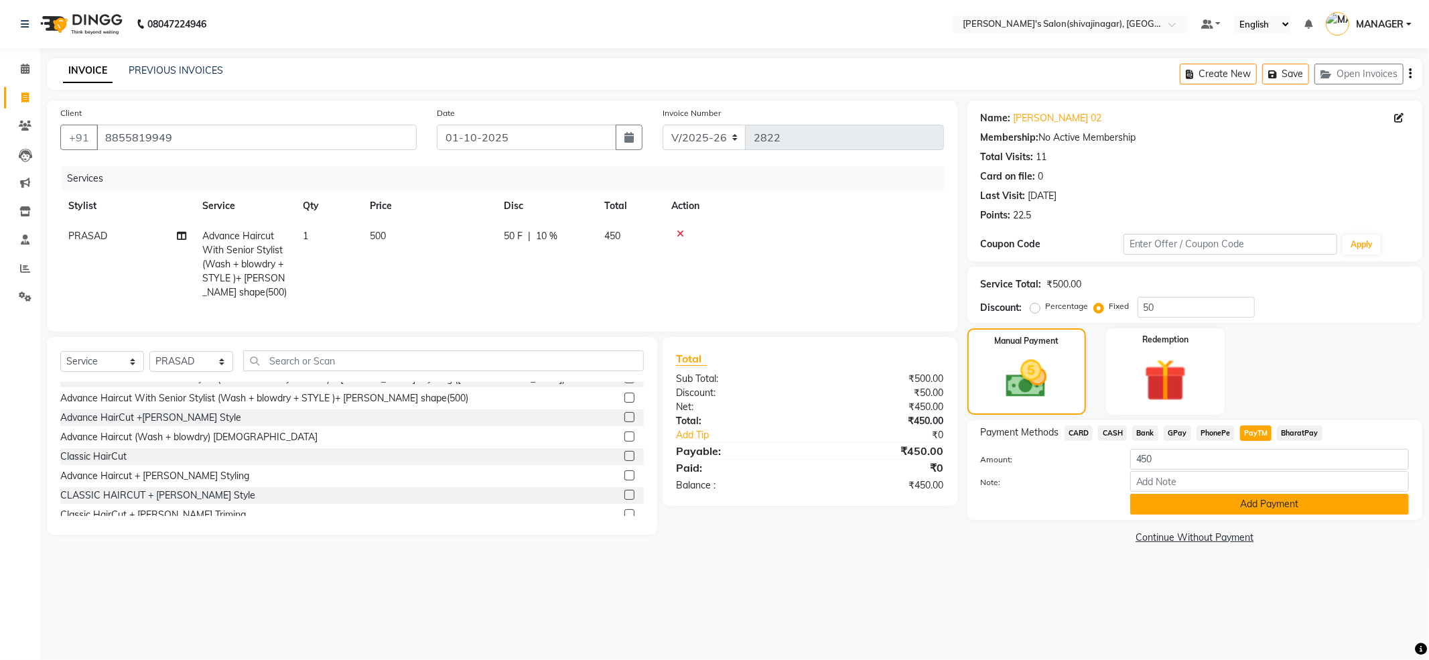
click at [1228, 505] on button "Add Payment" at bounding box center [1269, 504] width 279 height 21
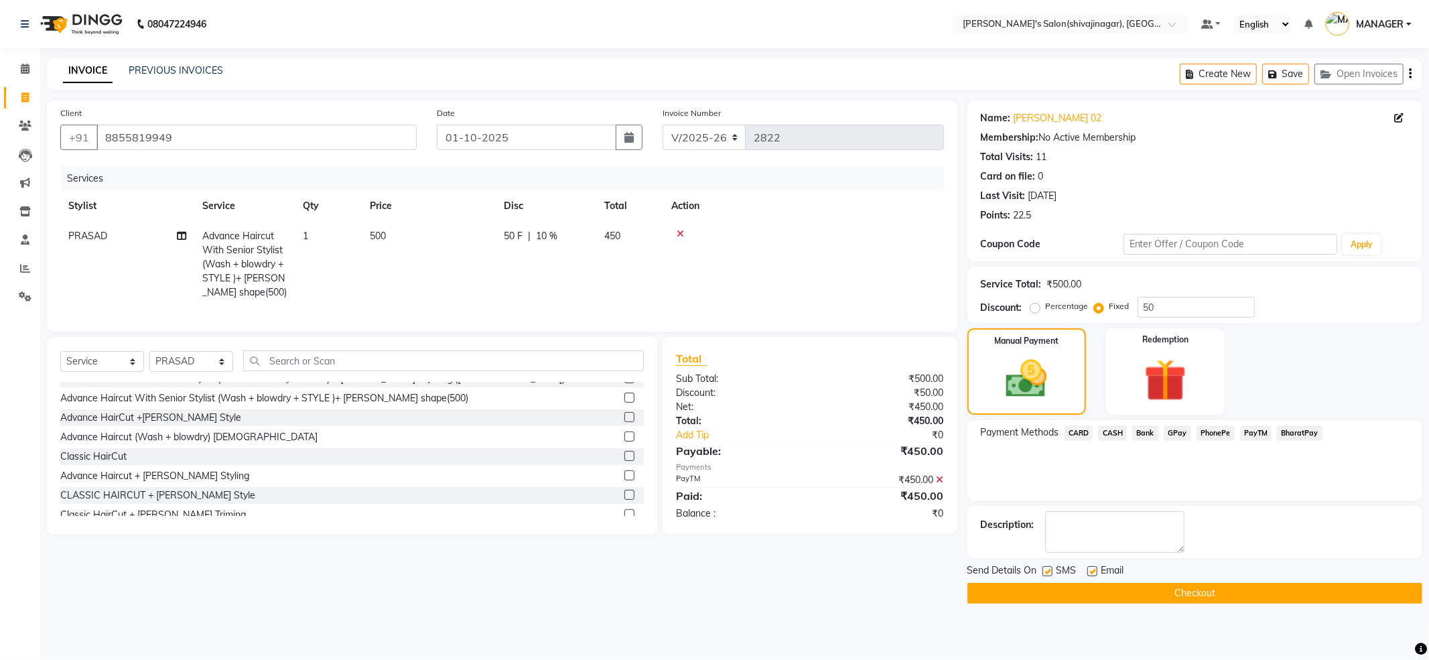
click at [1190, 592] on button "Checkout" at bounding box center [1194, 593] width 455 height 21
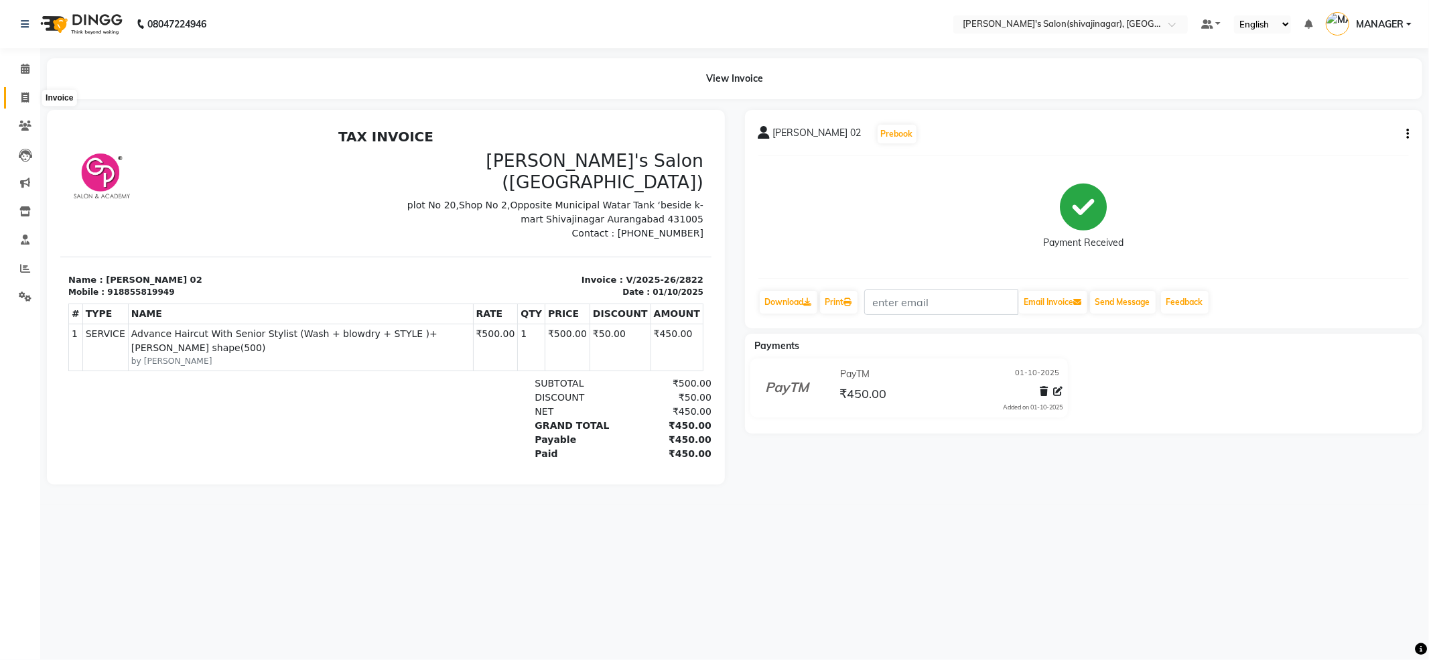
click at [22, 90] on span at bounding box center [24, 97] width 23 height 15
select select "service"
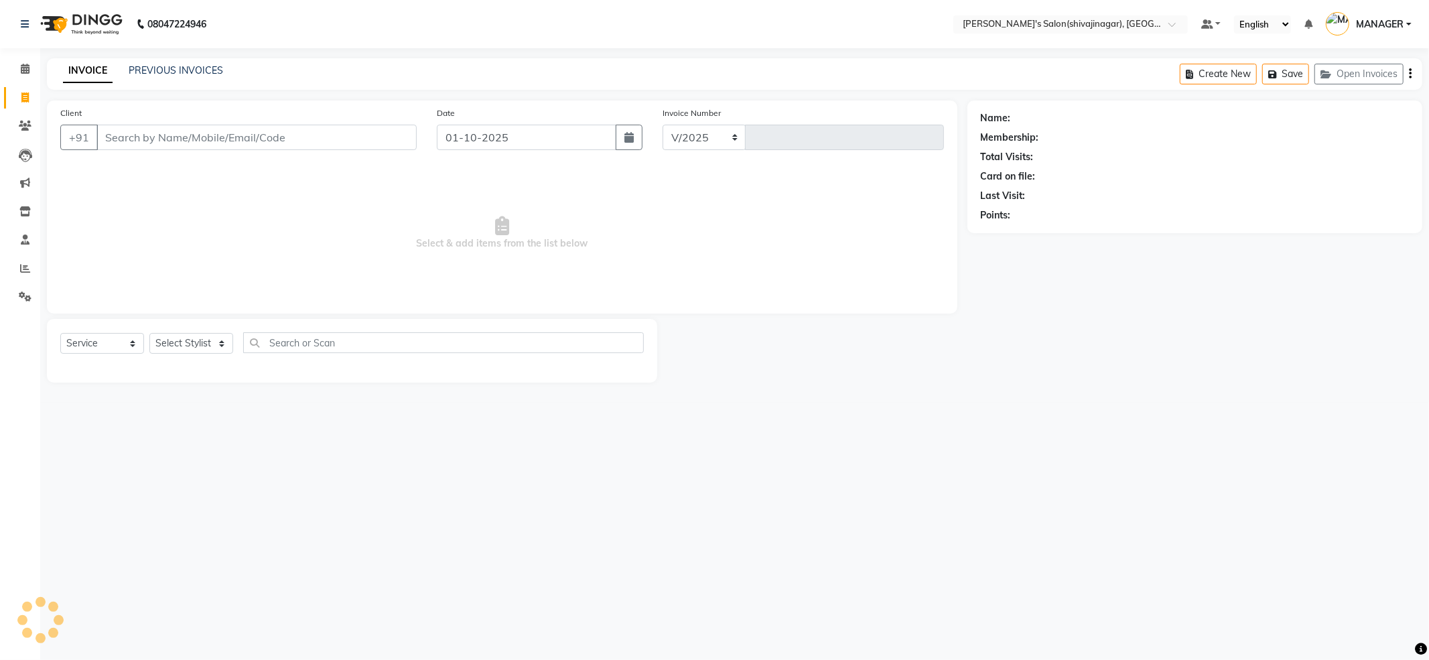
select select "4174"
type input "2823"
click at [129, 139] on input "Client" at bounding box center [256, 137] width 320 height 25
type input "7620452730"
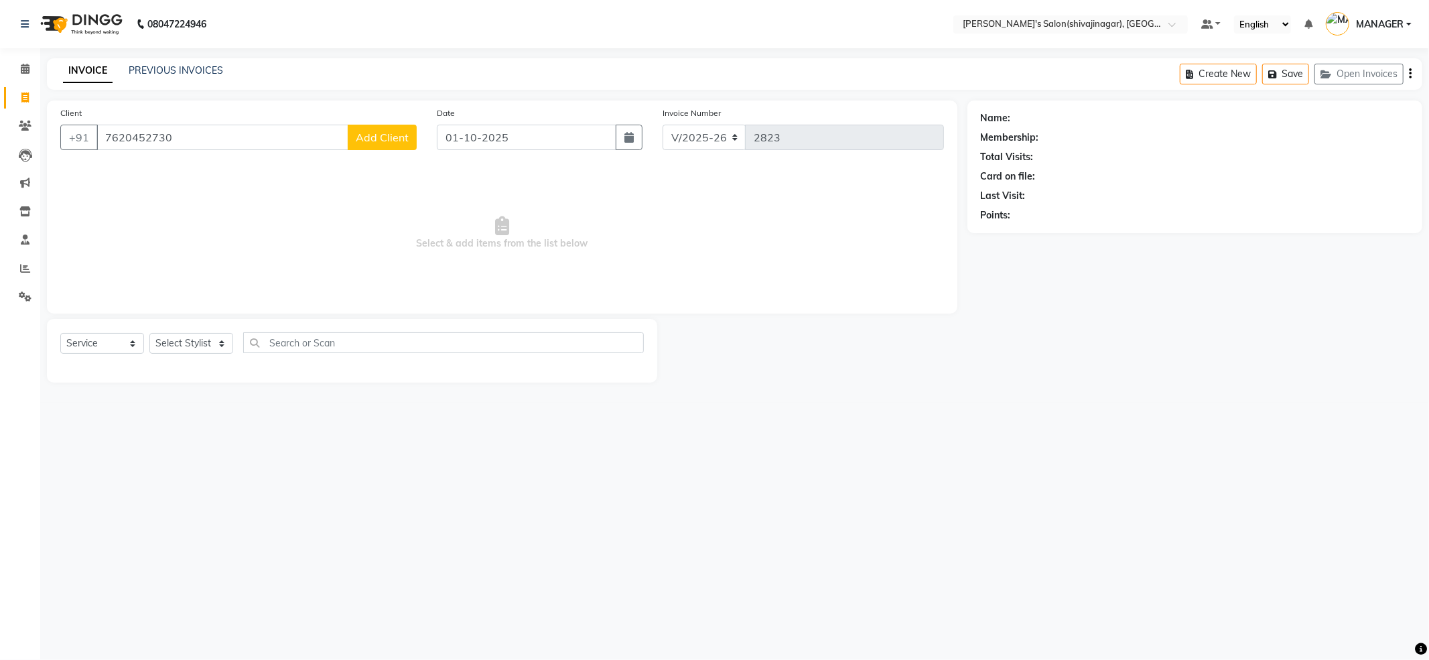
click at [358, 134] on span "Add Client" at bounding box center [382, 137] width 53 height 13
select select "22"
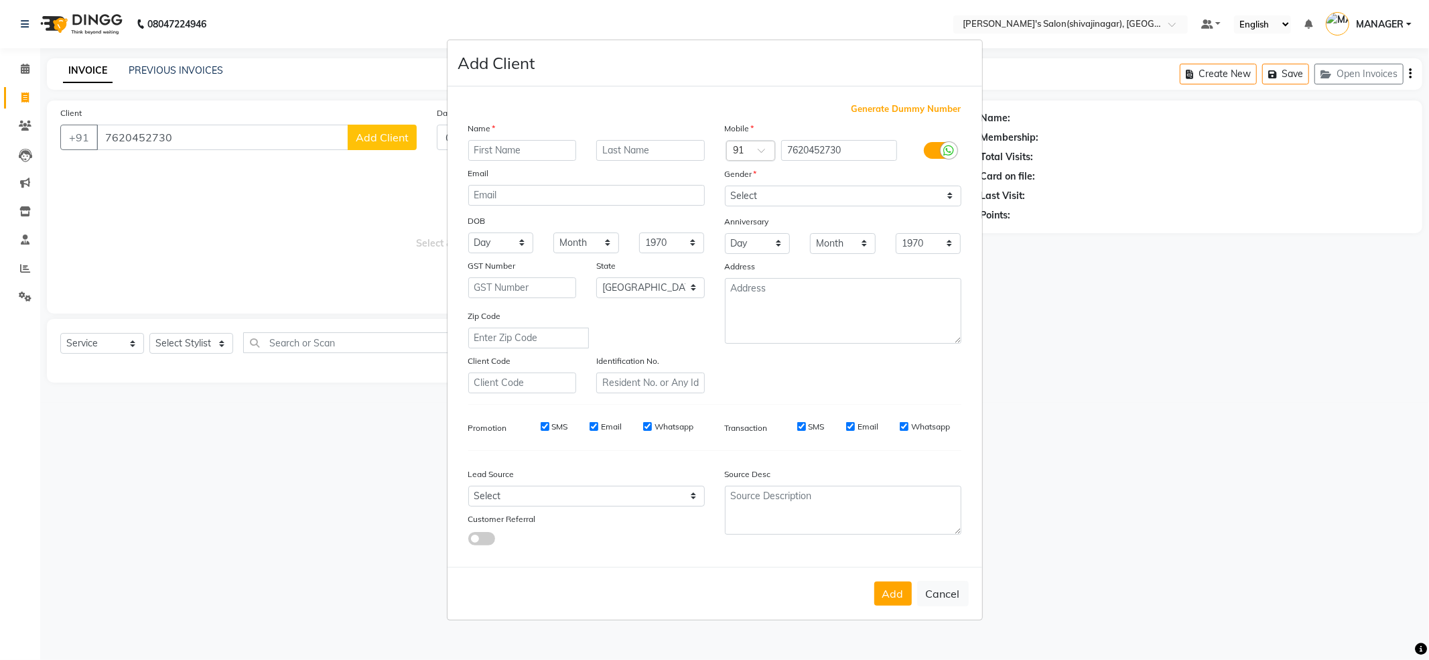
click at [527, 146] on input "text" at bounding box center [522, 150] width 109 height 21
type input "gopal nikam 02"
click at [785, 202] on select "Select Male Female Other Prefer Not To Say" at bounding box center [843, 196] width 236 height 21
select select "female"
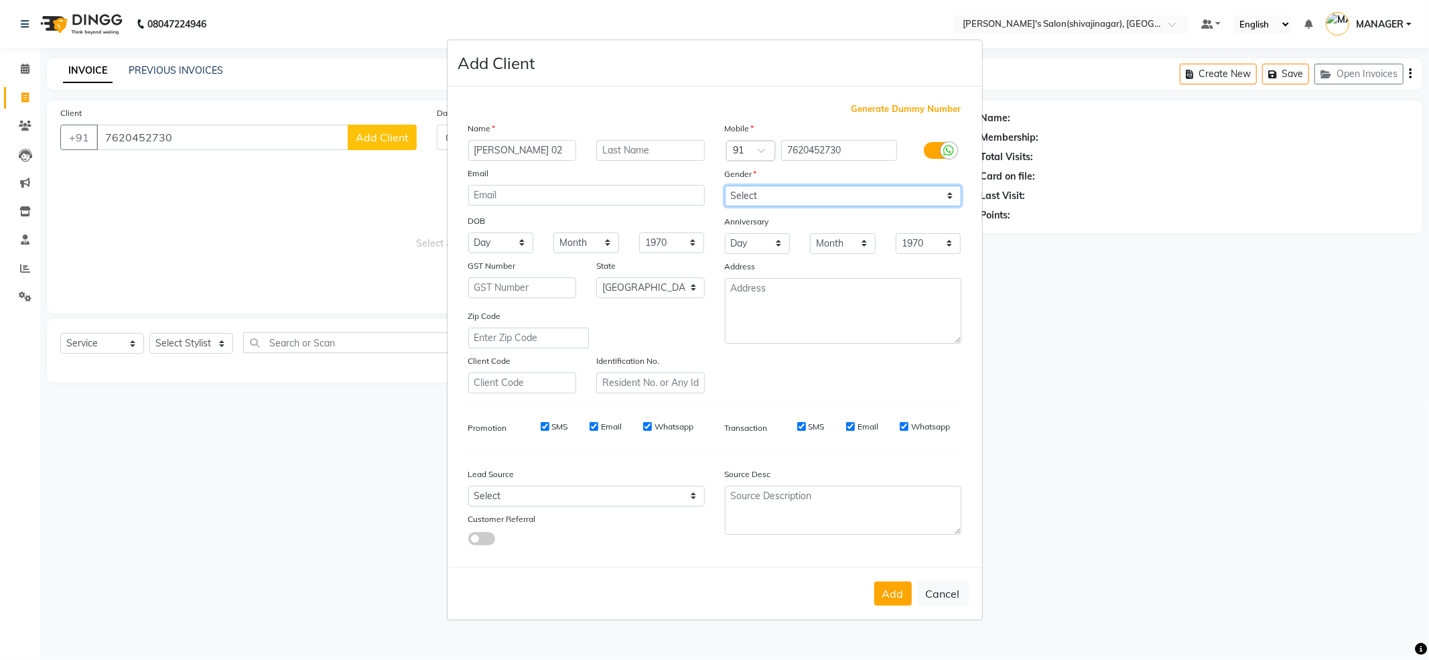
click at [725, 186] on select "Select Male Female Other Prefer Not To Say" at bounding box center [843, 196] width 236 height 21
click at [885, 591] on button "Add" at bounding box center [893, 593] width 38 height 24
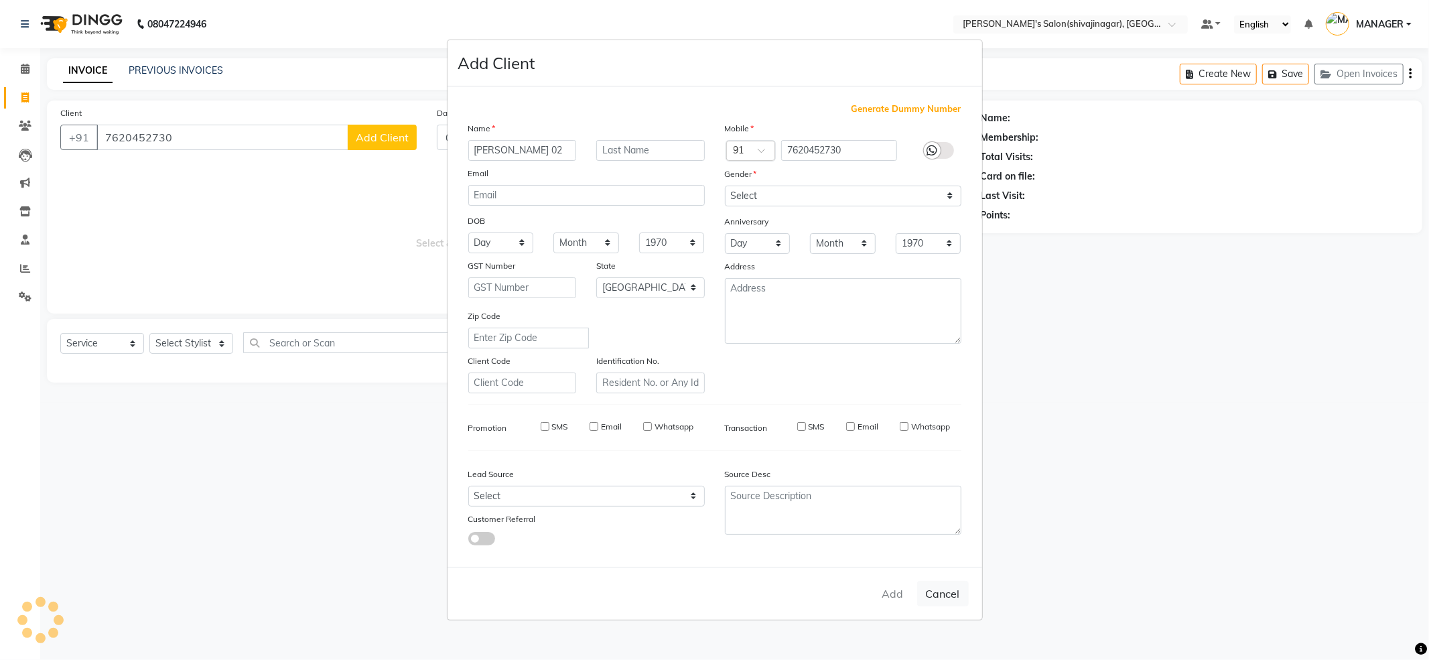
select select
select select "null"
select select
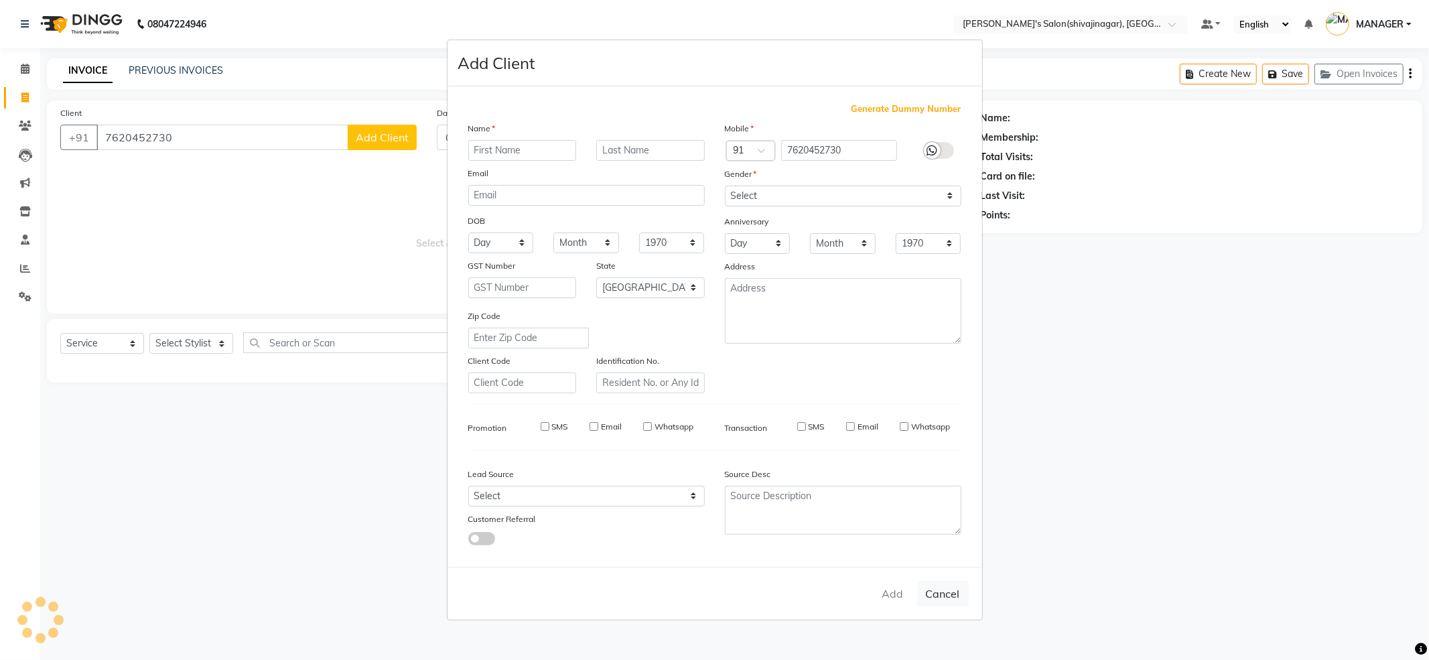
select select
checkbox input "false"
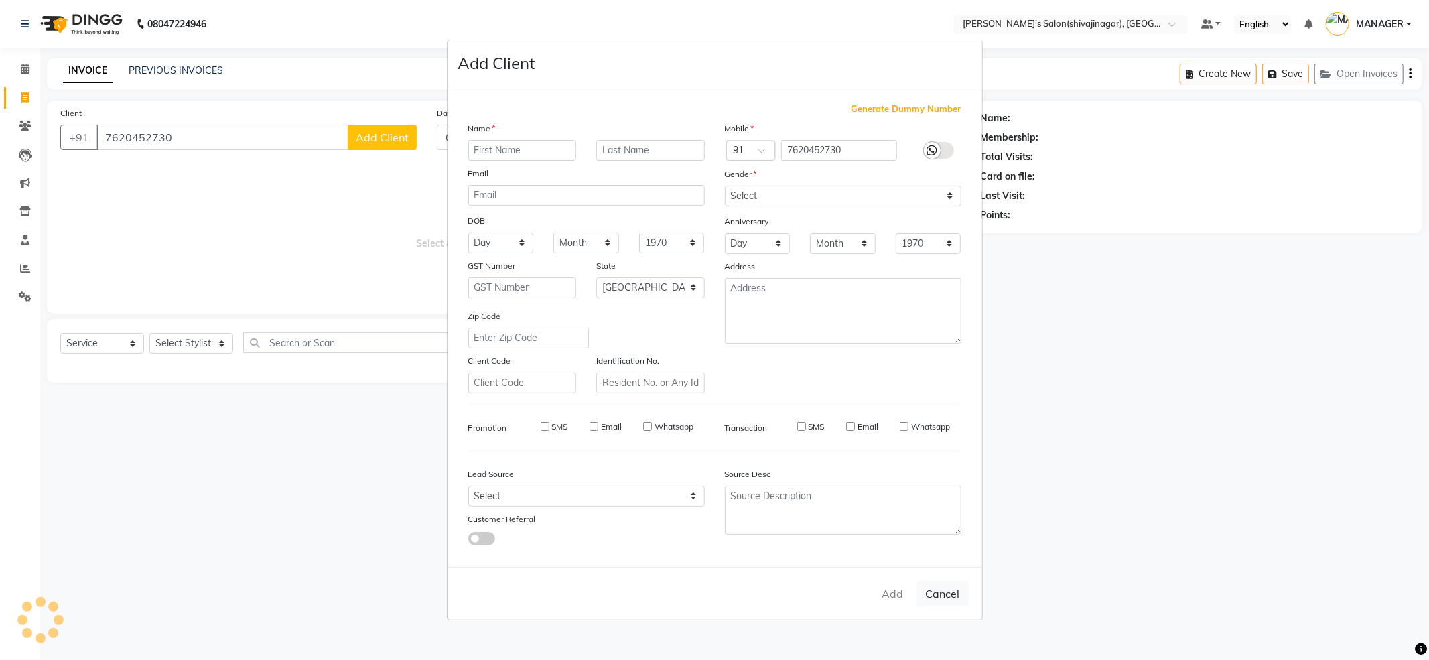
checkbox input "false"
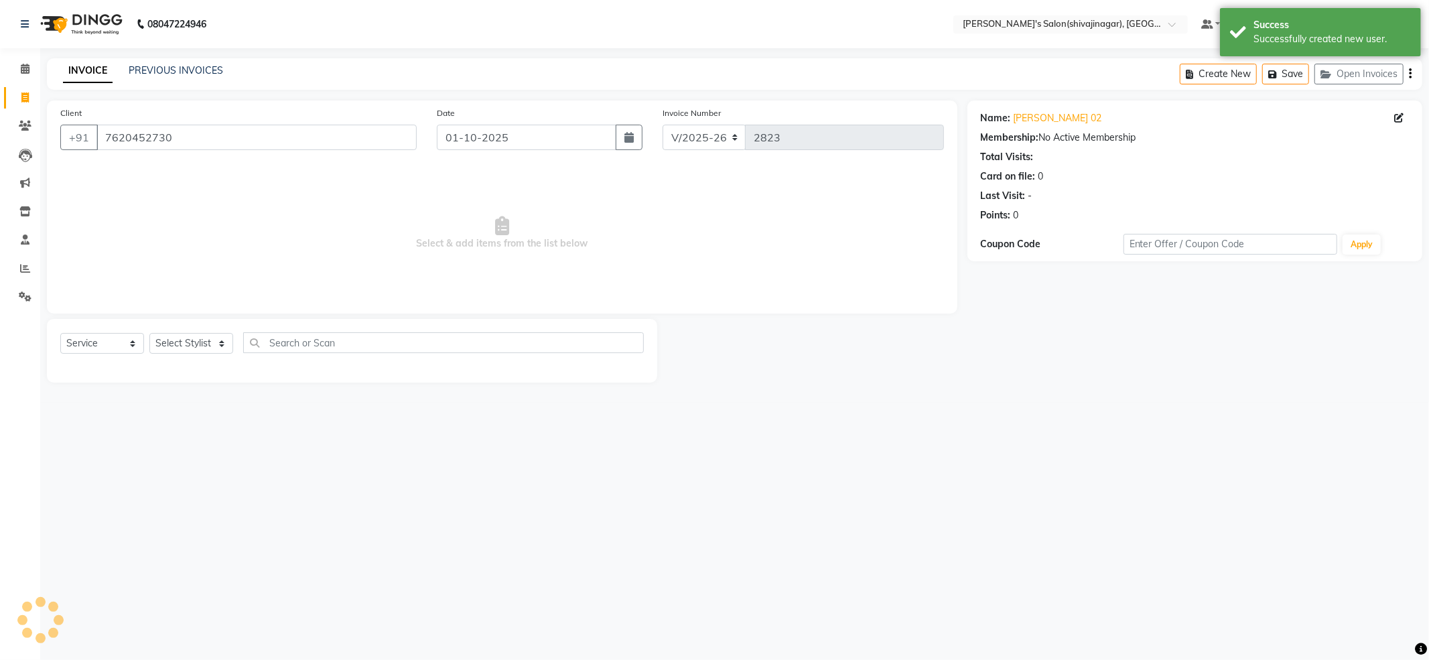
click at [293, 248] on span "Select & add items from the list below" at bounding box center [502, 233] width 884 height 134
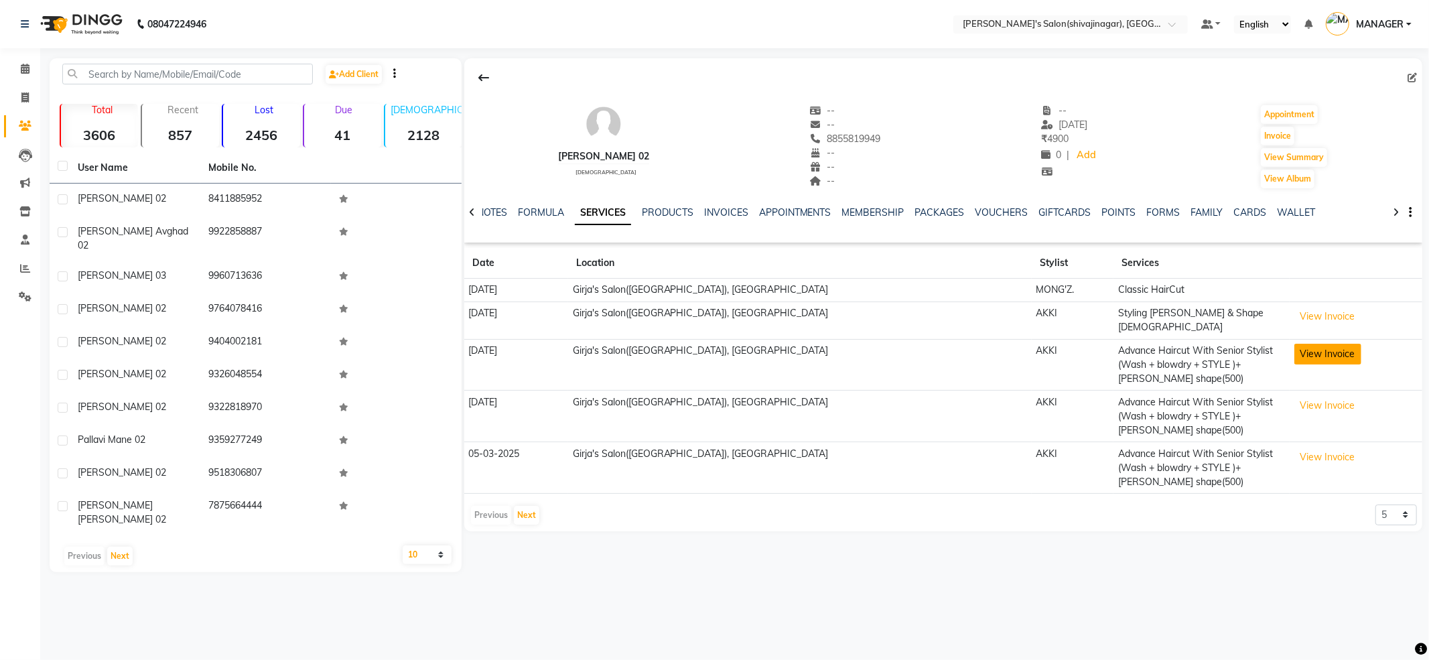
click at [1310, 346] on button "View Invoice" at bounding box center [1327, 354] width 67 height 21
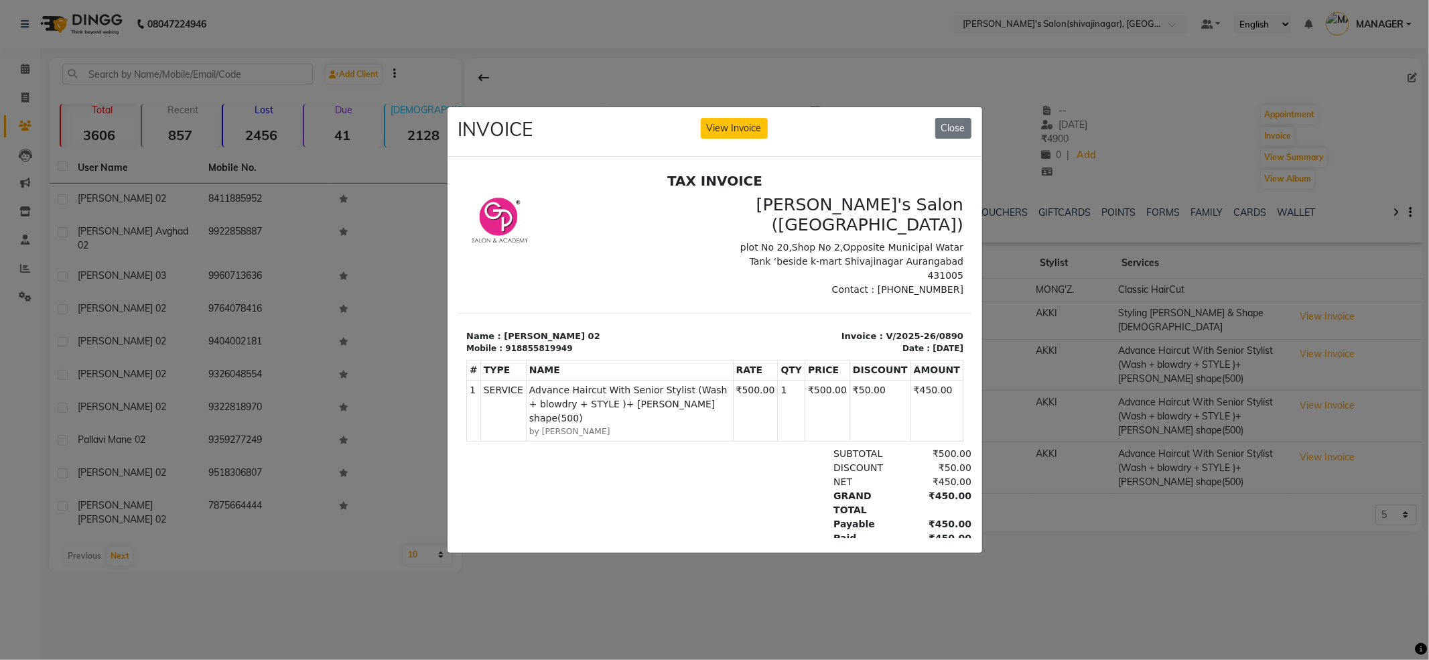
click at [1082, 514] on ngb-modal-window "INVOICE View Invoice Close" at bounding box center [714, 330] width 1429 height 660
